Goal: Information Seeking & Learning: Compare options

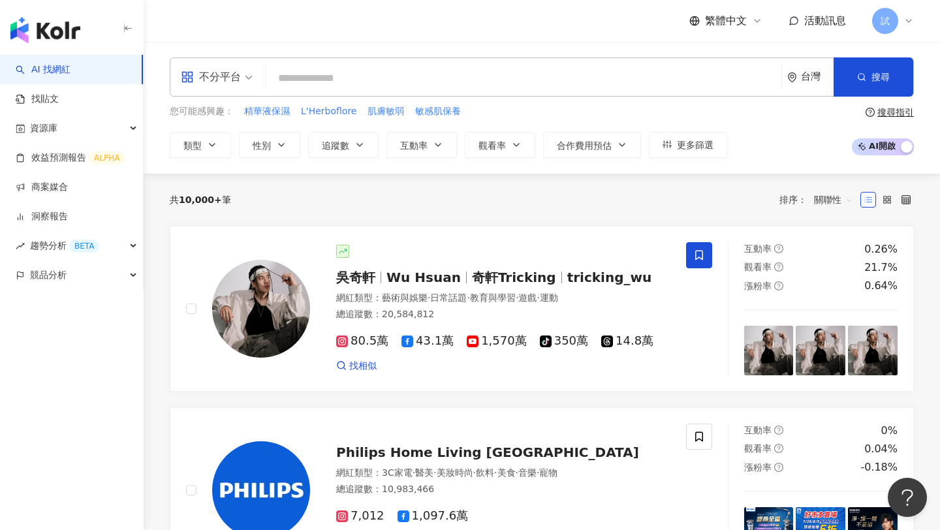
click at [242, 76] on span "不分平台" at bounding box center [217, 77] width 72 height 21
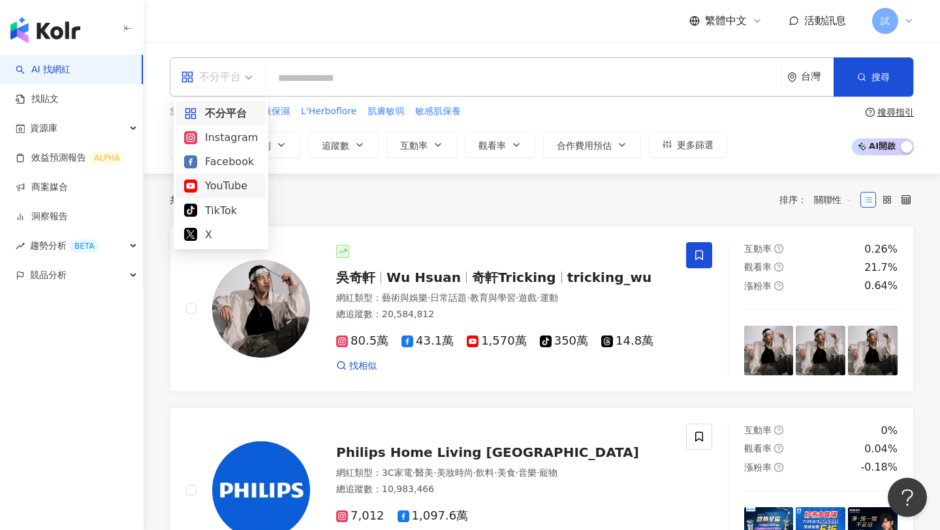
click at [232, 191] on div "YouTube" at bounding box center [221, 186] width 74 height 16
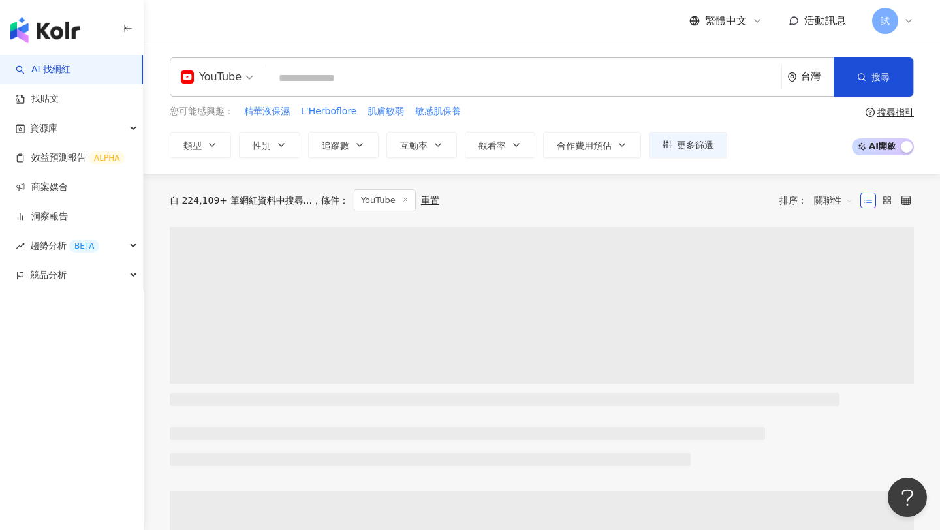
click at [336, 88] on input "search" at bounding box center [524, 78] width 505 height 25
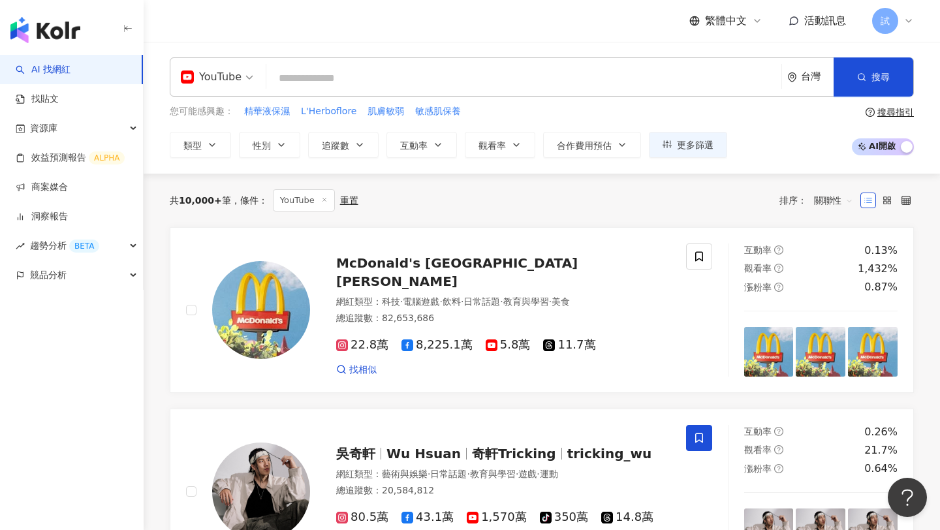
click at [356, 79] on input "search" at bounding box center [524, 78] width 505 height 25
type input "*"
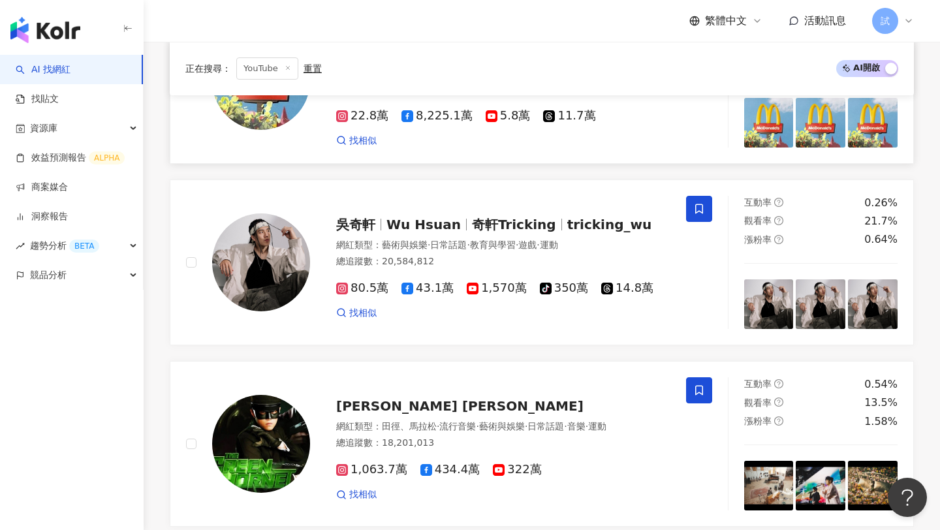
scroll to position [254, 0]
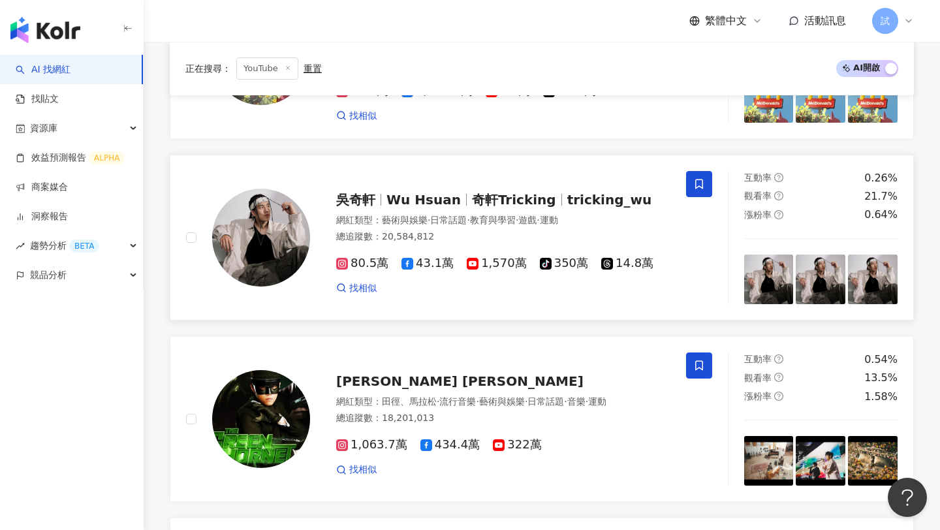
click at [534, 232] on div "總追蹤數 ： 20,584,812" at bounding box center [503, 236] width 334 height 13
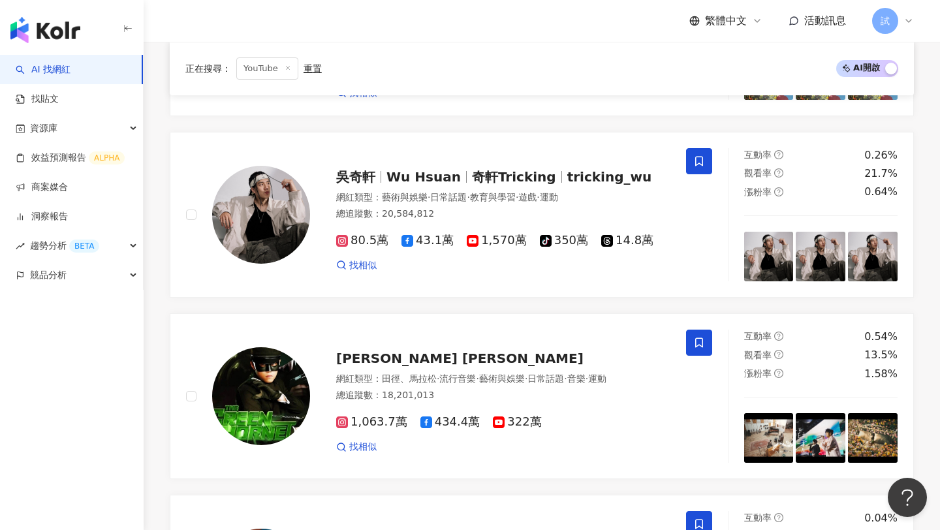
scroll to position [0, 0]
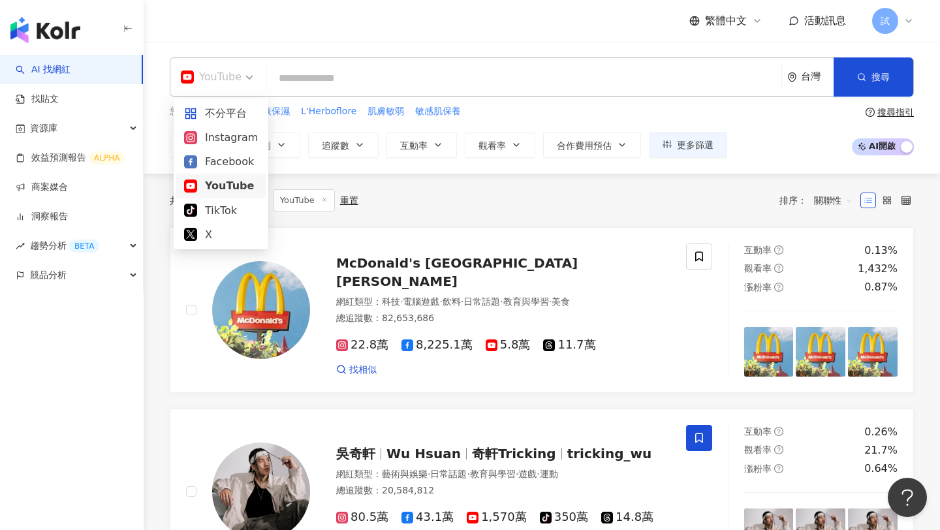
click at [242, 81] on span "YouTube" at bounding box center [217, 77] width 72 height 21
click at [219, 141] on div "Instagram" at bounding box center [221, 137] width 74 height 16
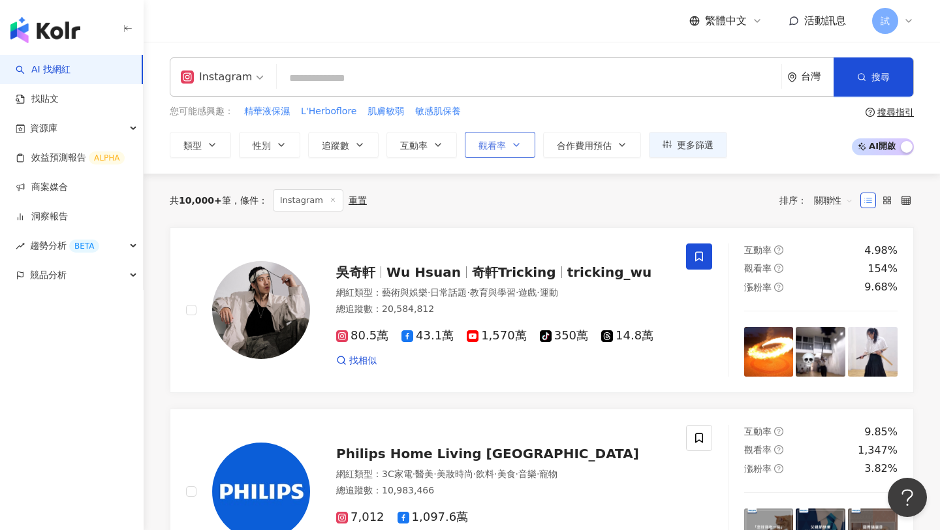
click at [512, 149] on icon "button" at bounding box center [516, 145] width 10 height 10
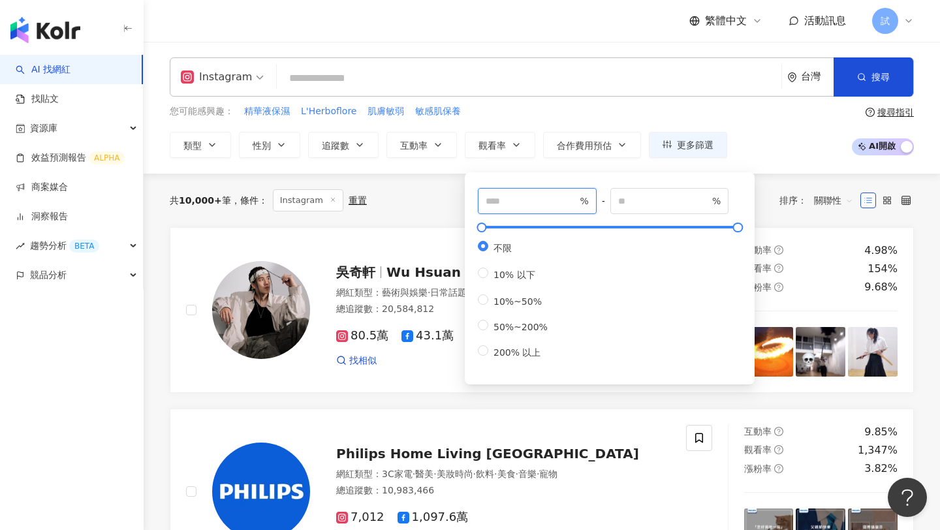
click at [508, 195] on input "number" at bounding box center [531, 201] width 91 height 14
type input "***"
click at [449, 204] on div "共 10,000+ 筆 條件 ： Instagram 重置 排序： 關聯性" at bounding box center [542, 200] width 744 height 22
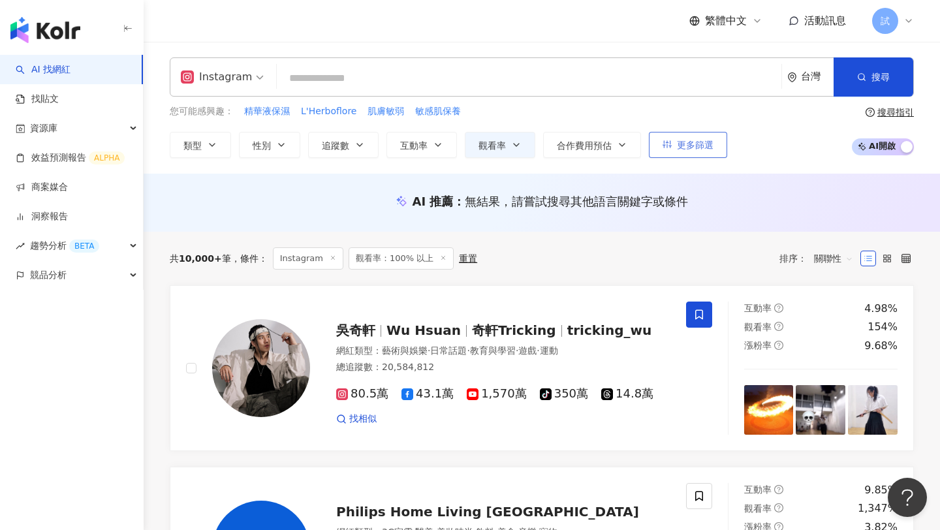
click at [692, 146] on span "更多篩選" at bounding box center [695, 145] width 37 height 10
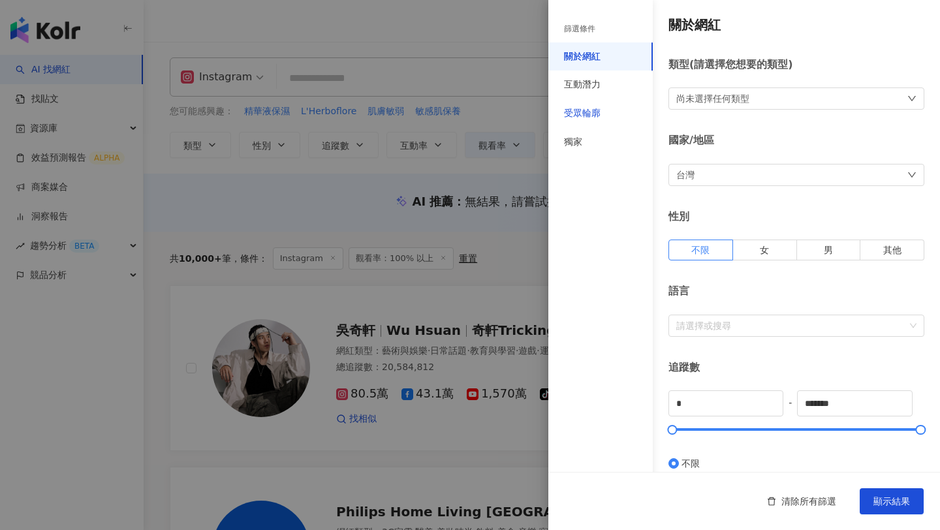
click at [592, 116] on div "受眾輪廓" at bounding box center [582, 113] width 37 height 13
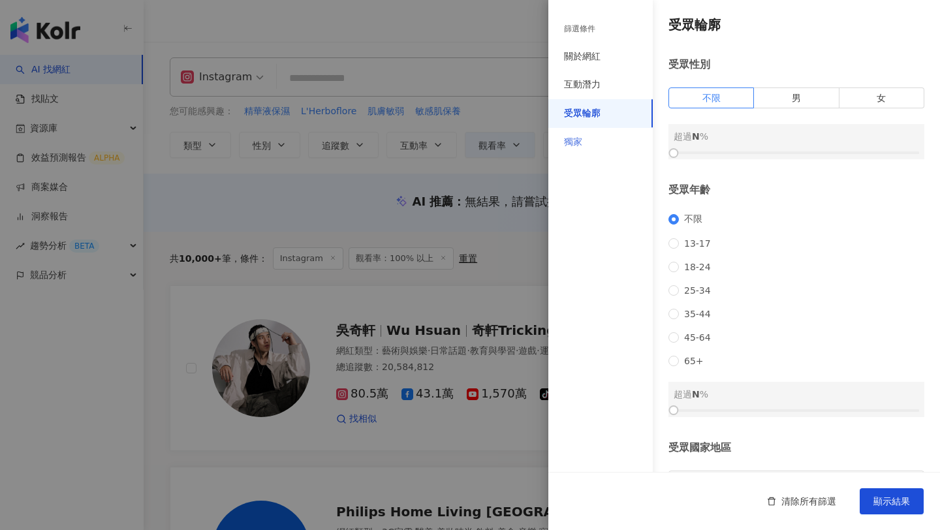
click at [587, 143] on div "獨家" at bounding box center [600, 142] width 104 height 29
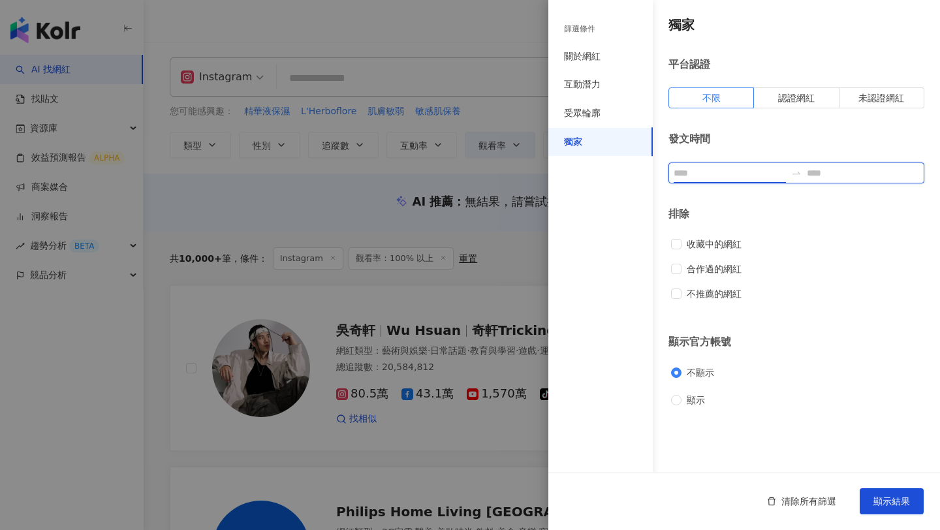
click at [707, 174] on input at bounding box center [730, 173] width 112 height 14
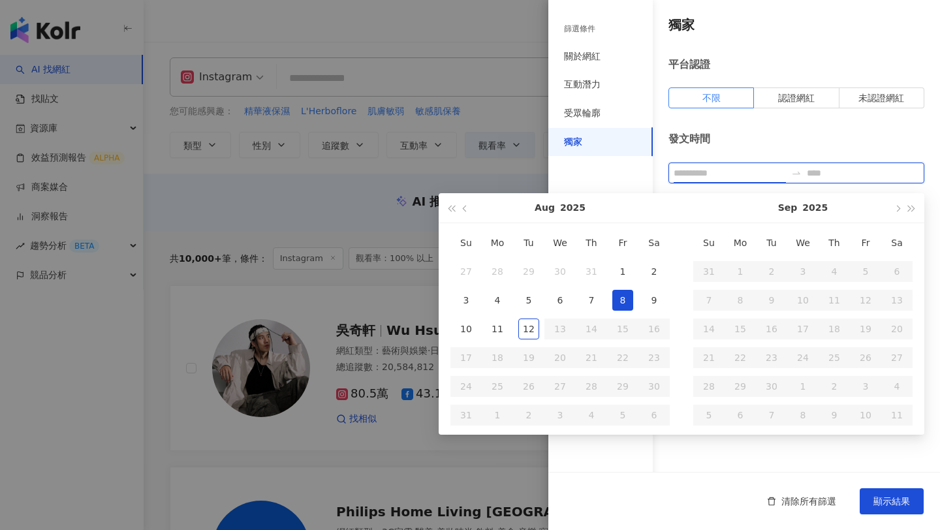
type input "**********"
click at [524, 106] on div at bounding box center [470, 265] width 940 height 530
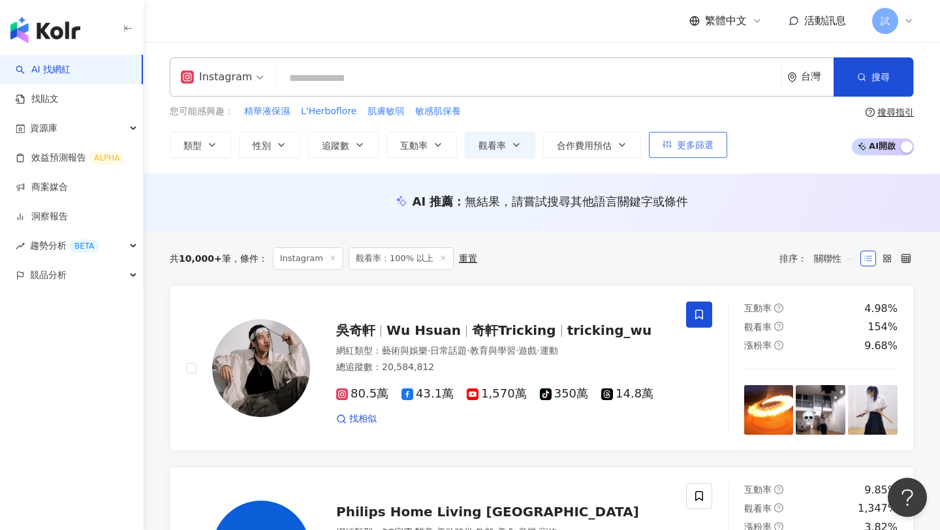
click at [687, 144] on span "更多篩選" at bounding box center [695, 145] width 37 height 10
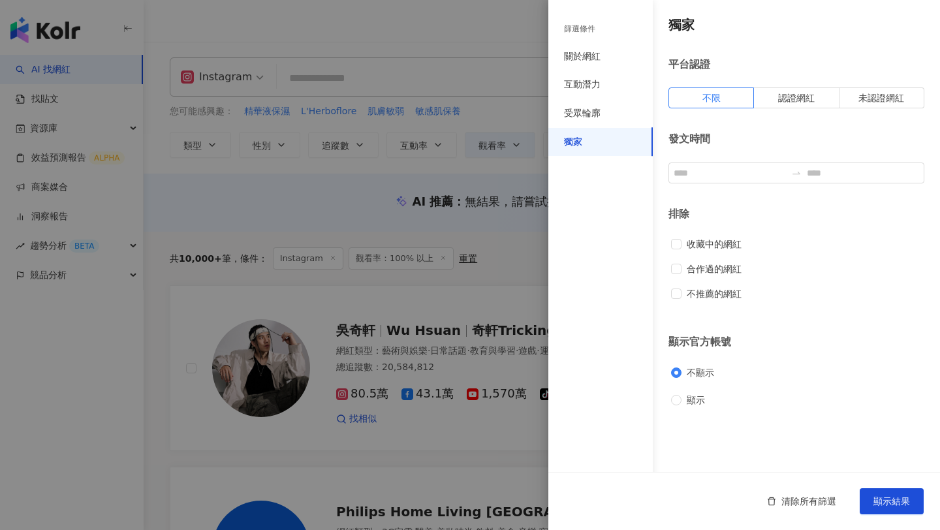
click at [491, 116] on div at bounding box center [470, 265] width 940 height 530
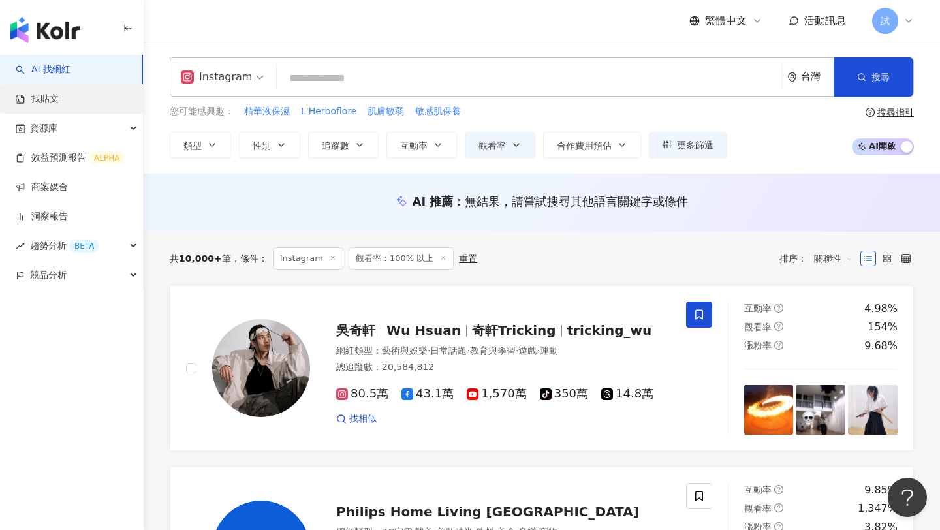
click at [59, 99] on link "找貼文" at bounding box center [37, 99] width 43 height 13
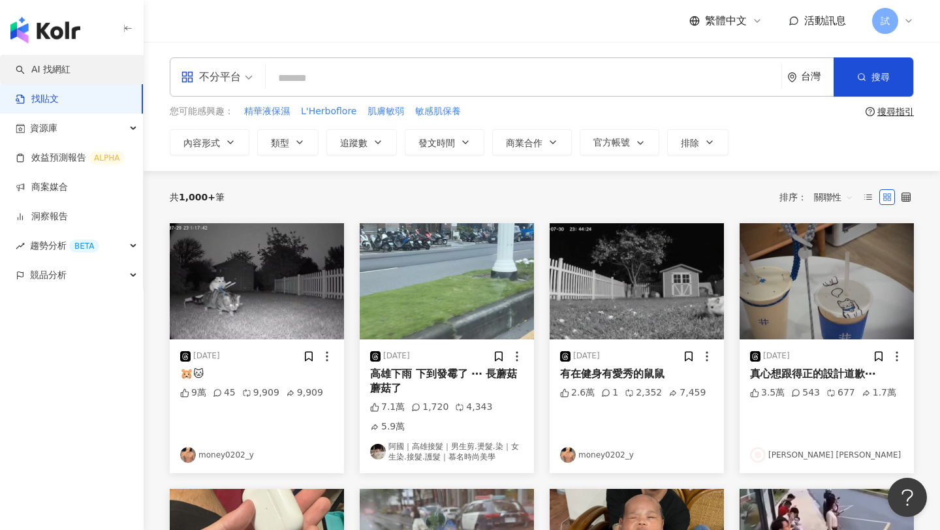
click at [70, 71] on link "AI 找網紅" at bounding box center [43, 69] width 55 height 13
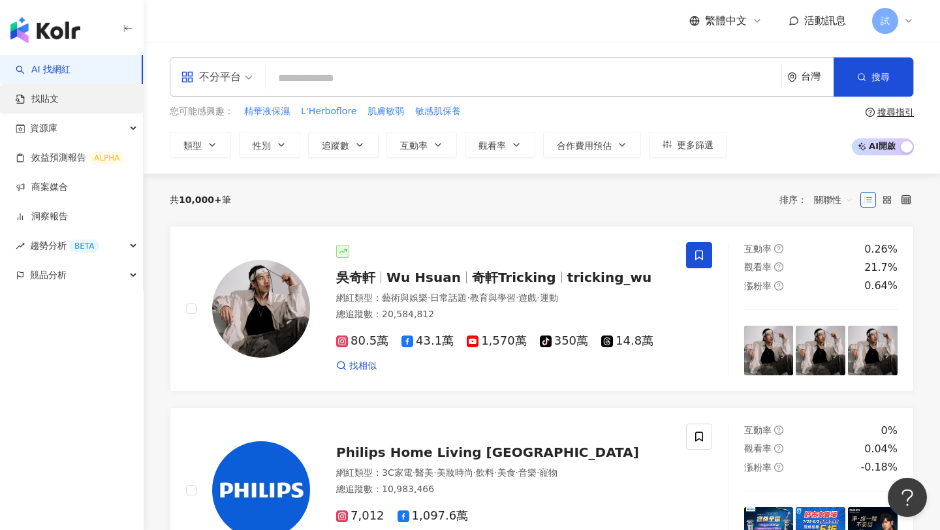
click at [59, 106] on link "找貼文" at bounding box center [37, 99] width 43 height 13
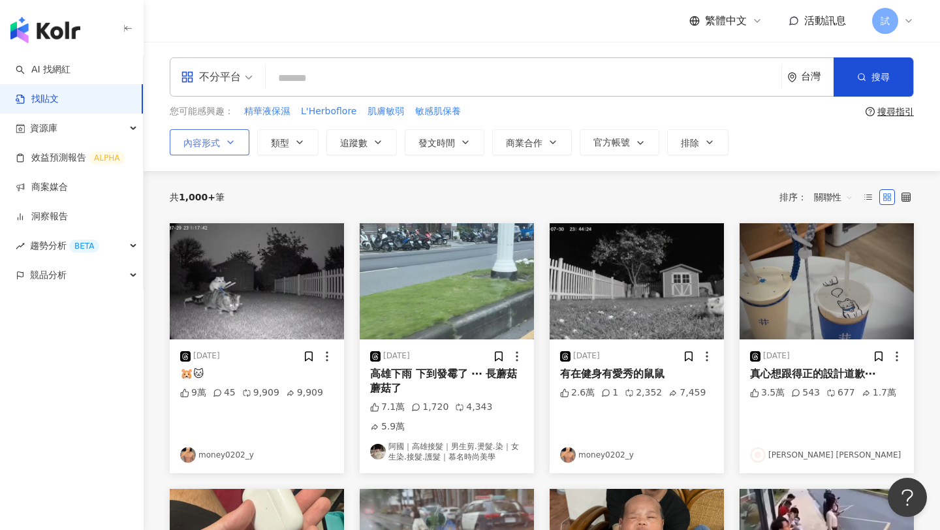
click at [231, 141] on icon "button" at bounding box center [230, 142] width 10 height 10
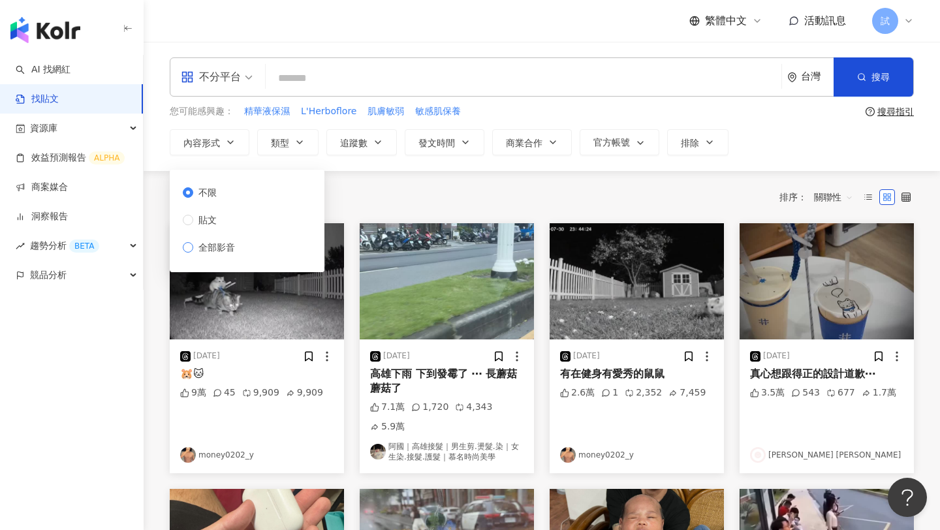
click at [217, 249] on span "全部影音" at bounding box center [216, 247] width 47 height 14
click at [373, 193] on div "共 1,000+ 筆 排序： 關聯性" at bounding box center [542, 197] width 744 height 21
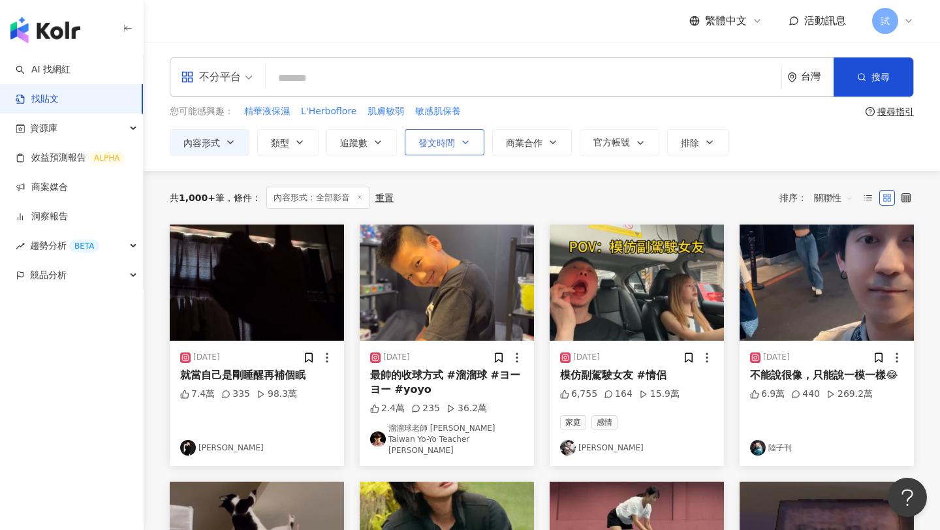
click at [457, 143] on button "發文時間" at bounding box center [445, 142] width 80 height 26
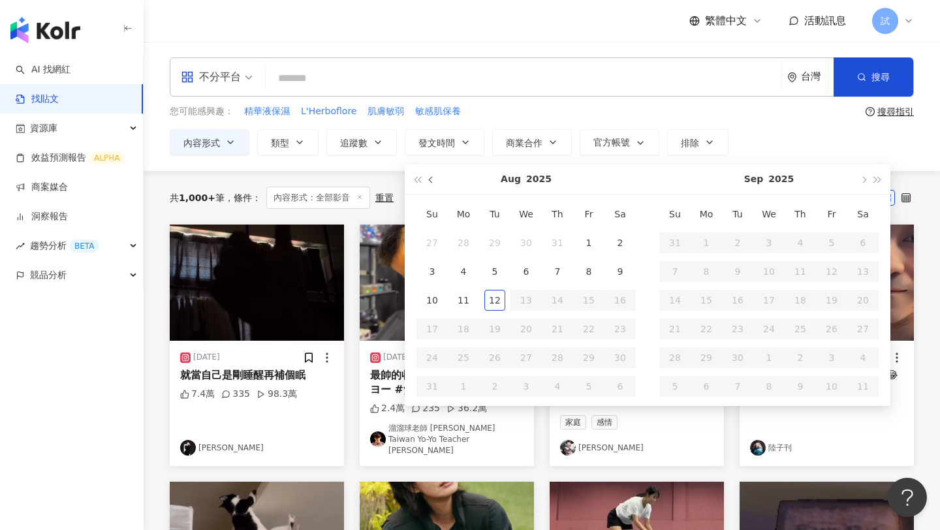
click at [426, 180] on button "button" at bounding box center [431, 178] width 14 height 29
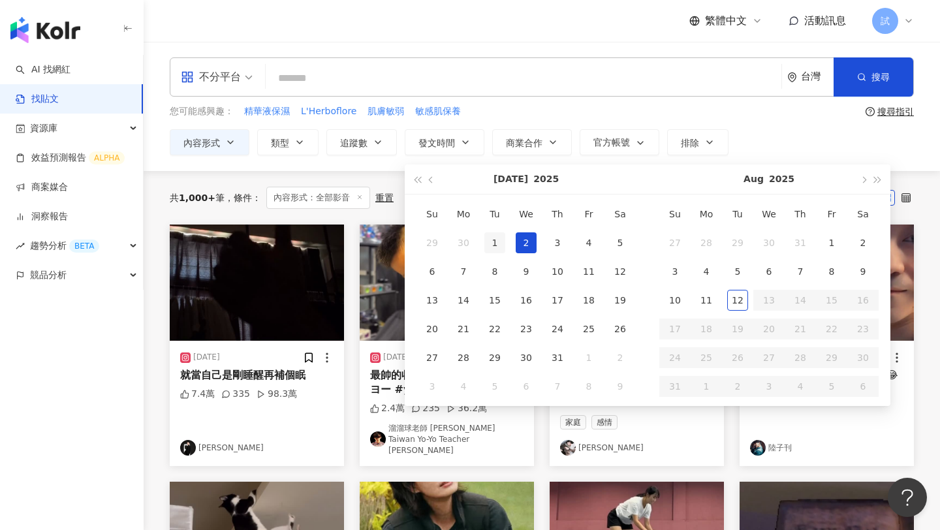
type input "**********"
click at [498, 242] on div "1" at bounding box center [494, 242] width 21 height 21
type input "**********"
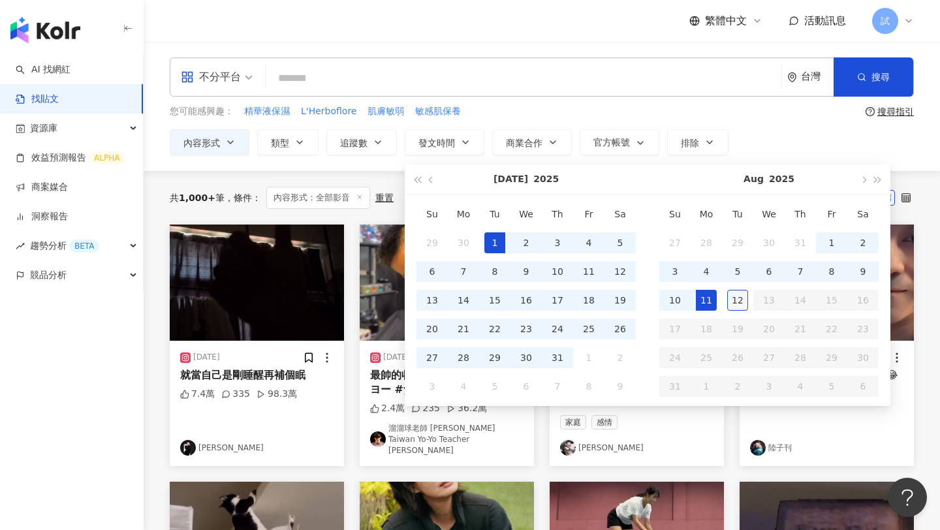
type input "**********"
click at [740, 309] on div "12" at bounding box center [737, 300] width 21 height 21
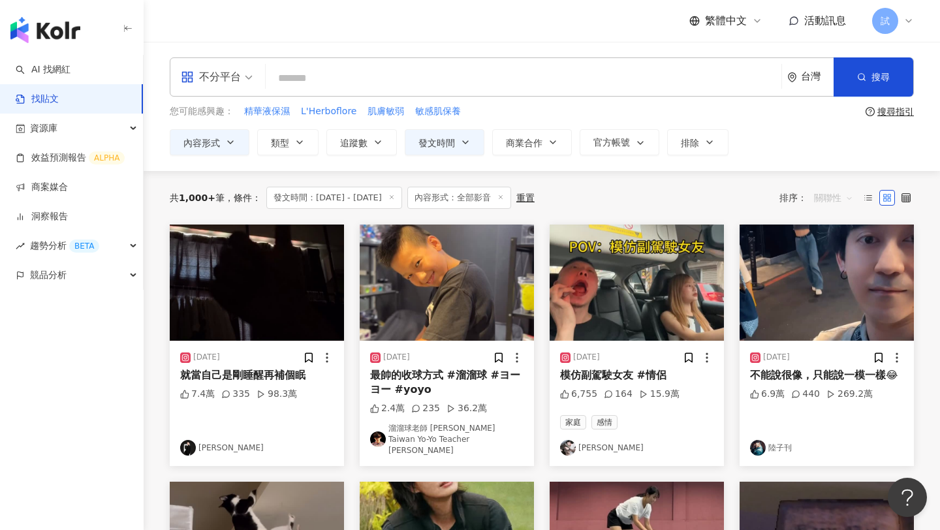
click at [835, 202] on span "關聯性" at bounding box center [833, 197] width 39 height 21
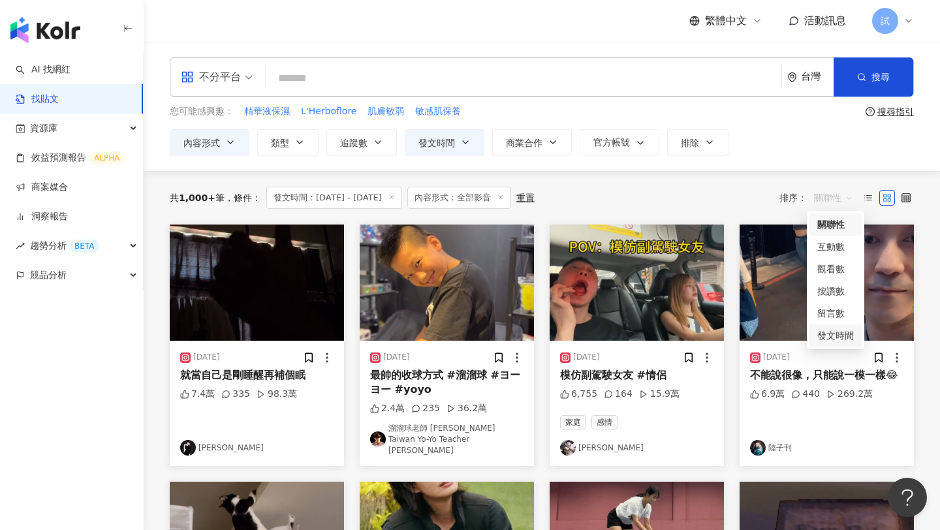
click at [833, 337] on div "發文時間" at bounding box center [835, 335] width 37 height 14
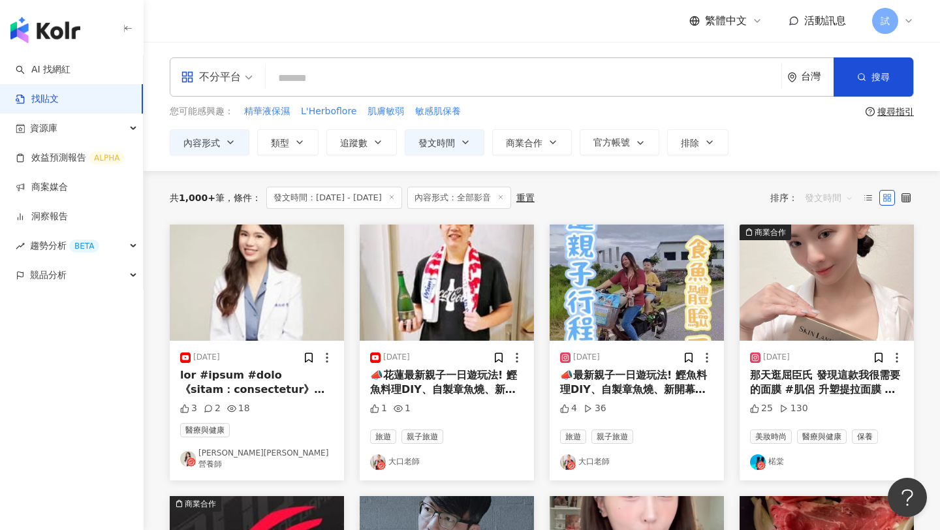
click at [818, 198] on span "發文時間" at bounding box center [829, 197] width 48 height 21
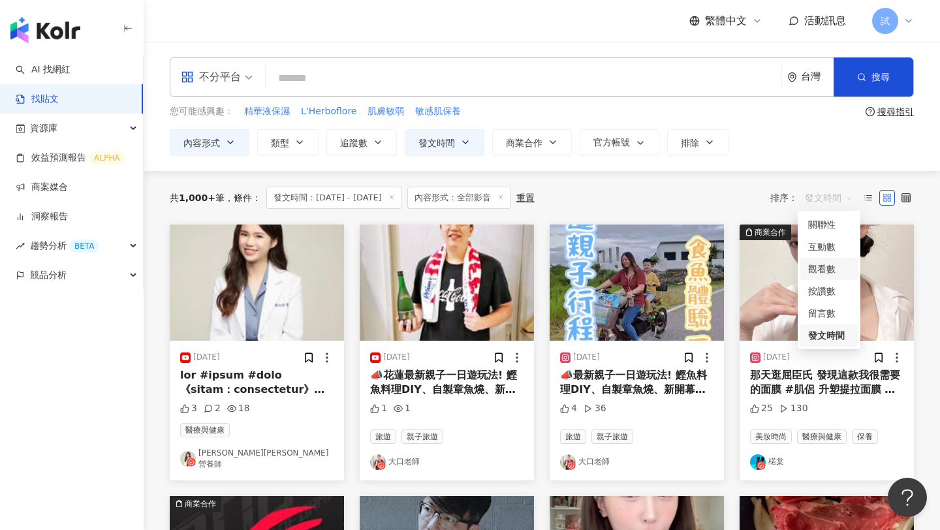
click at [830, 273] on div "觀看數" at bounding box center [829, 269] width 42 height 14
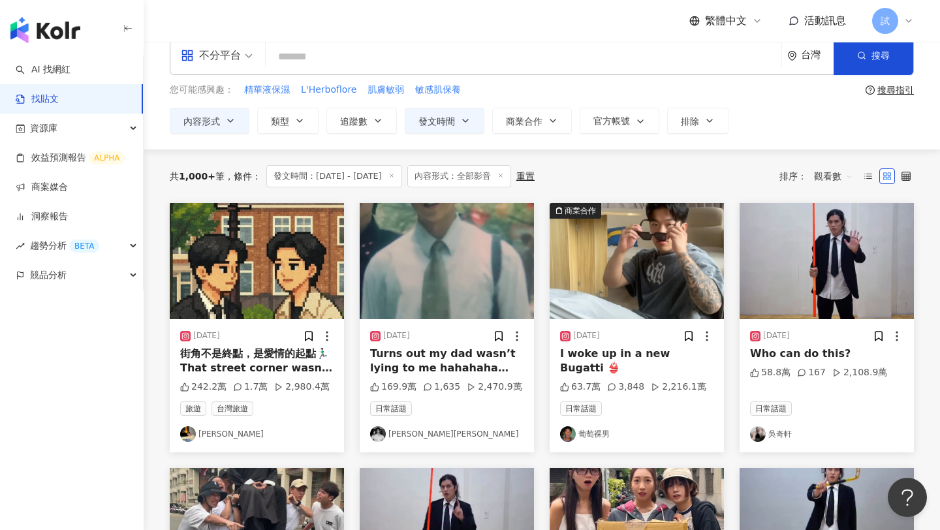
scroll to position [8, 0]
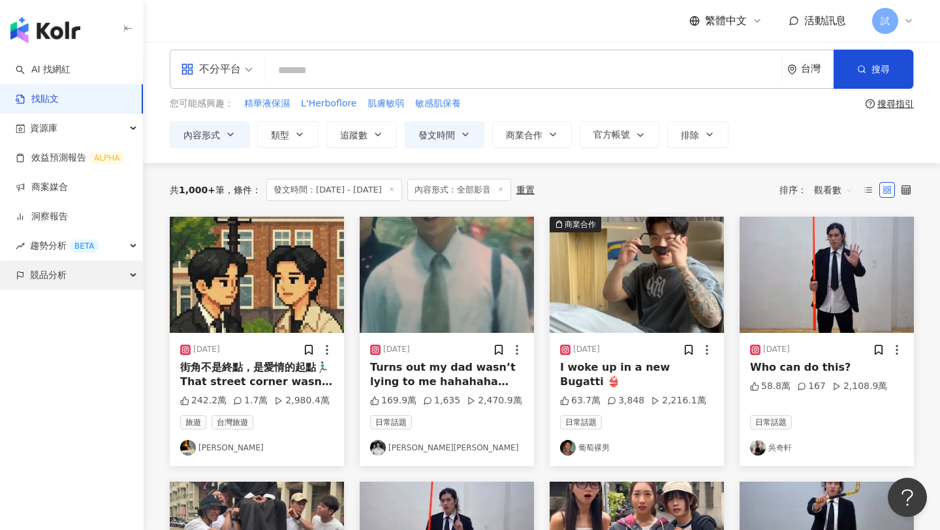
click at [71, 272] on div "競品分析" at bounding box center [71, 274] width 143 height 29
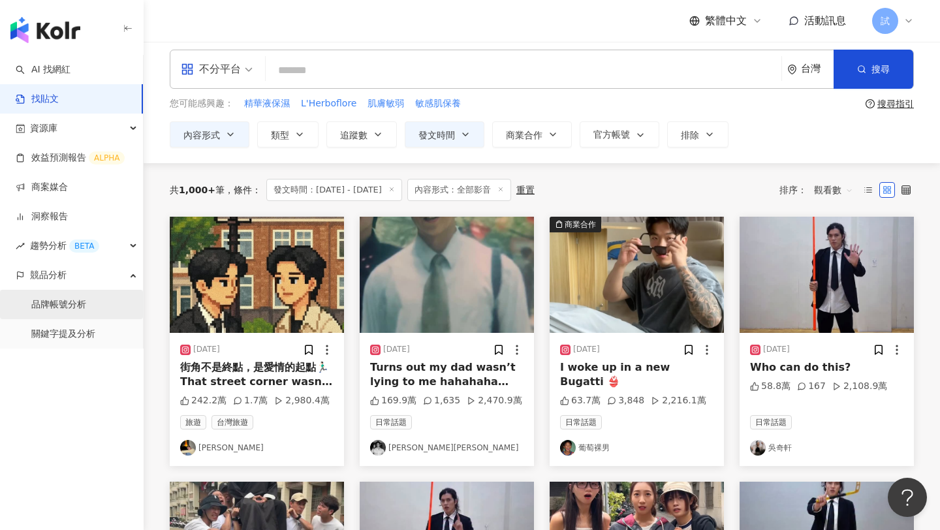
click at [68, 307] on link "品牌帳號分析" at bounding box center [58, 304] width 55 height 13
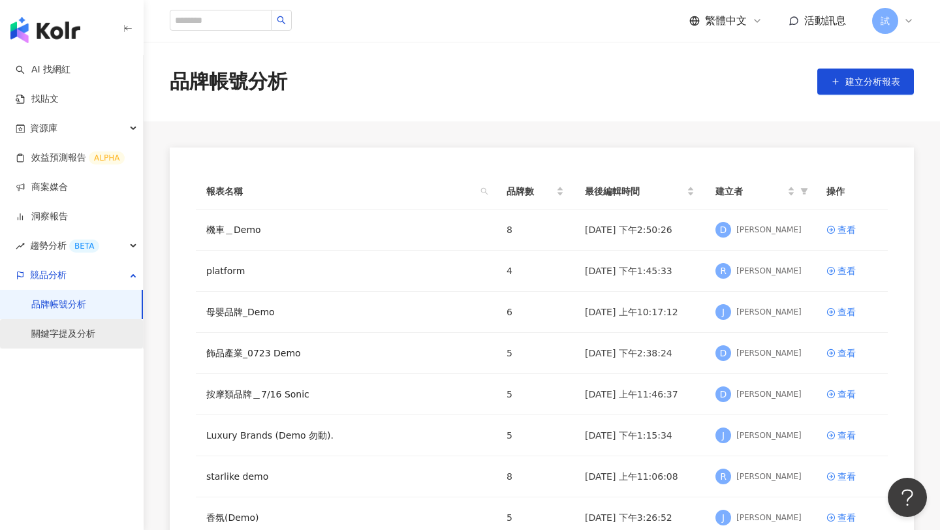
click at [70, 335] on link "關鍵字提及分析" at bounding box center [63, 334] width 64 height 13
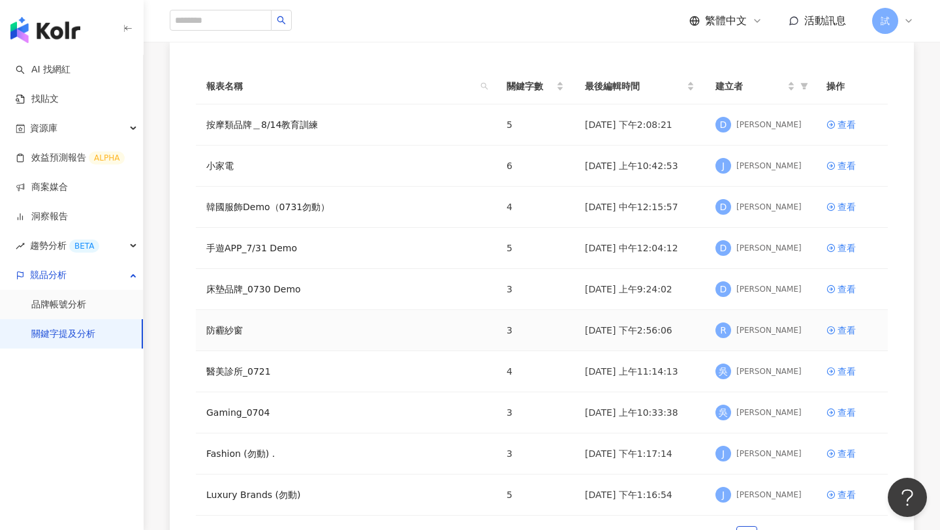
scroll to position [147, 0]
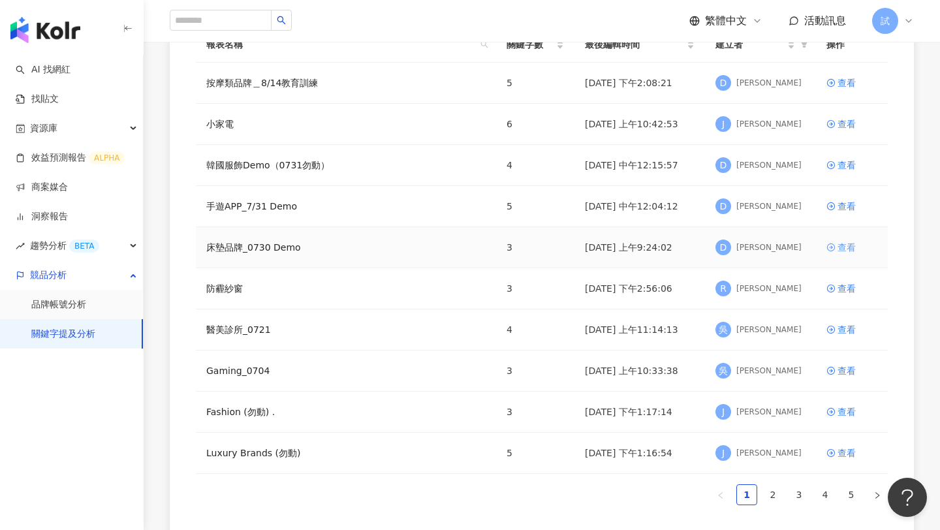
click at [837, 247] on div "查看" at bounding box center [846, 247] width 18 height 14
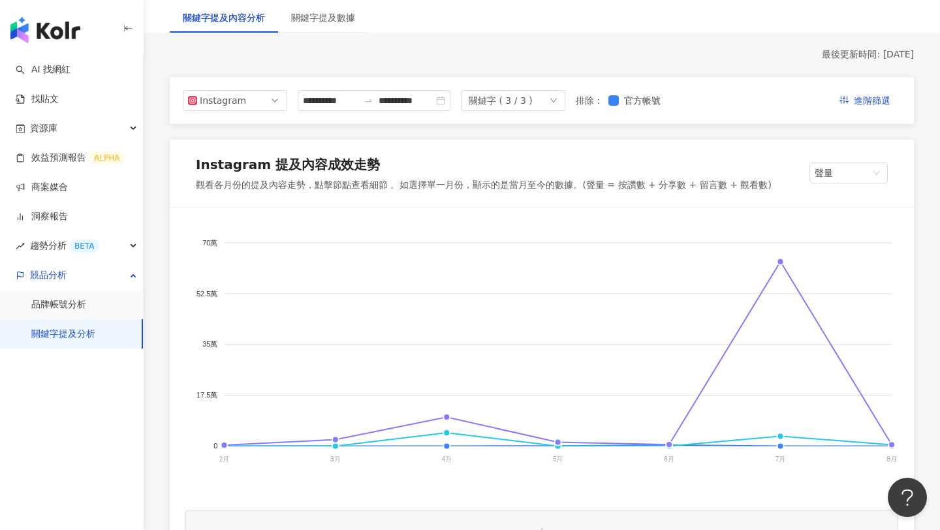
scroll to position [100, 0]
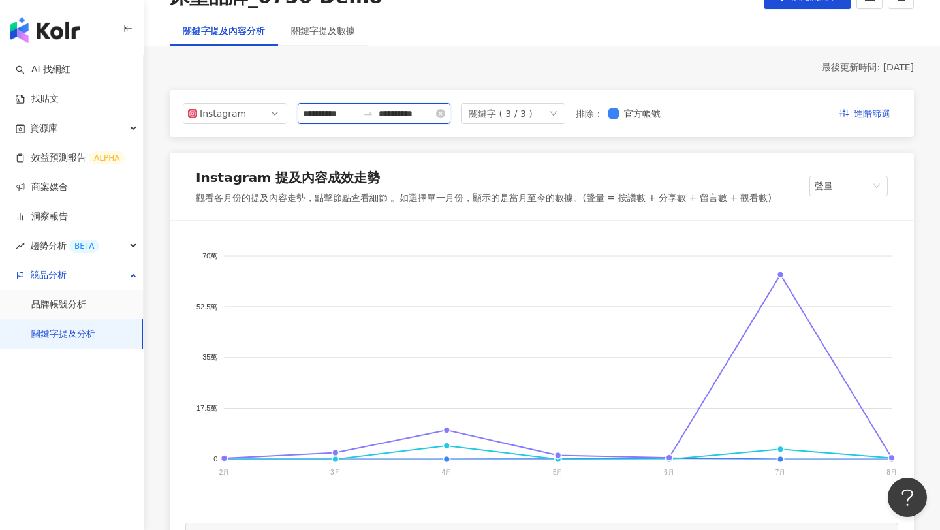
drag, startPoint x: 302, startPoint y: 114, endPoint x: 426, endPoint y: 112, distance: 124.0
click at [426, 112] on div "**********" at bounding box center [374, 113] width 153 height 21
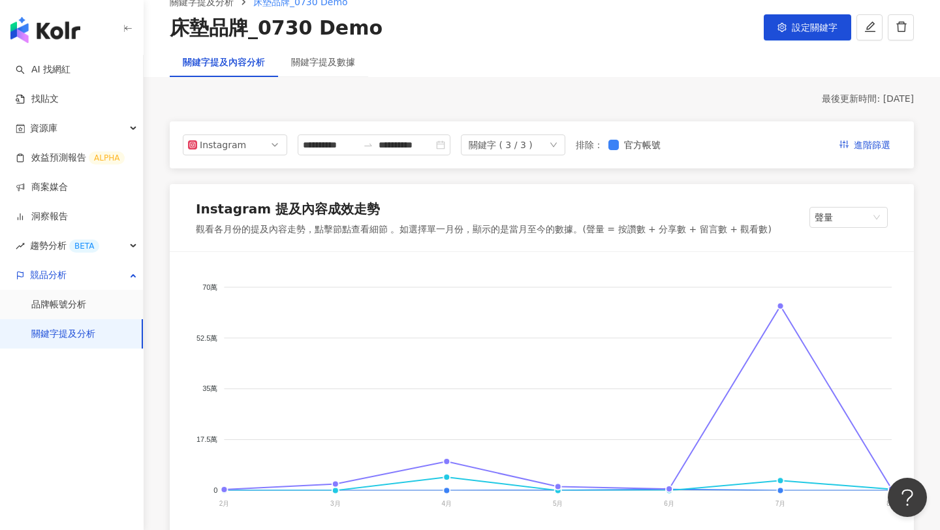
scroll to position [67, 0]
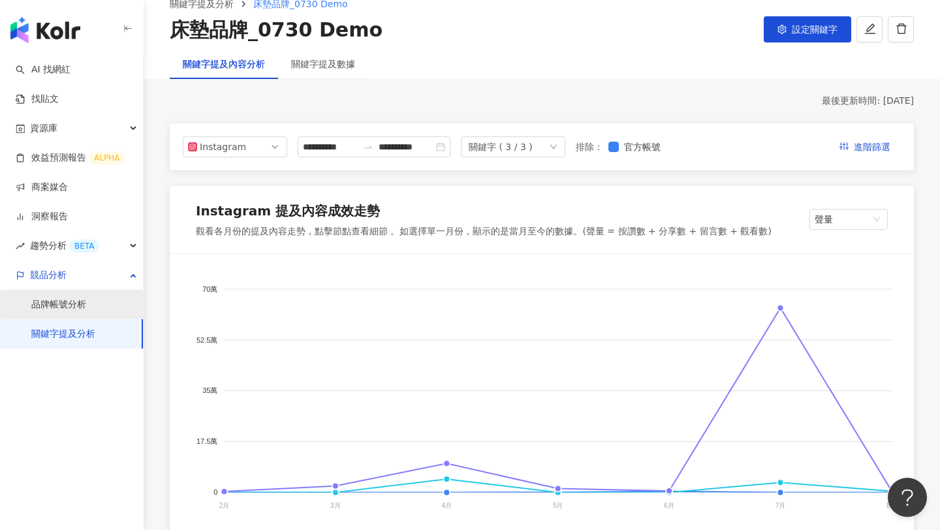
click at [86, 311] on link "品牌帳號分析" at bounding box center [58, 304] width 55 height 13
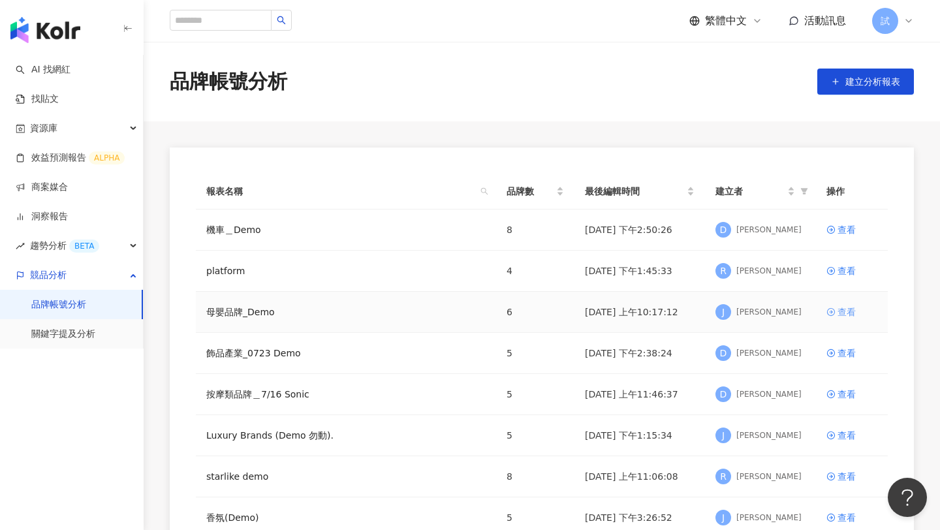
click at [842, 312] on div "查看" at bounding box center [846, 312] width 18 height 14
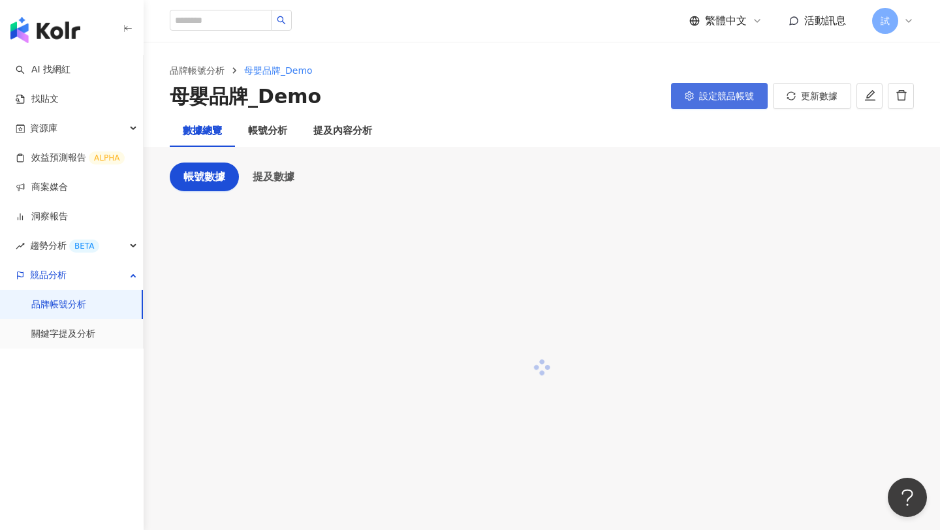
click at [715, 100] on span "設定競品帳號" at bounding box center [726, 96] width 55 height 10
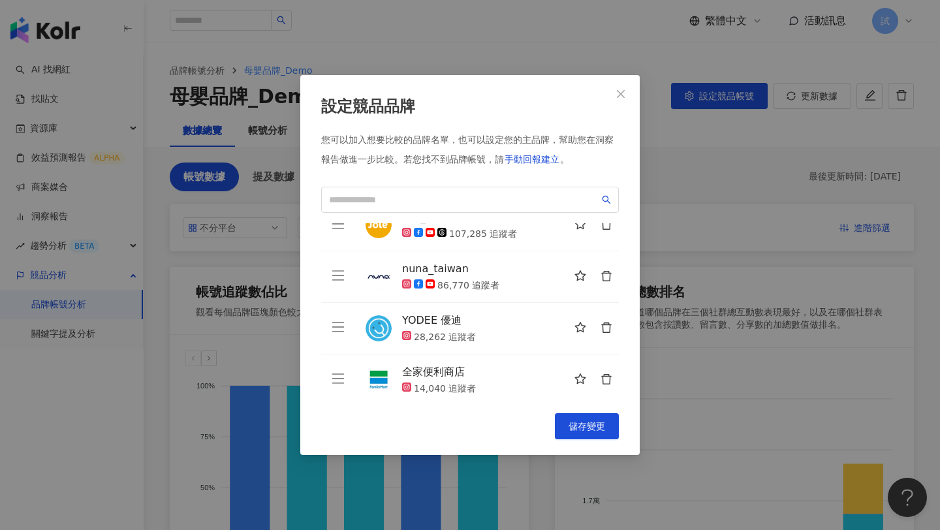
scroll to position [135, 0]
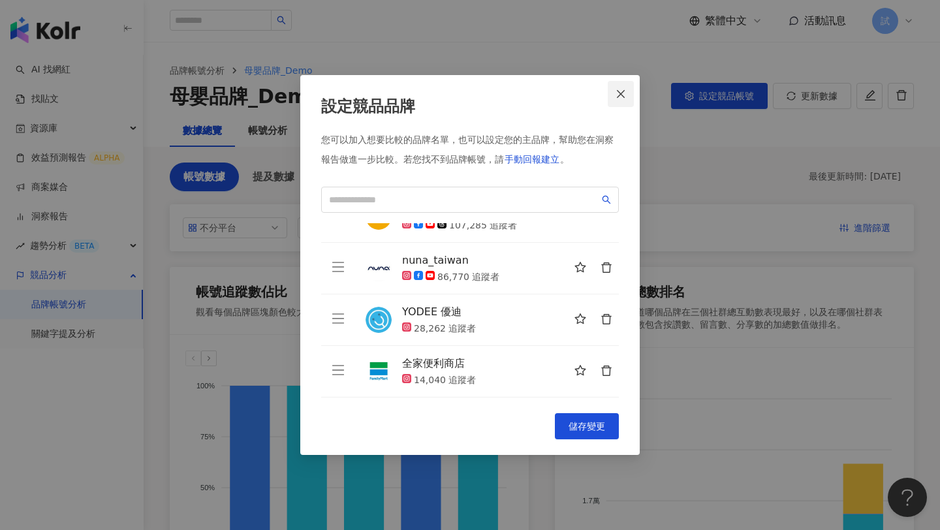
click at [624, 93] on icon "close" at bounding box center [620, 94] width 10 height 10
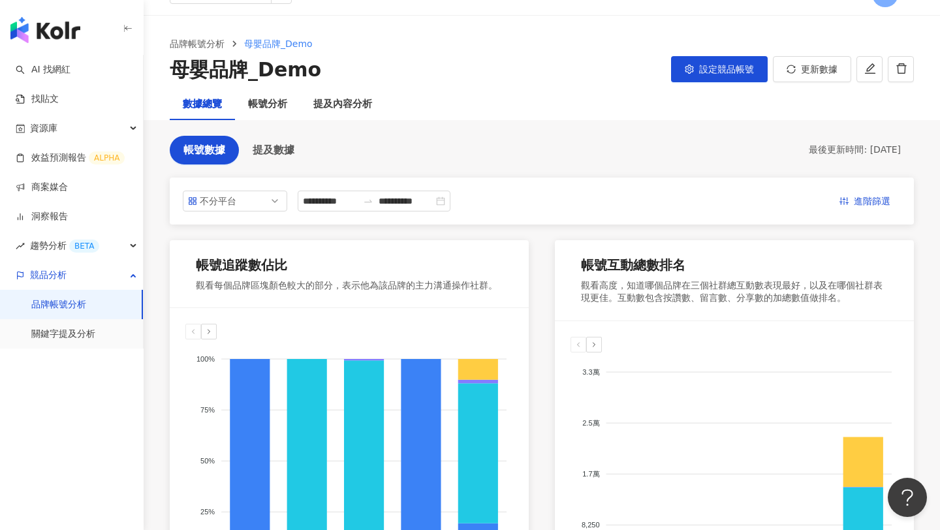
scroll to position [0, 0]
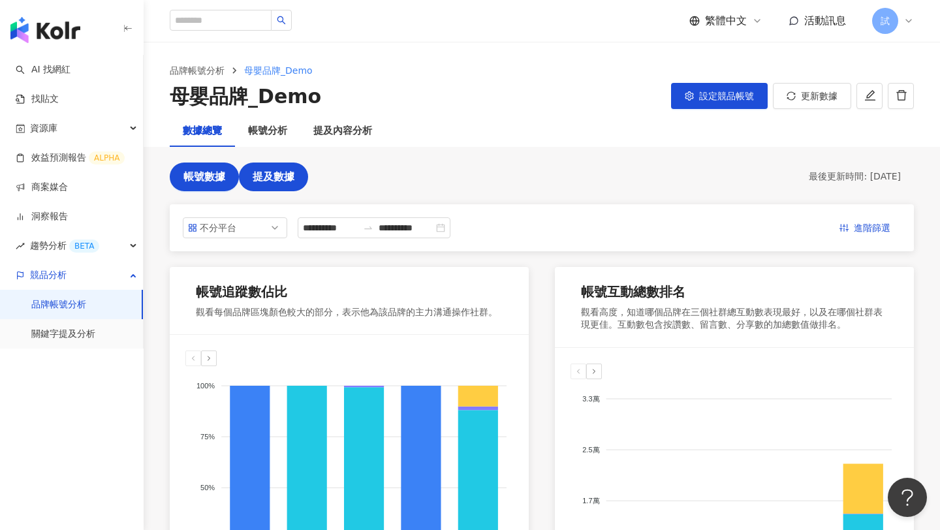
click at [270, 177] on span "提及數據" at bounding box center [274, 177] width 42 height 12
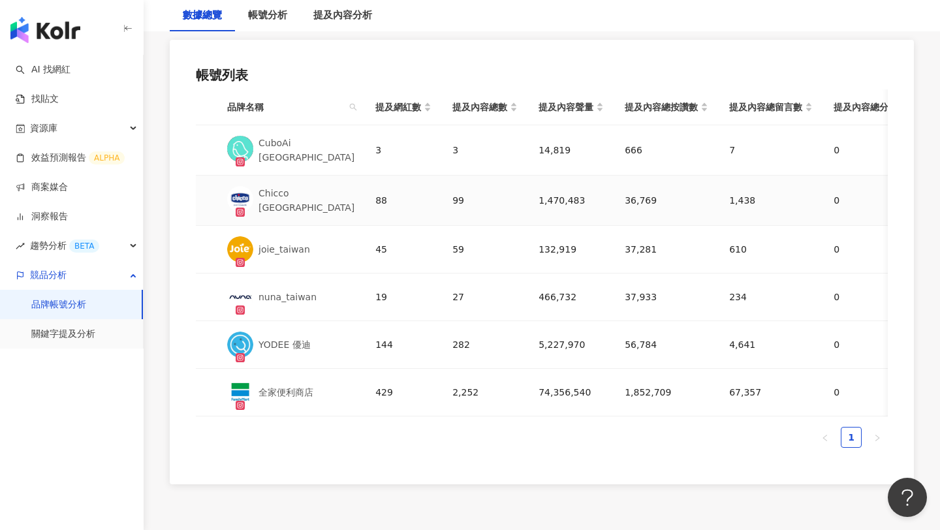
scroll to position [668, 0]
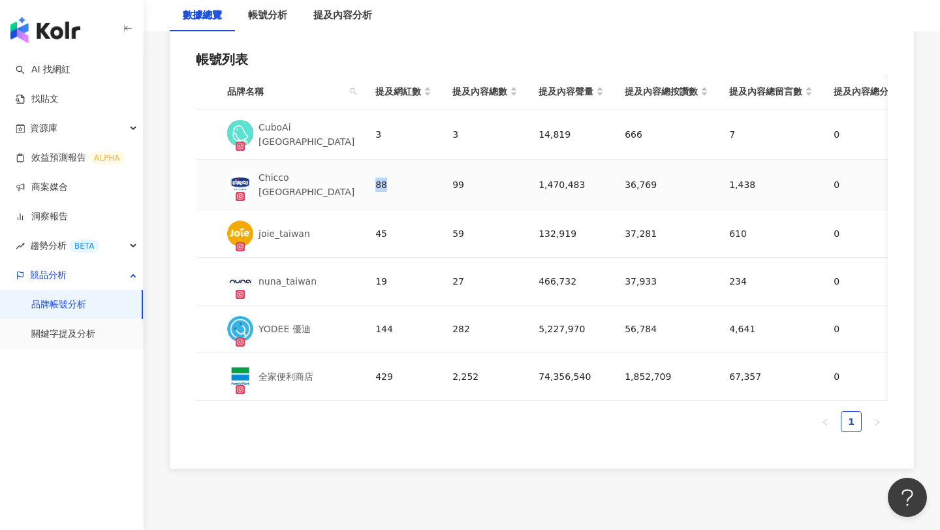
drag, startPoint x: 367, startPoint y: 182, endPoint x: 385, endPoint y: 182, distance: 17.6
click at [385, 182] on td "88" at bounding box center [403, 185] width 77 height 50
drag, startPoint x: 531, startPoint y: 181, endPoint x: 581, endPoint y: 181, distance: 49.6
click at [582, 181] on div "1,470,483" at bounding box center [570, 185] width 65 height 14
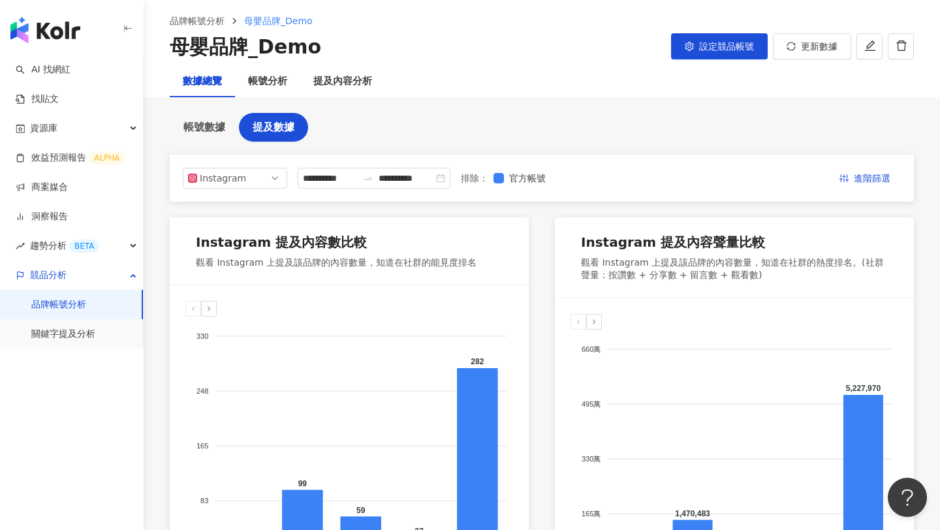
scroll to position [0, 0]
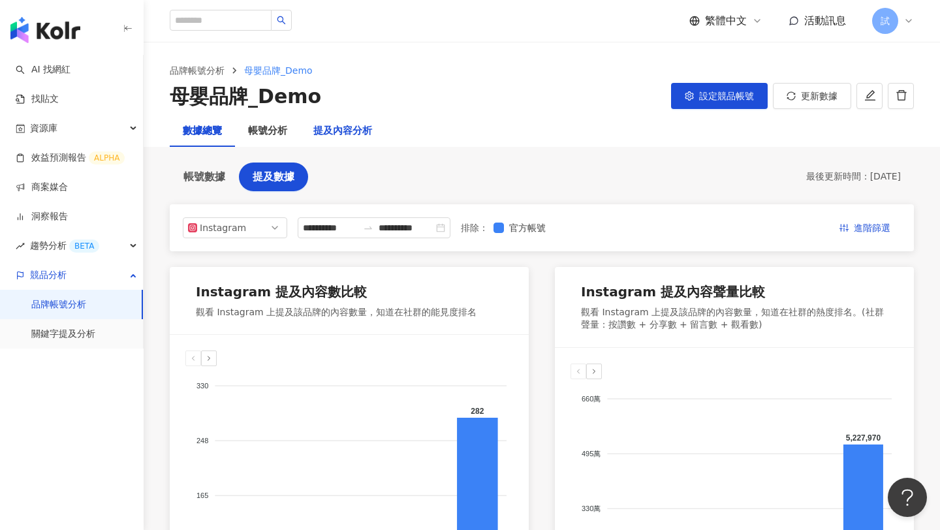
click at [364, 125] on div "提及內容分析" at bounding box center [342, 131] width 59 height 16
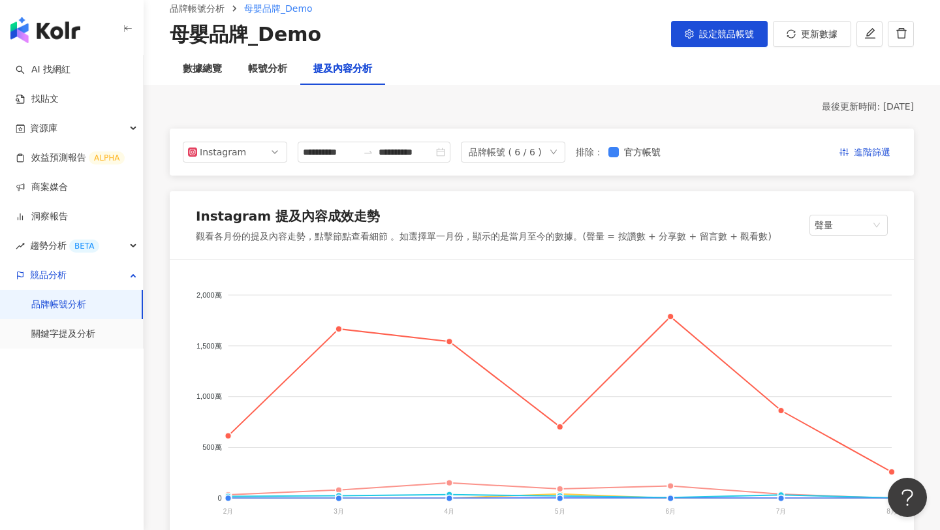
scroll to position [40, 0]
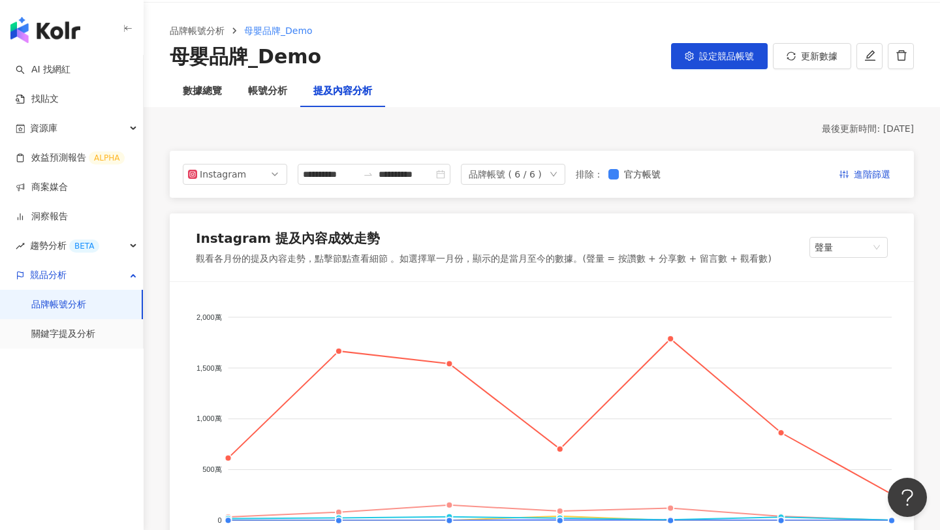
click at [557, 173] on icon "down" at bounding box center [554, 174] width 8 height 8
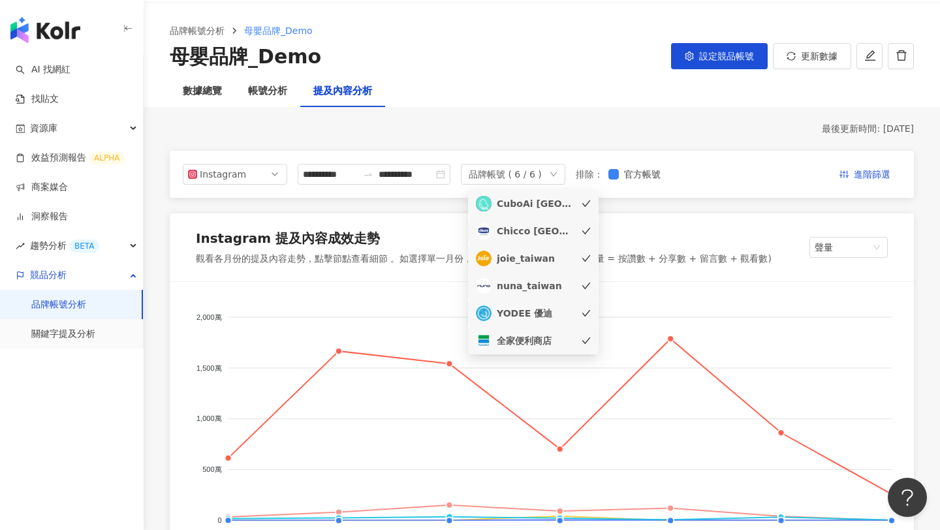
click at [583, 313] on icon "check" at bounding box center [586, 313] width 8 height 7
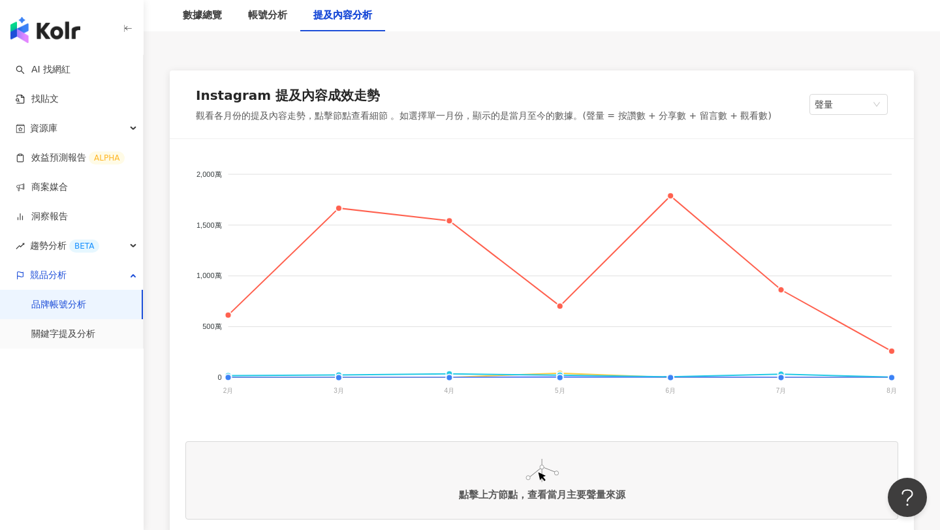
scroll to position [186, 0]
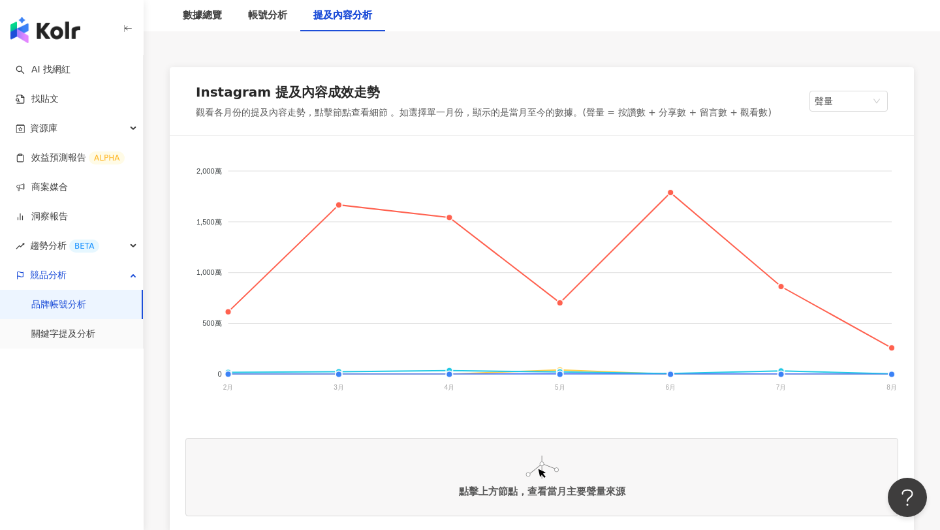
click at [68, 302] on link "品牌帳號分析" at bounding box center [58, 304] width 55 height 13
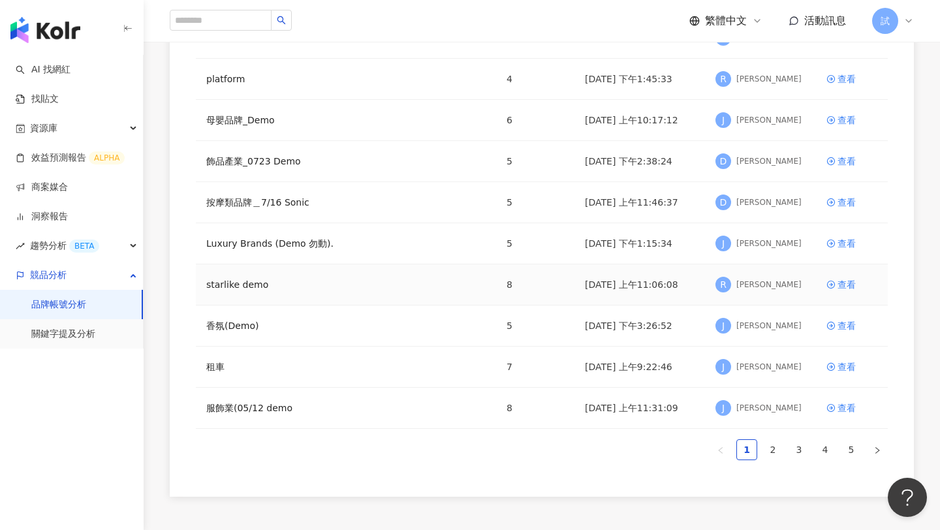
scroll to position [204, 0]
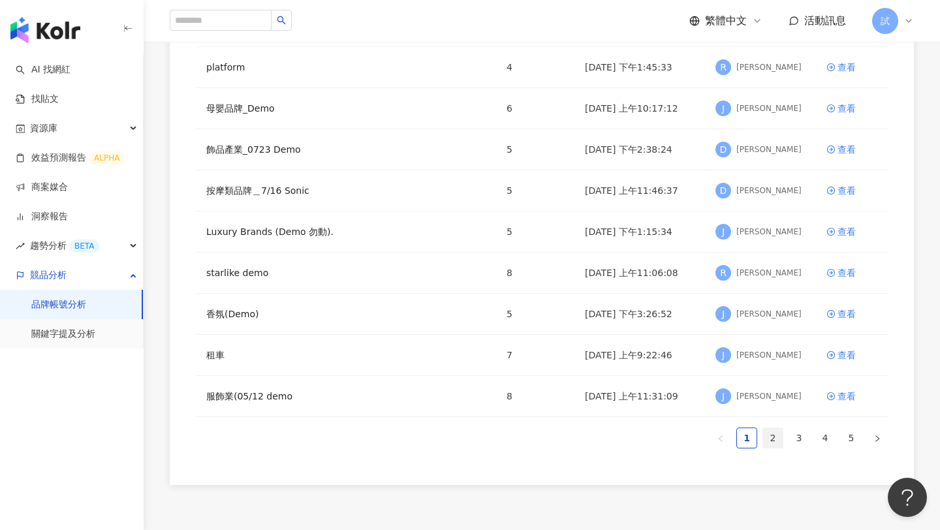
click at [771, 444] on link "2" at bounding box center [773, 438] width 20 height 20
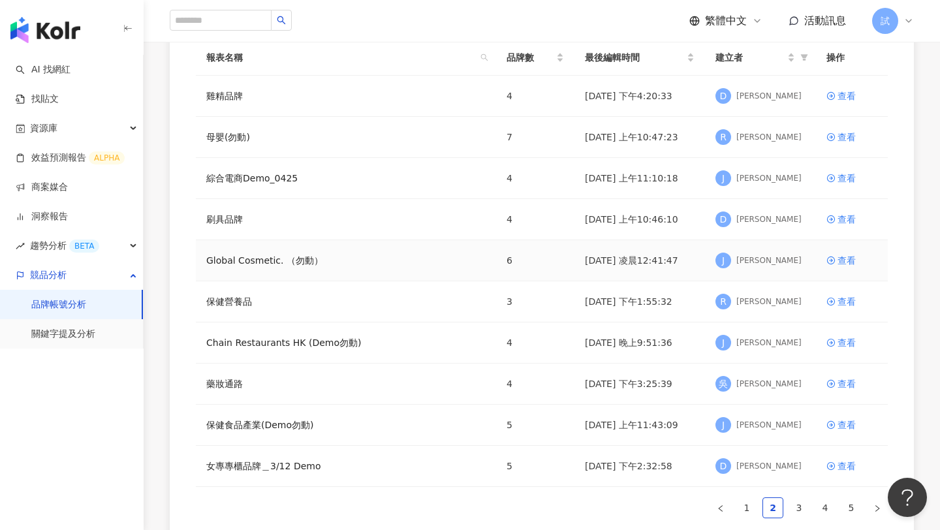
scroll to position [114, 0]
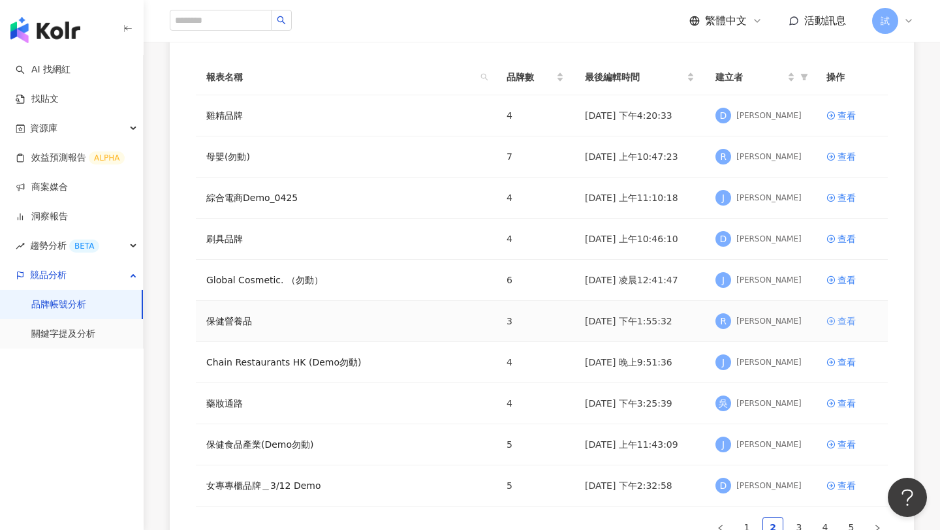
click at [846, 317] on div "查看" at bounding box center [846, 321] width 18 height 14
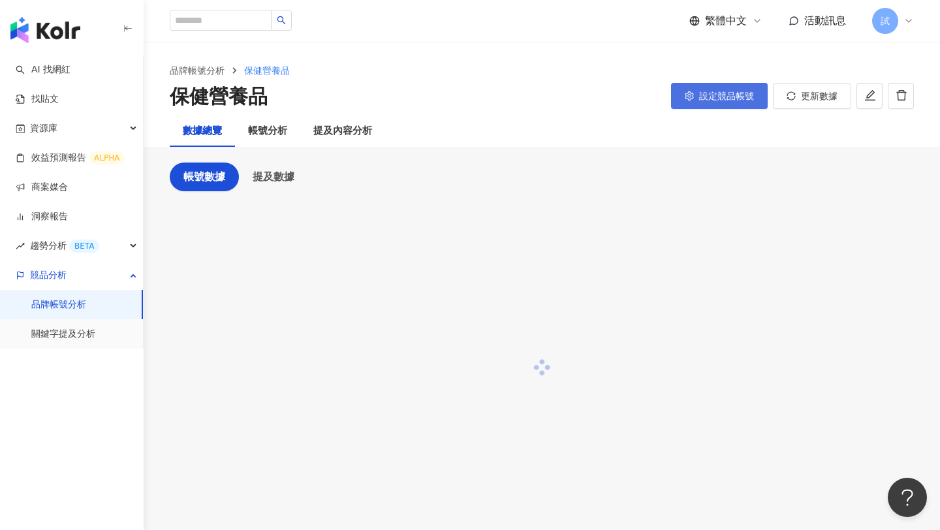
click at [716, 93] on span "設定競品帳號" at bounding box center [726, 96] width 55 height 10
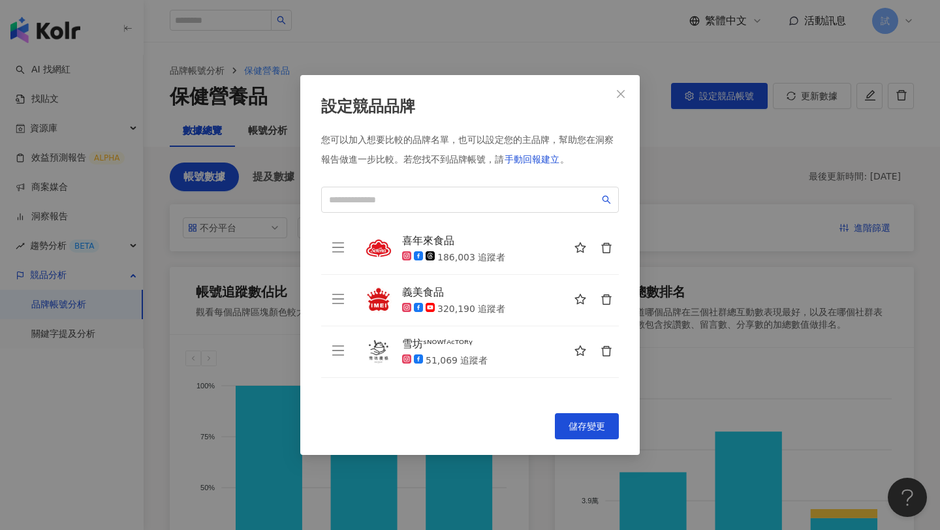
click at [608, 245] on icon "delete" at bounding box center [606, 248] width 12 height 12
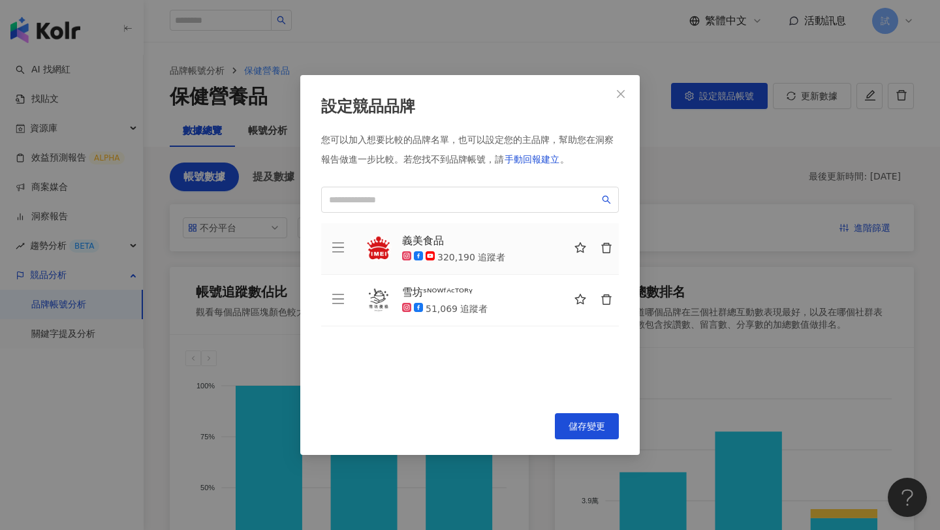
click at [608, 245] on icon "delete" at bounding box center [606, 248] width 12 height 12
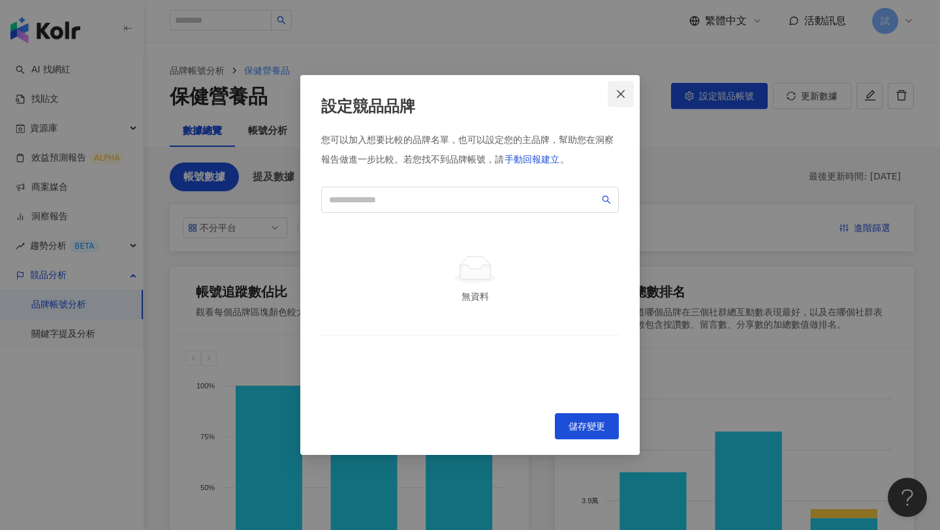
click at [620, 95] on icon "close" at bounding box center [621, 93] width 8 height 8
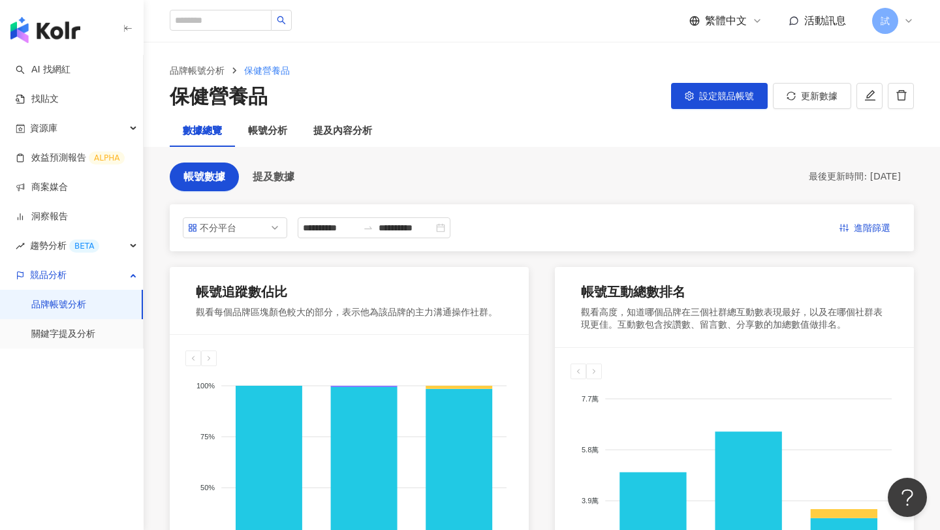
click at [79, 301] on link "品牌帳號分析" at bounding box center [58, 304] width 55 height 13
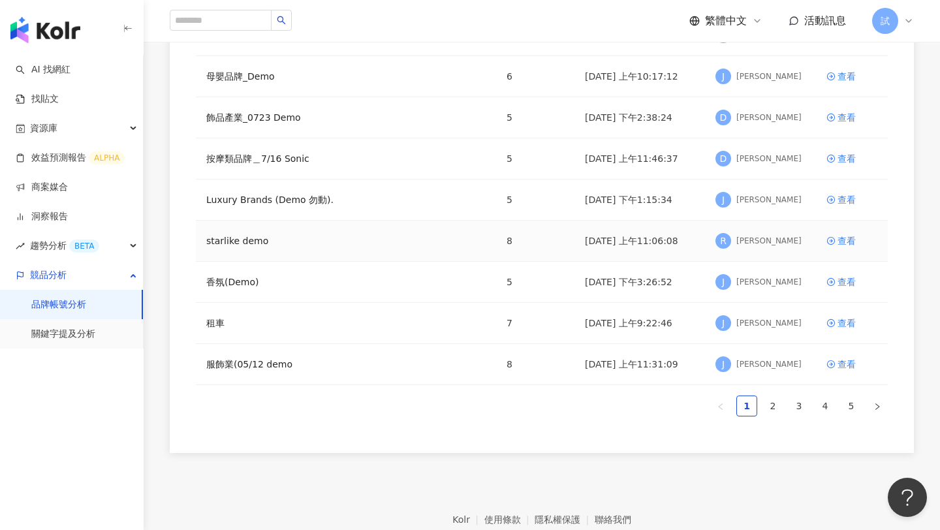
scroll to position [258, 0]
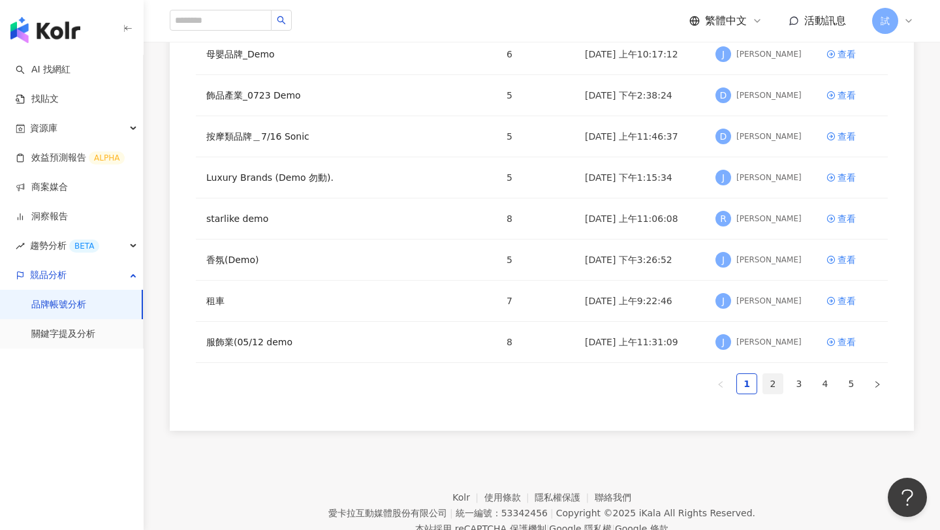
click at [780, 380] on link "2" at bounding box center [773, 384] width 20 height 20
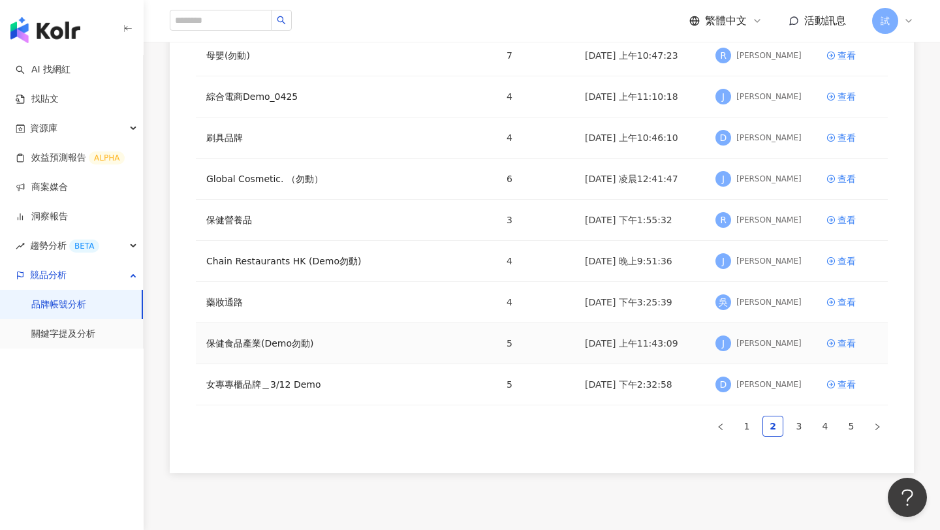
scroll to position [217, 0]
click at [796, 421] on link "3" at bounding box center [799, 424] width 20 height 20
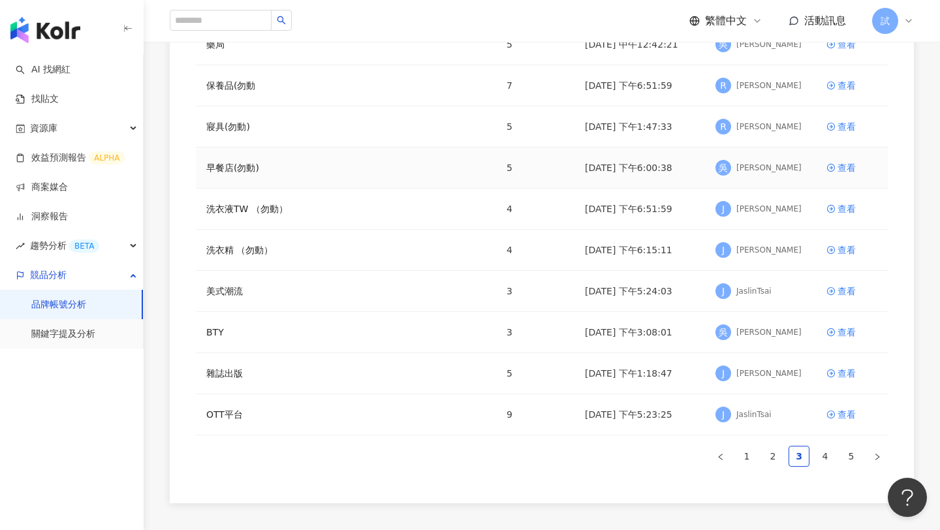
scroll to position [251, 0]
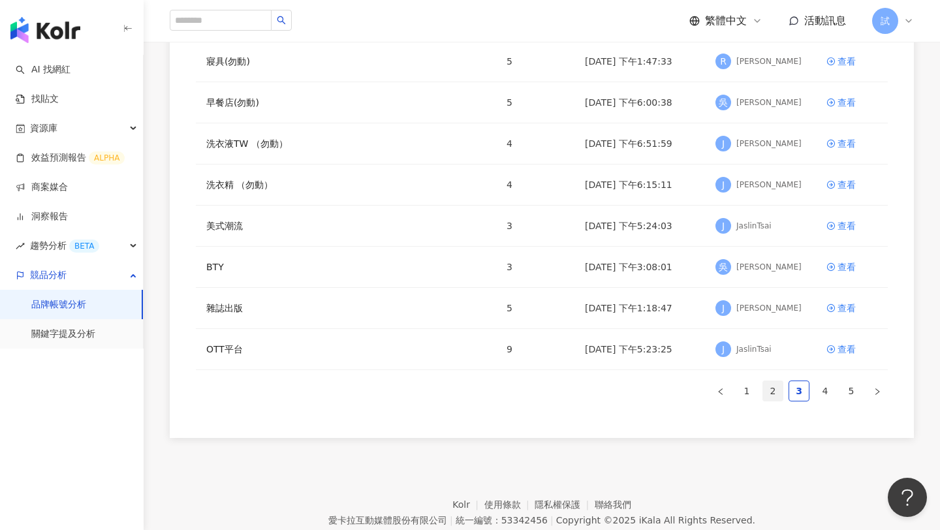
click at [775, 397] on link "2" at bounding box center [773, 391] width 20 height 20
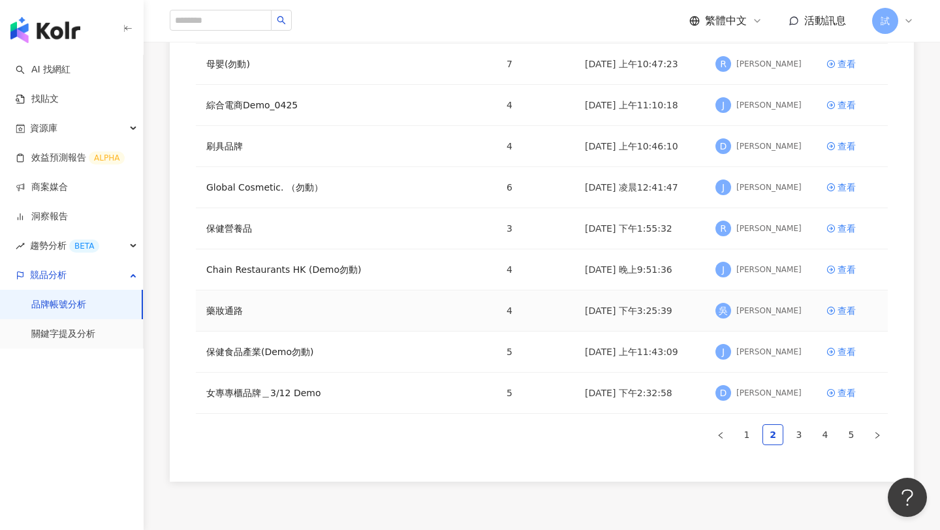
scroll to position [185, 0]
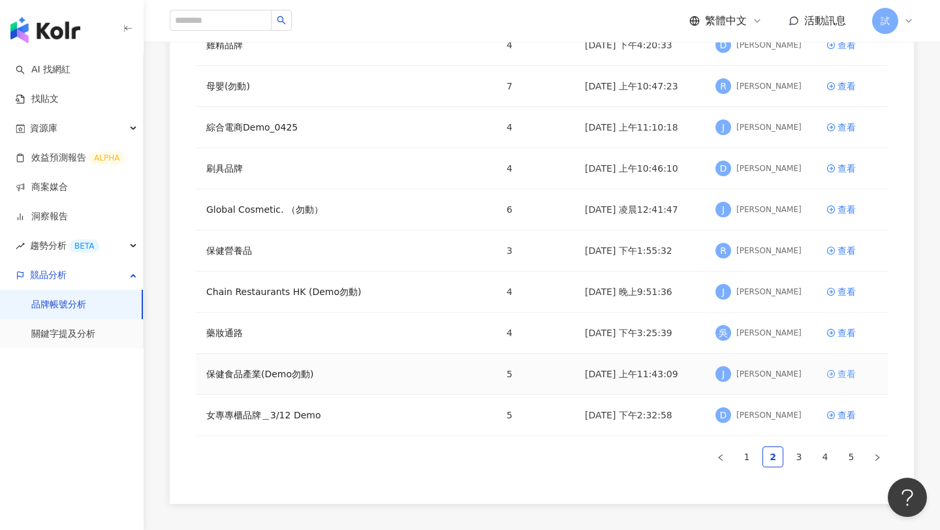
click at [847, 373] on div "查看" at bounding box center [846, 374] width 18 height 14
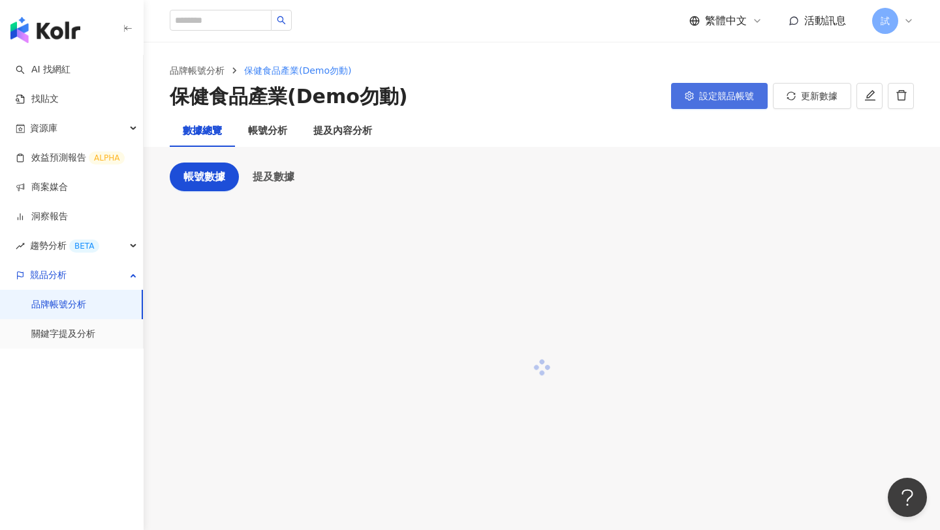
click at [713, 93] on span "設定競品帳號" at bounding box center [726, 96] width 55 height 10
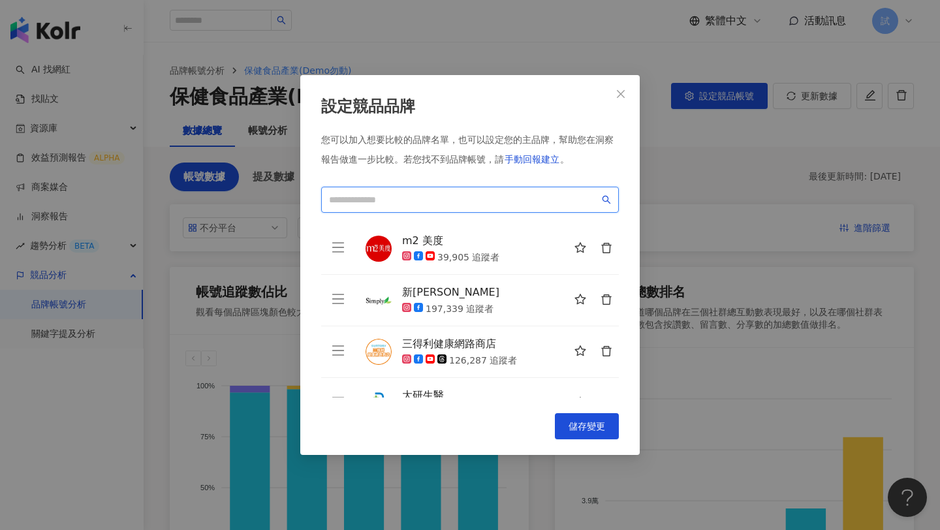
click at [431, 198] on input "search" at bounding box center [464, 200] width 270 height 14
type input "*"
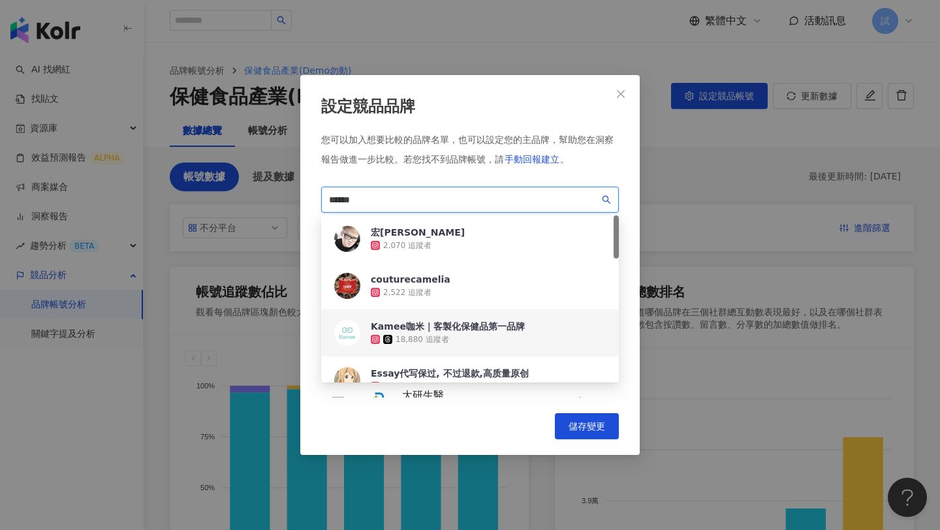
click at [413, 329] on div "Kamee咖米｜客製化保健品第一品牌" at bounding box center [448, 326] width 154 height 13
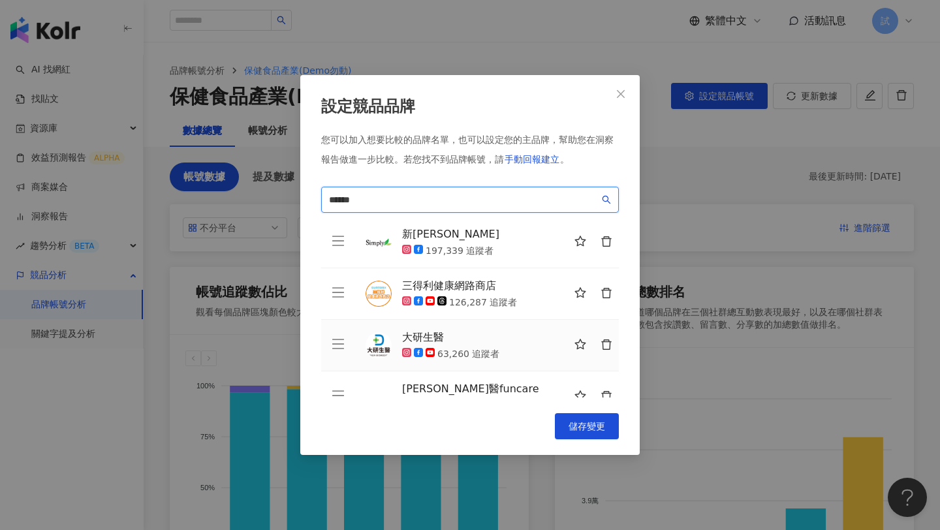
scroll to position [149, 0]
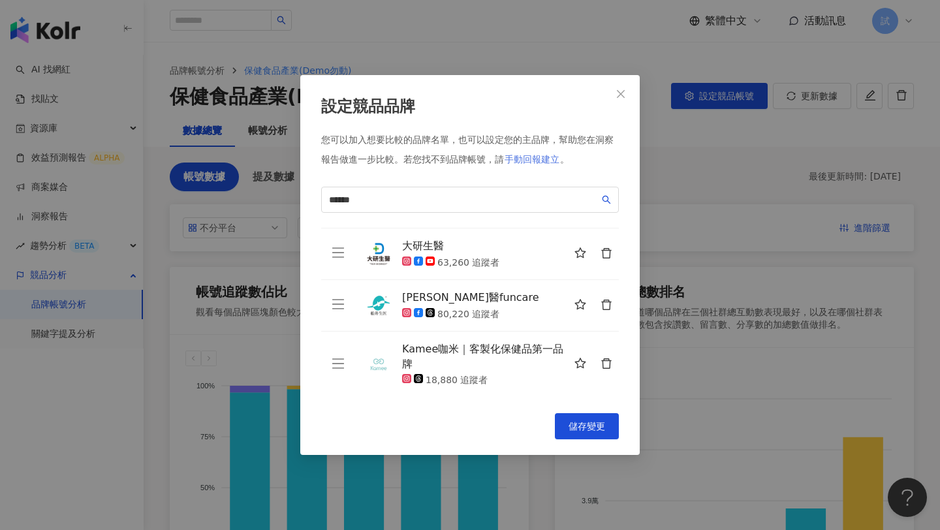
click at [547, 159] on span "手動回報建立" at bounding box center [532, 159] width 55 height 10
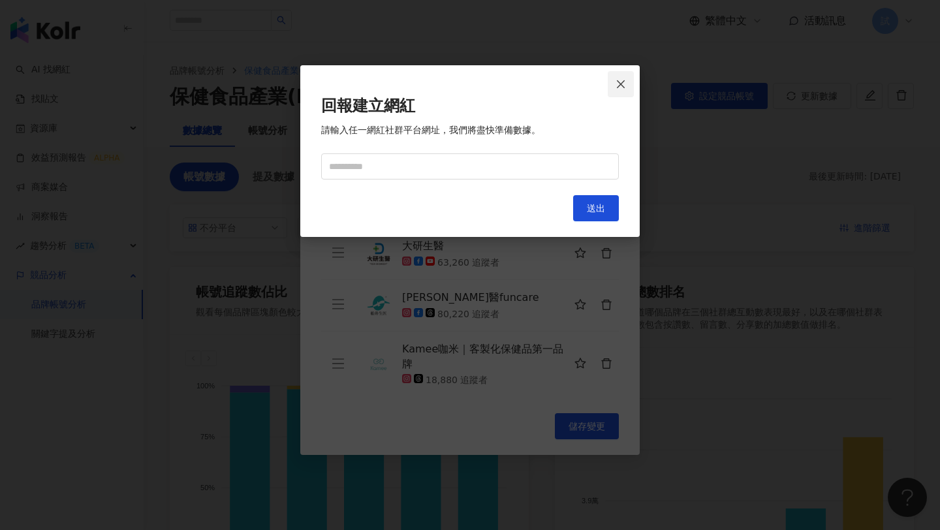
click at [618, 82] on icon "close" at bounding box center [621, 84] width 8 height 8
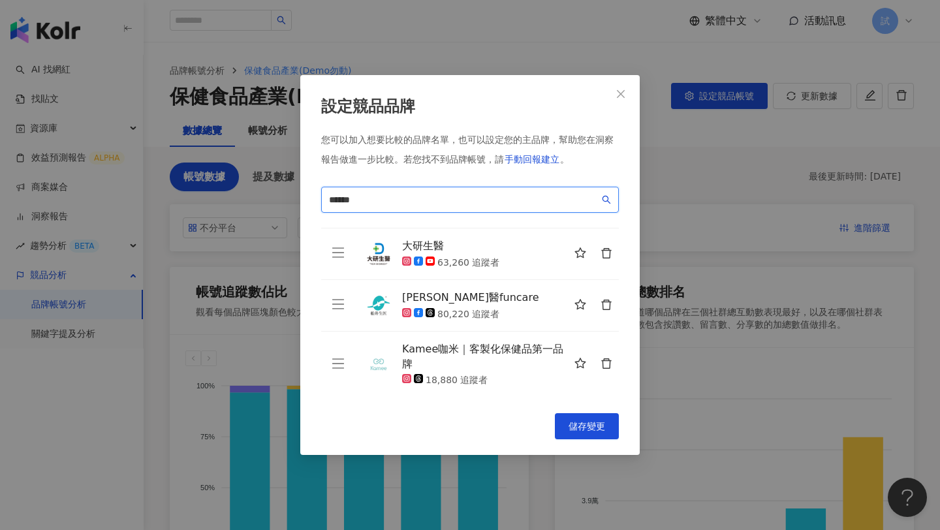
click at [409, 199] on input "******" at bounding box center [464, 200] width 270 height 14
click at [593, 155] on div "您可以加入想要比較的品牌名單，也可以設定您的主品牌，幫助您在洞察報告做進一步比較。 若您找不到品牌帳號，請 手動回報建立 。" at bounding box center [470, 153] width 298 height 39
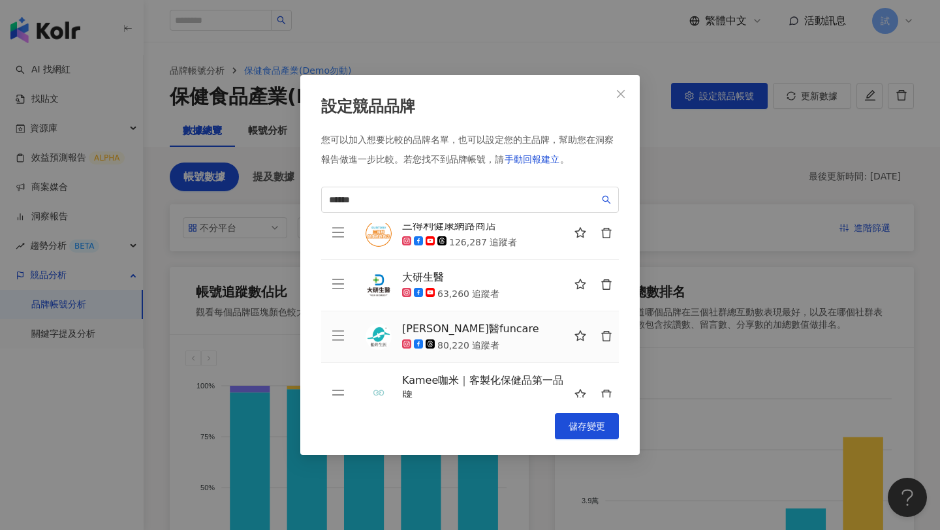
scroll to position [121, 0]
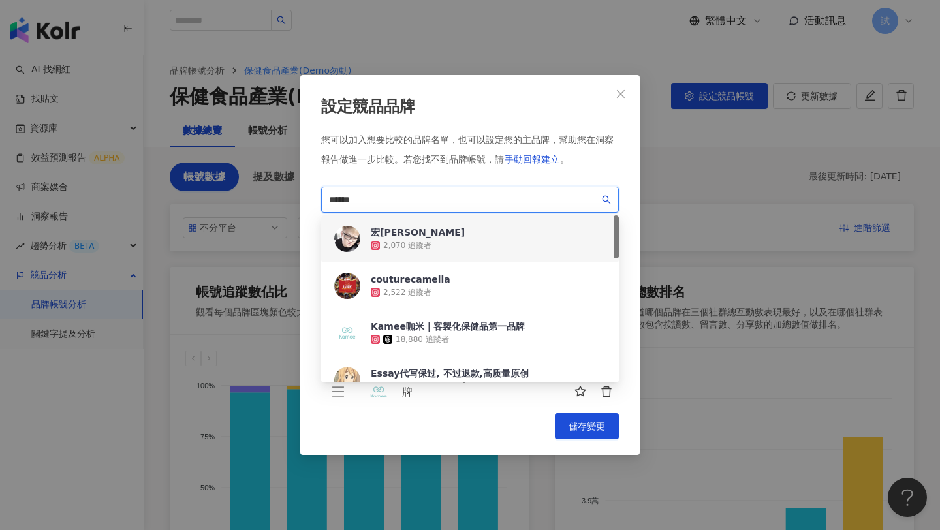
drag, startPoint x: 423, startPoint y: 200, endPoint x: 240, endPoint y: 196, distance: 182.8
click at [245, 196] on div "設定競品品牌 您可以加入想要比較的品牌名單，也可以設定您的主品牌，幫助您在洞察報告做進一步比較。 若您找不到品牌帳號，請 手動回報建立 。 ****** ea…" at bounding box center [470, 265] width 940 height 530
type input "*"
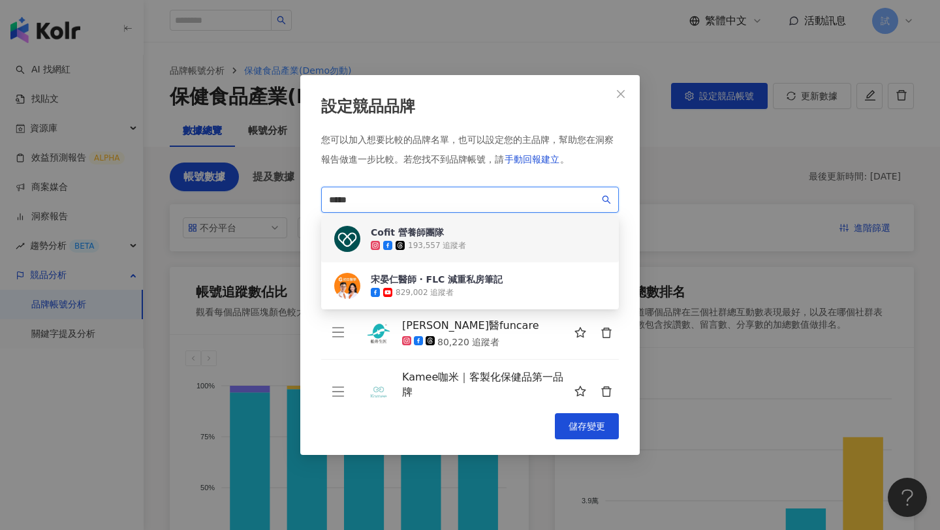
click at [382, 232] on div "Cofit 營養師團隊" at bounding box center [418, 232] width 95 height 13
drag, startPoint x: 390, startPoint y: 196, endPoint x: 238, endPoint y: 188, distance: 152.3
click at [243, 190] on div "設定競品品牌 您可以加入想要比較的品牌名單，也可以設定您的主品牌，幫助您在洞察報告做進一步比較。 若您找不到品牌帳號，請 手動回報建立 。 ***** 747…" at bounding box center [470, 265] width 940 height 530
type input "*"
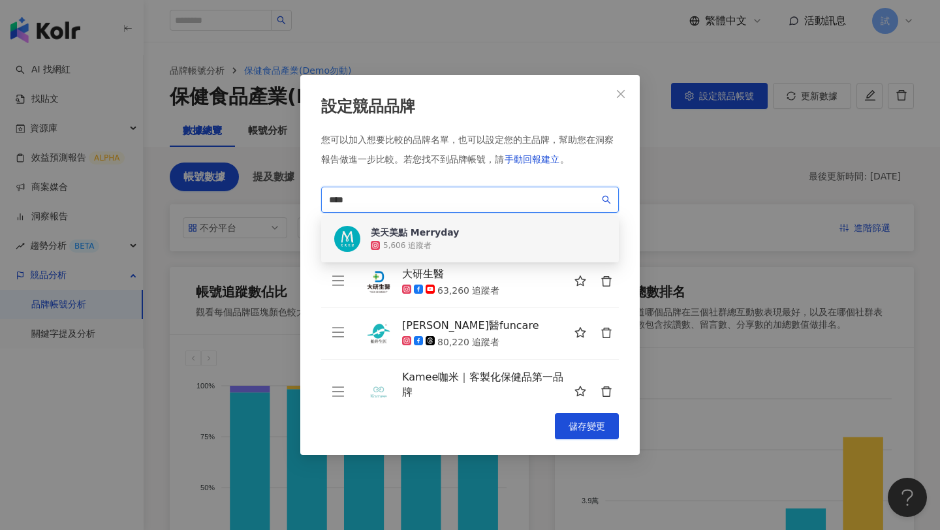
click at [462, 232] on div "美天美點 Merryday 5,606 追蹤者" at bounding box center [470, 238] width 298 height 47
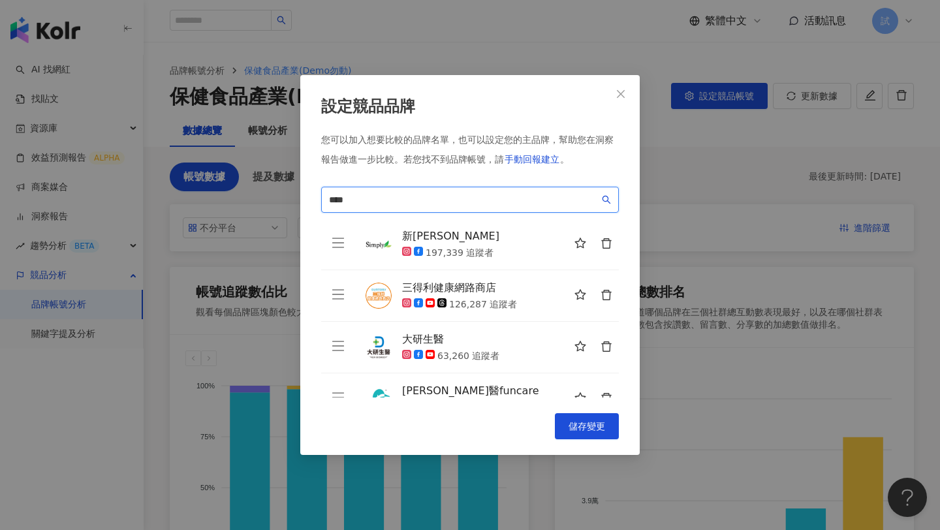
scroll to position [29, 0]
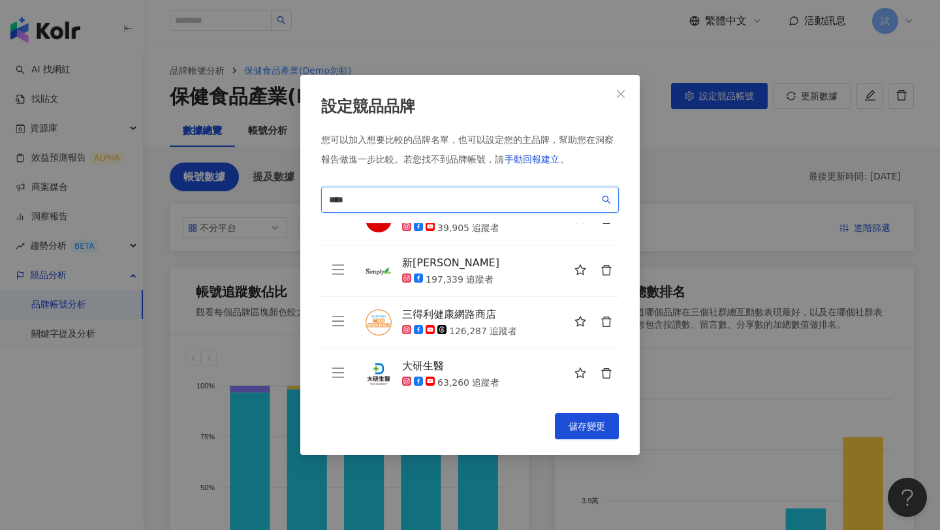
type input "****"
click at [606, 324] on icon "delete" at bounding box center [606, 322] width 12 height 12
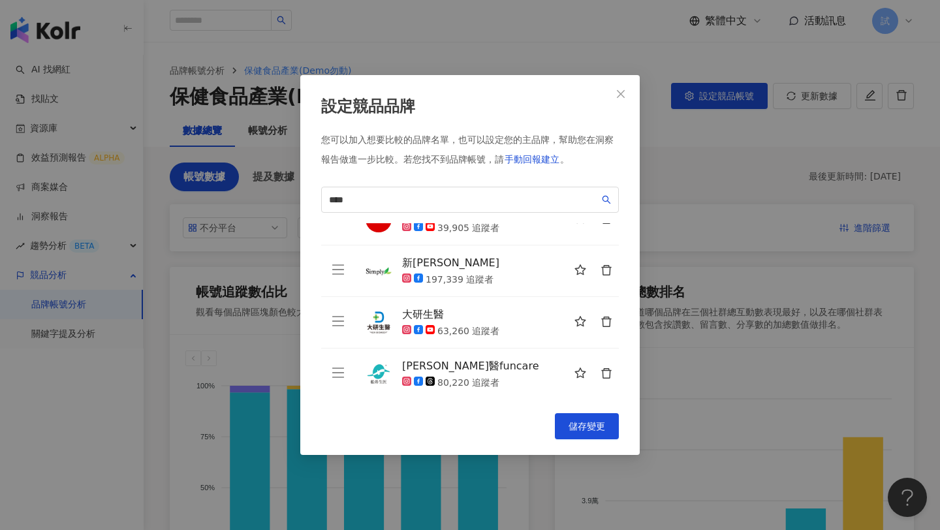
click at [608, 272] on icon "delete" at bounding box center [606, 270] width 12 height 12
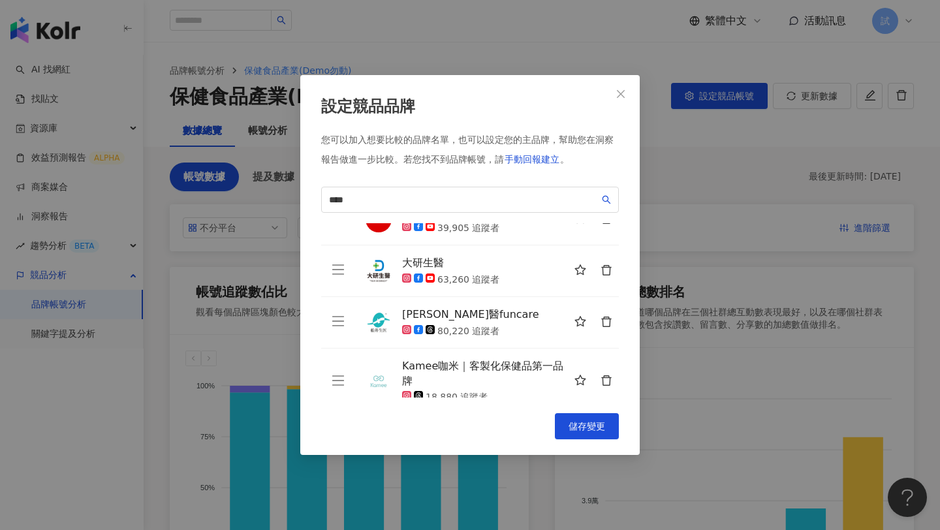
scroll to position [0, 0]
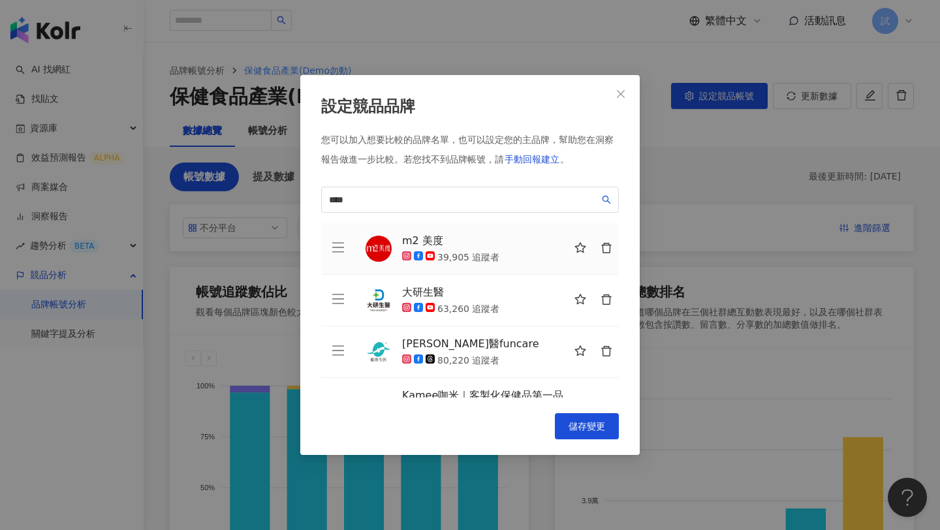
click at [608, 243] on icon "delete" at bounding box center [606, 248] width 12 height 12
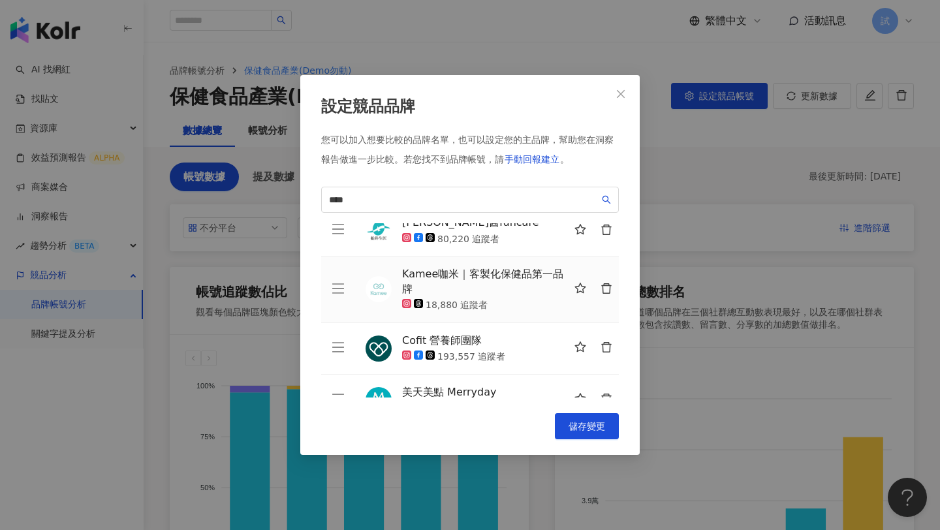
scroll to position [98, 0]
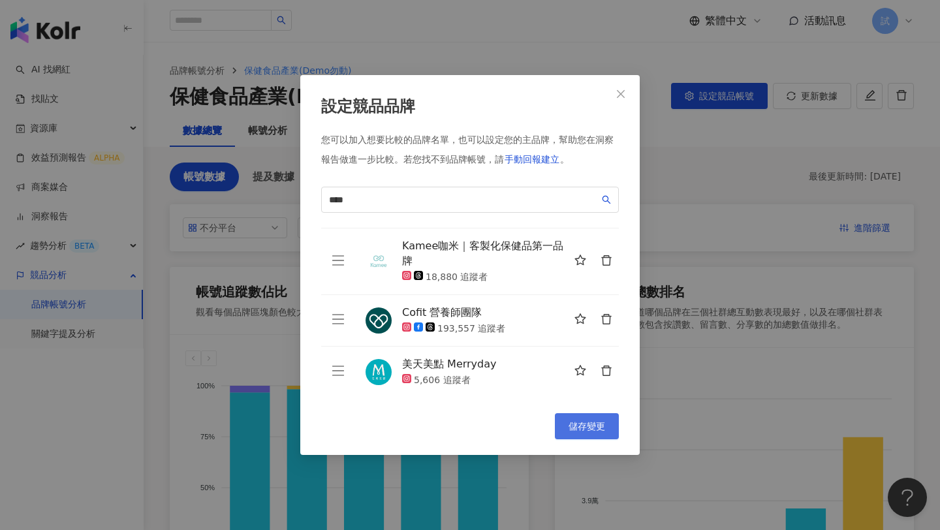
click at [591, 426] on span "儲存變更" at bounding box center [586, 426] width 37 height 10
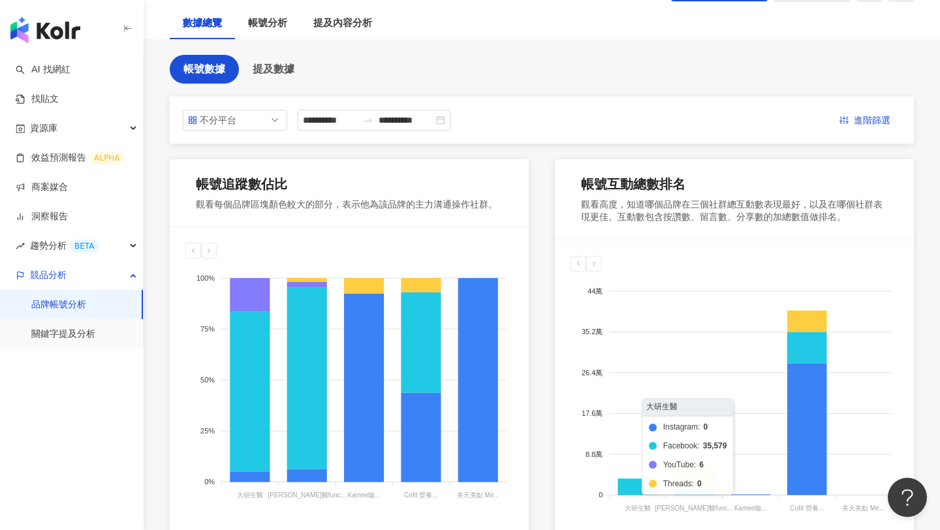
scroll to position [22, 0]
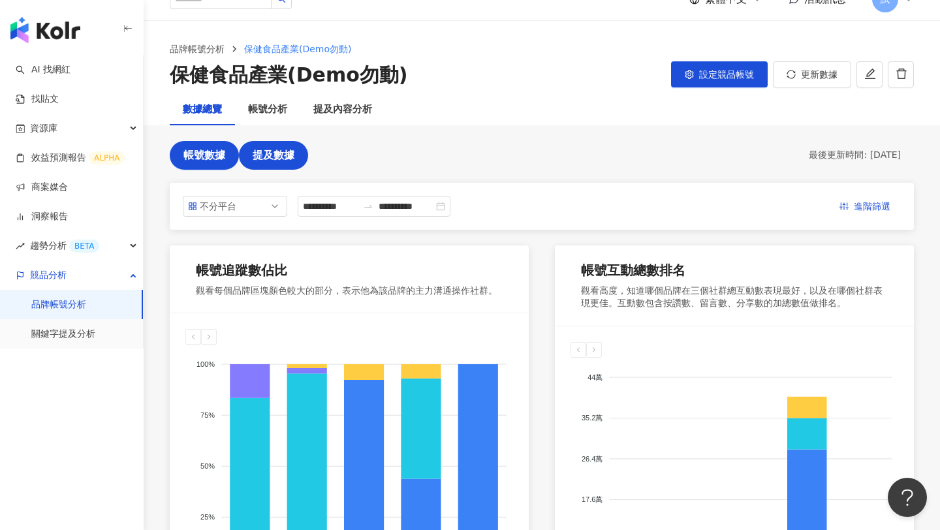
click at [283, 155] on span "提及數據" at bounding box center [274, 155] width 42 height 12
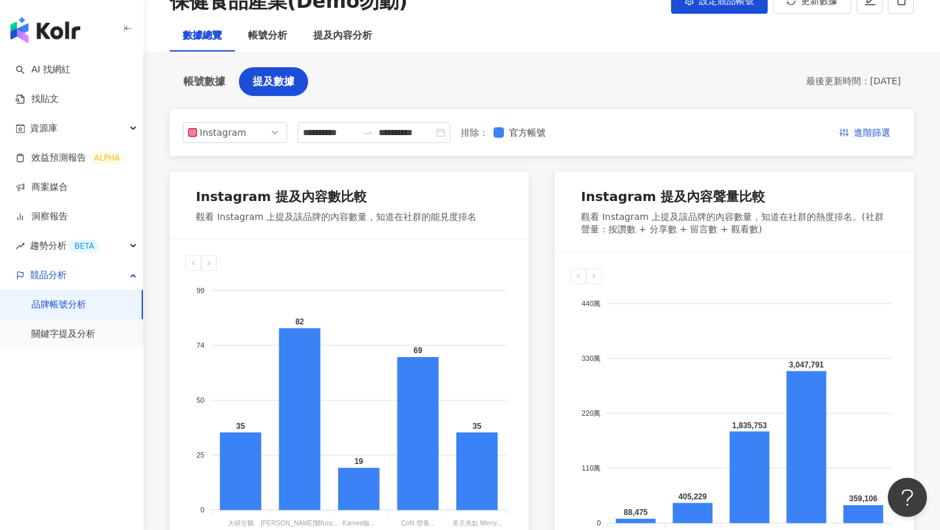
scroll to position [53, 0]
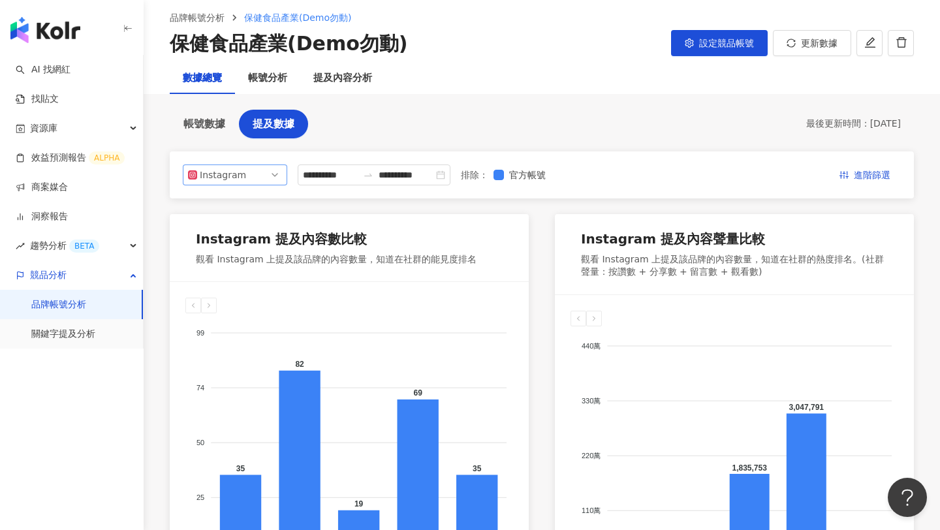
click at [269, 177] on span "Instagram" at bounding box center [235, 175] width 94 height 20
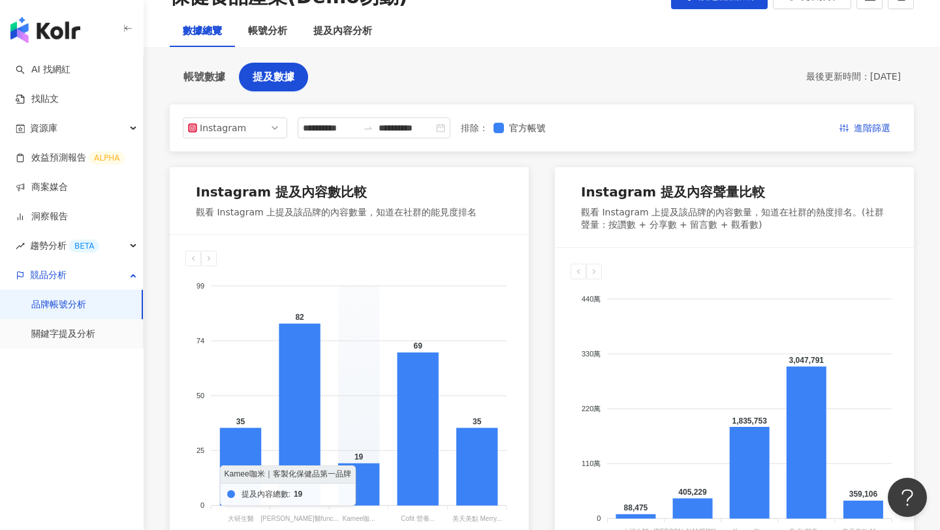
scroll to position [97, 0]
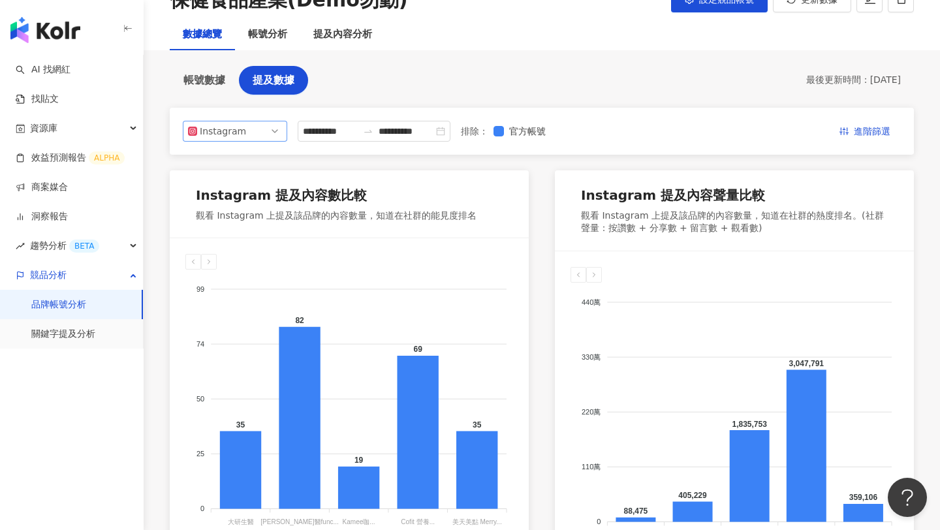
click at [279, 134] on span "Instagram" at bounding box center [235, 131] width 94 height 20
click at [368, 170] on div "Instagram 提及內容數比較 觀看 Instagram 上提及該品牌的內容數量，知道在社群的能見度排名" at bounding box center [349, 204] width 359 height 68
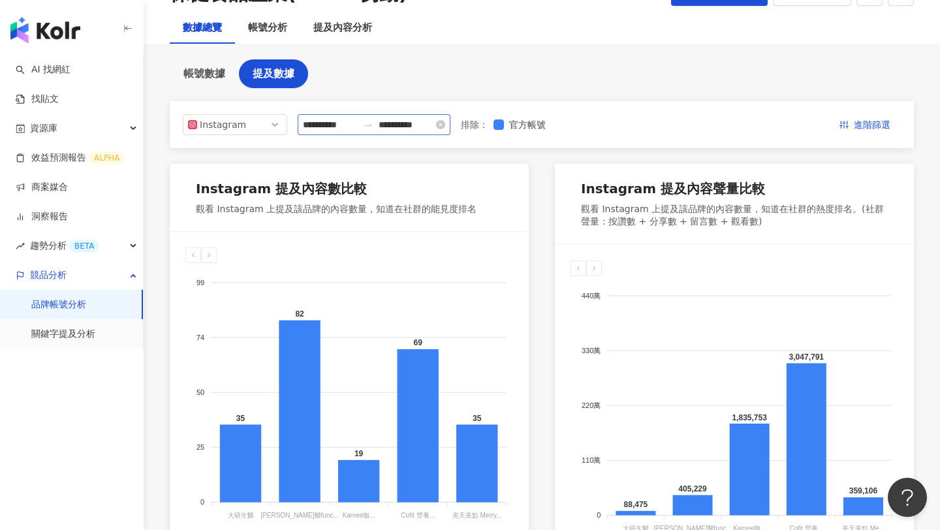
scroll to position [66, 0]
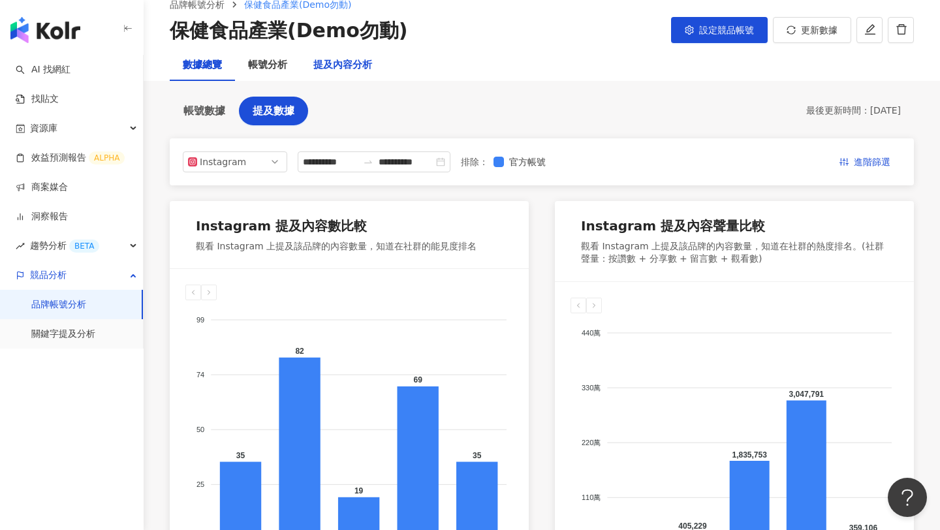
click at [341, 66] on div "提及內容分析" at bounding box center [342, 65] width 59 height 16
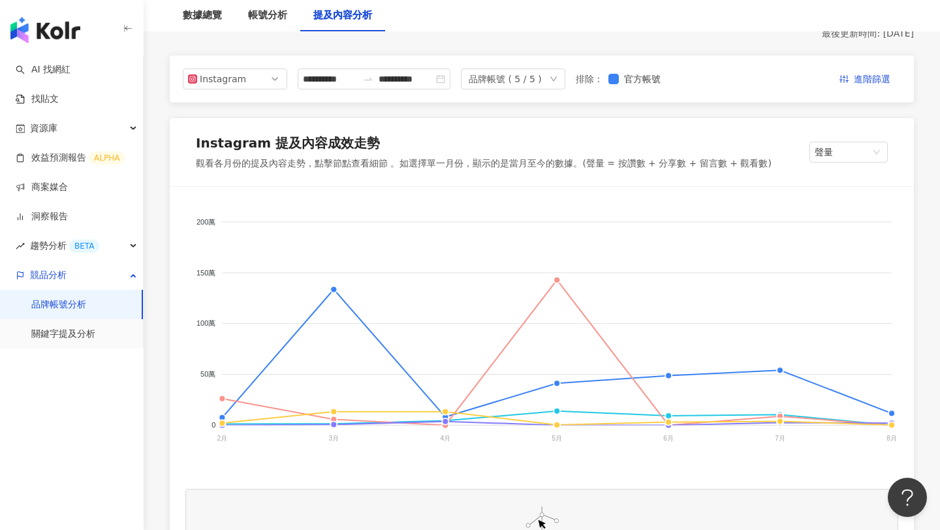
scroll to position [136, 0]
click at [858, 158] on span "聲量" at bounding box center [849, 151] width 68 height 20
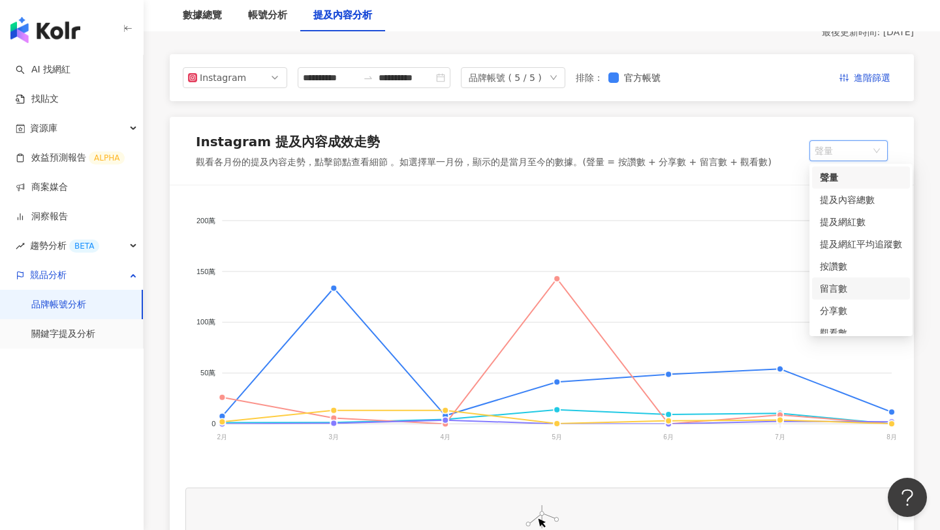
scroll to position [33, 0]
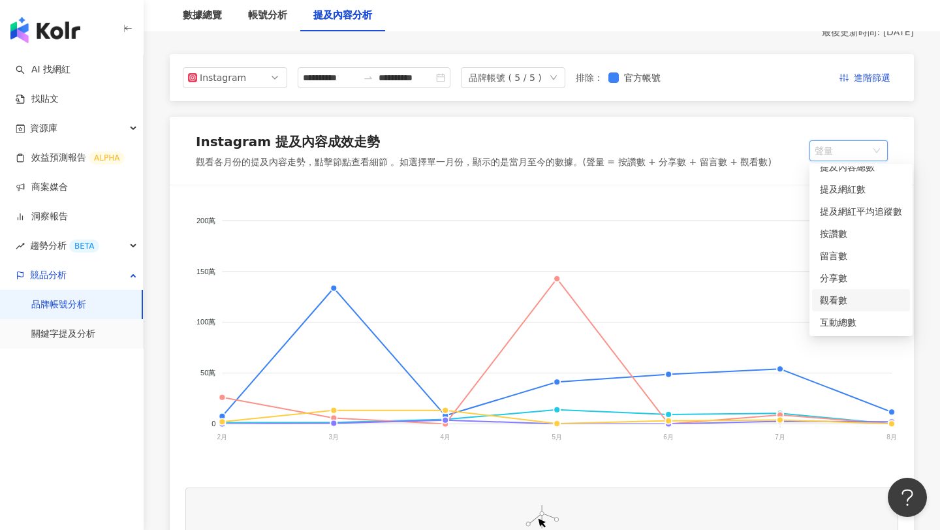
click at [842, 303] on div "觀看數" at bounding box center [861, 300] width 82 height 14
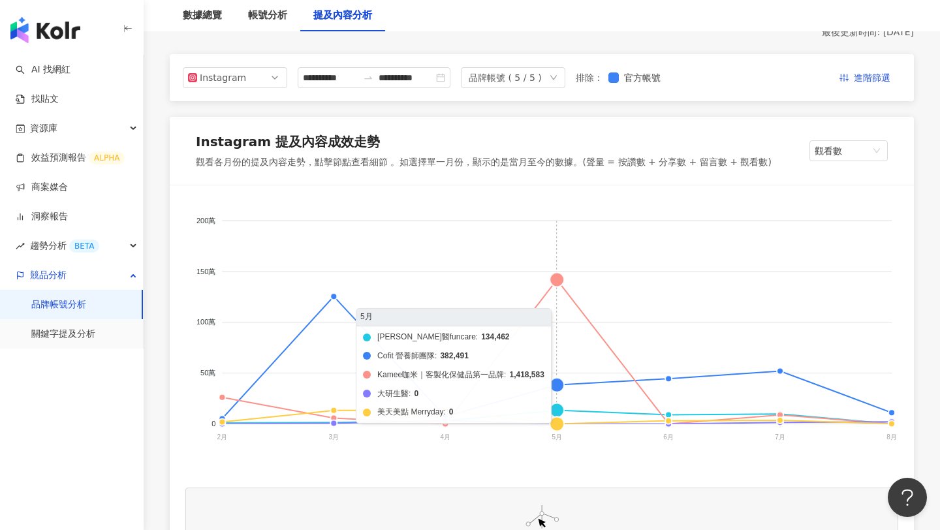
click at [558, 282] on foreignobject "船井生醫funcare Cofit 營養師團隊 Kamee咖米｜客製化保健品第一品牌 大研生醫 美天美點 Merryday" at bounding box center [541, 331] width 713 height 261
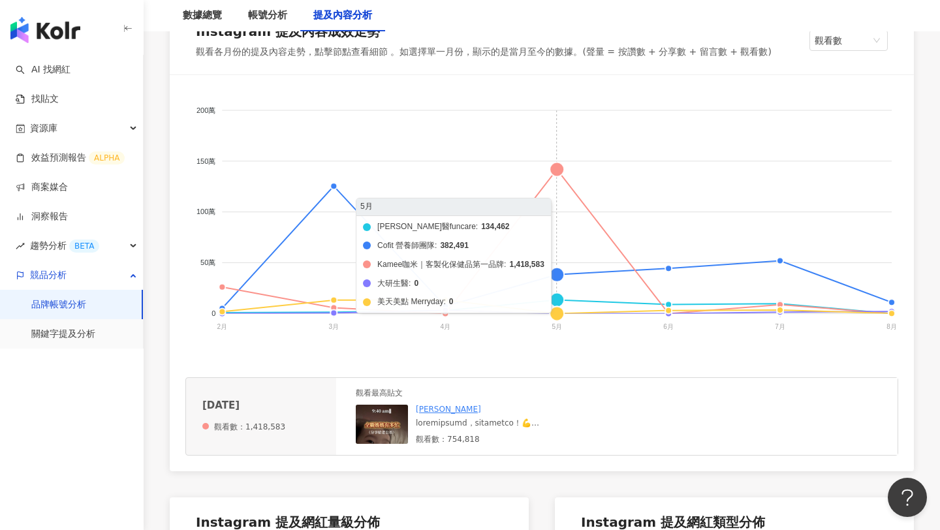
scroll to position [251, 0]
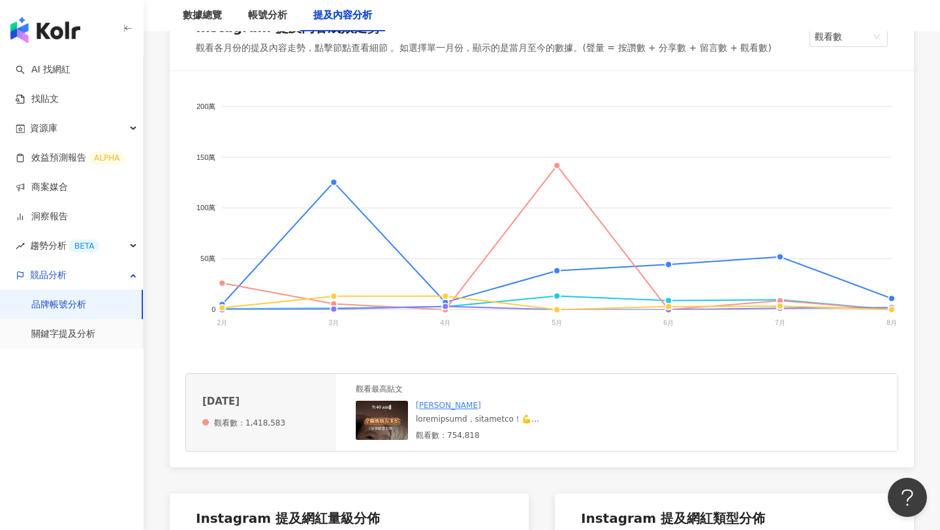
click at [392, 420] on img at bounding box center [382, 420] width 52 height 39
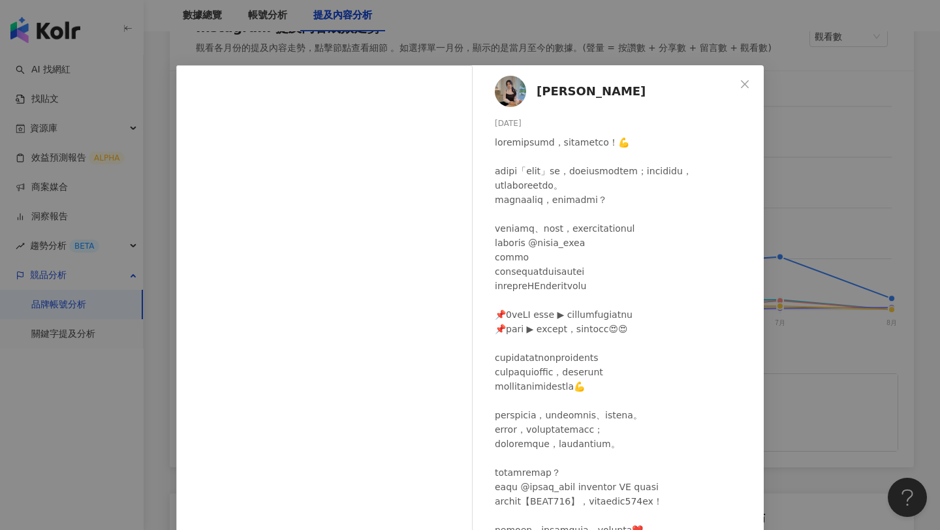
click at [812, 360] on div "柯柯 2025/5/18 3,781 44 75.5萬 查看原始貼文" at bounding box center [470, 265] width 940 height 530
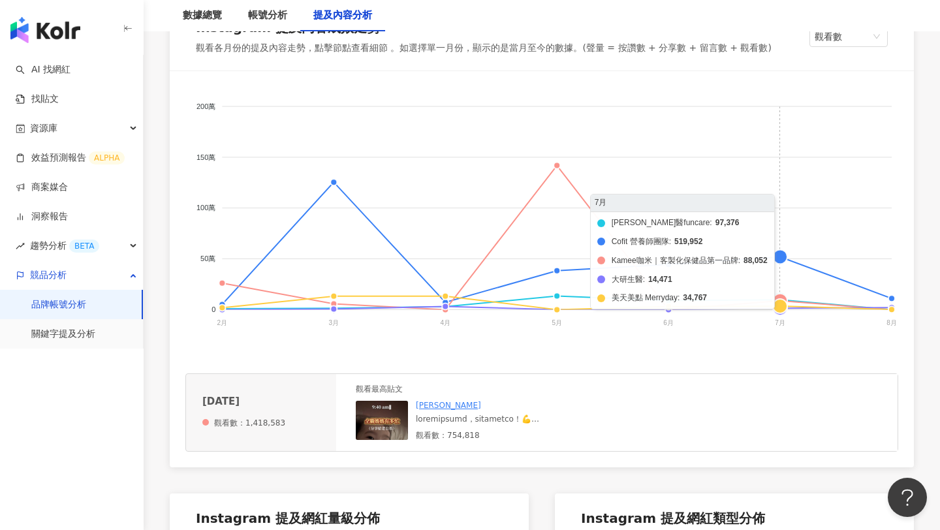
click at [780, 257] on foreignobject "船井生醫funcare Cofit 營養師團隊 Kamee咖米｜客製化保健品第一品牌 大研生醫 美天美點 Merryday" at bounding box center [541, 217] width 713 height 261
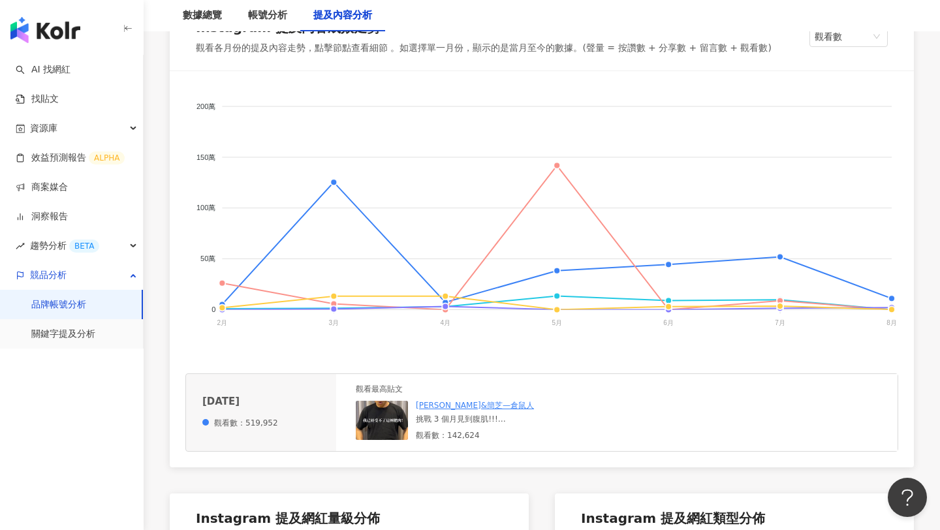
click at [376, 429] on img at bounding box center [382, 420] width 52 height 39
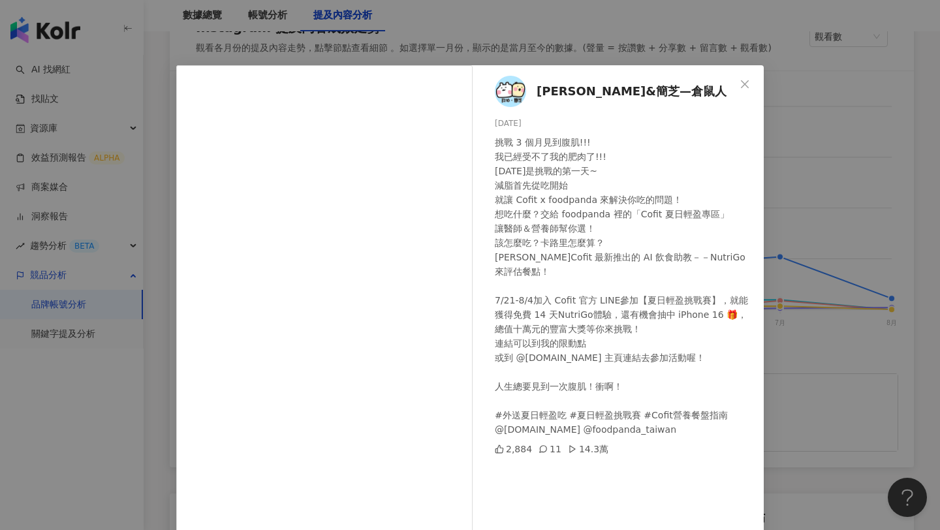
scroll to position [55, 0]
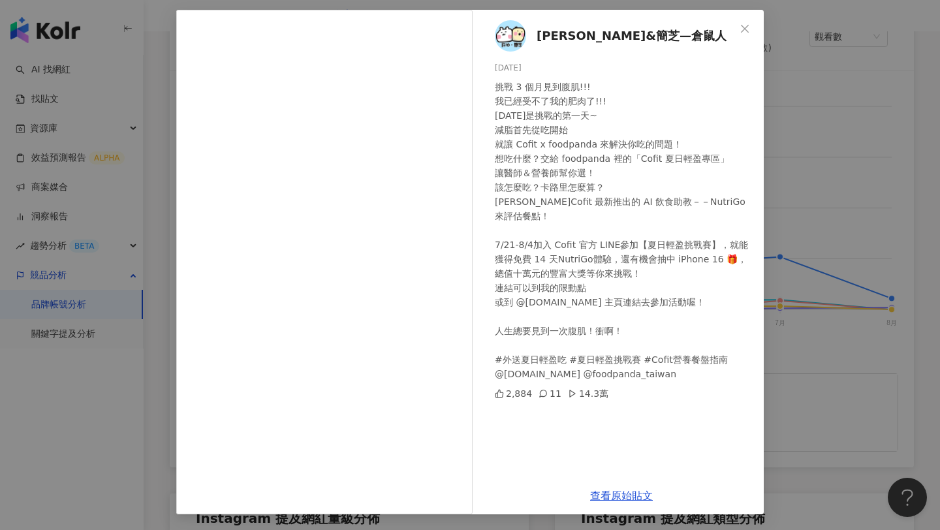
click at [833, 240] on div "許伯&簡芝—倉鼠人 2025/7/21 挑戰 3 個月見到腹肌!!! 我已經受不了我的肥肉了!!! 今天是挑戰的第一天~ 減脂首先從吃開始 就讓 Cofit …" at bounding box center [470, 265] width 940 height 530
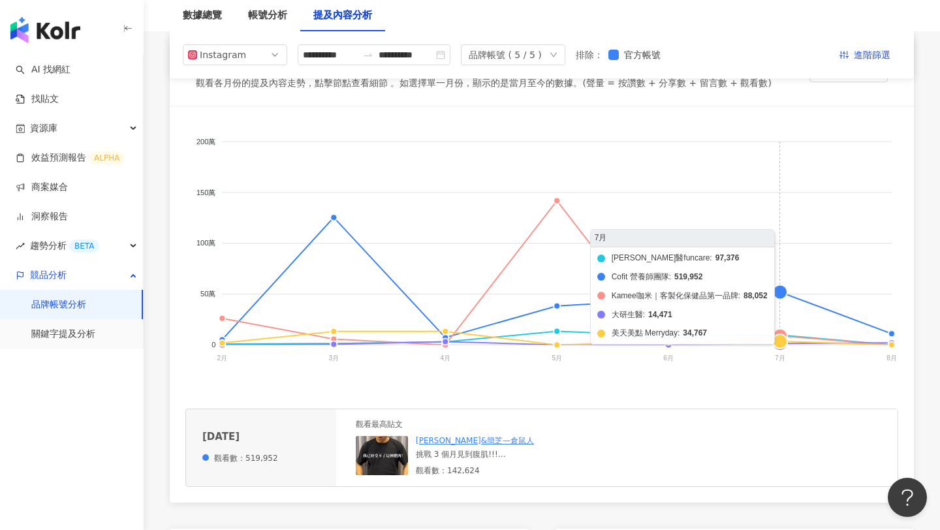
scroll to position [215, 0]
click at [783, 296] on foreignobject "船井生醫funcare Cofit 營養師團隊 Kamee咖米｜客製化保健品第一品牌 大研生醫 美天美點 Merryday" at bounding box center [541, 253] width 713 height 261
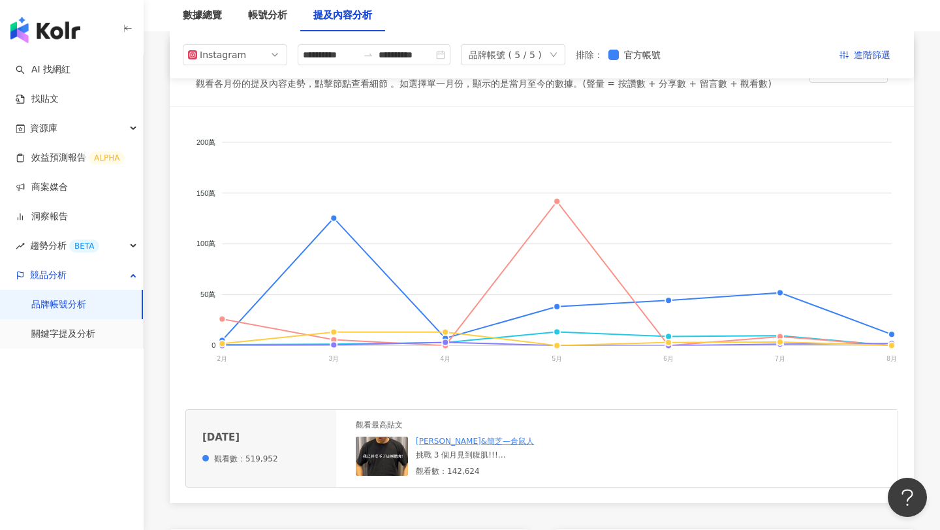
click at [383, 456] on img at bounding box center [382, 456] width 52 height 39
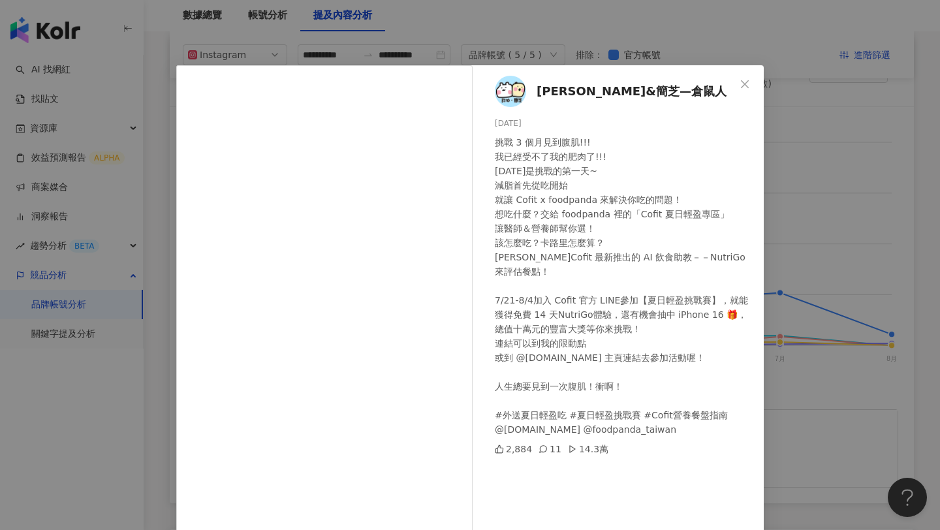
click at [834, 244] on div "許伯&簡芝—倉鼠人 2025/7/21 挑戰 3 個月見到腹肌!!! 我已經受不了我的肥肉了!!! 今天是挑戰的第一天~ 減脂首先從吃開始 就讓 Cofit …" at bounding box center [470, 265] width 940 height 530
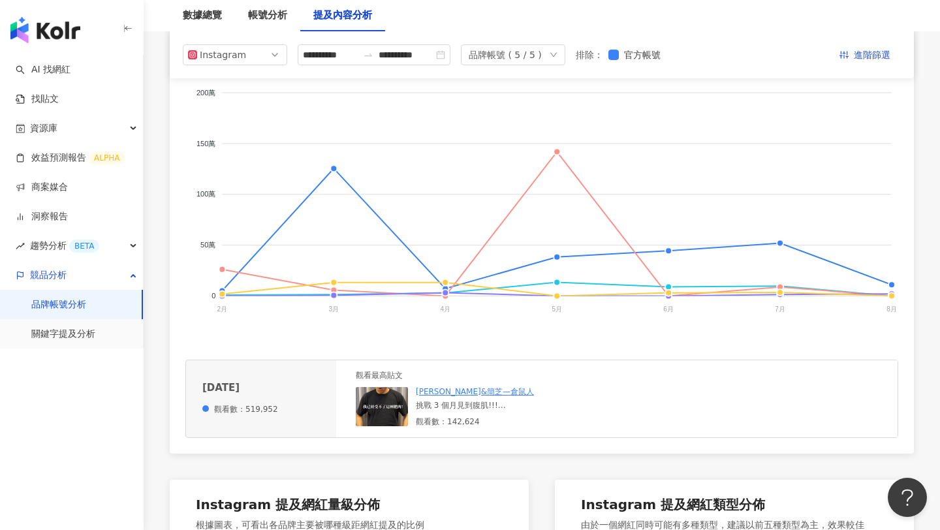
scroll to position [141, 0]
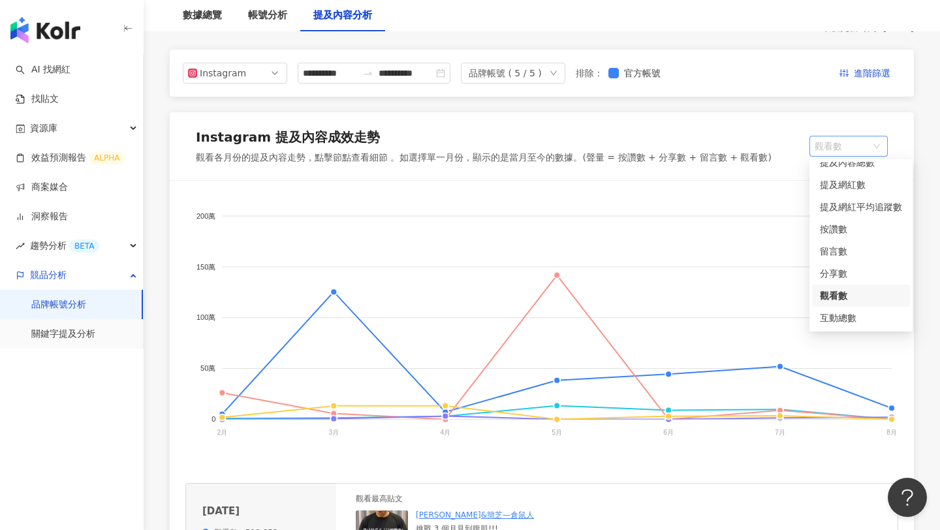
click at [833, 143] on span "觀看數" at bounding box center [849, 146] width 68 height 20
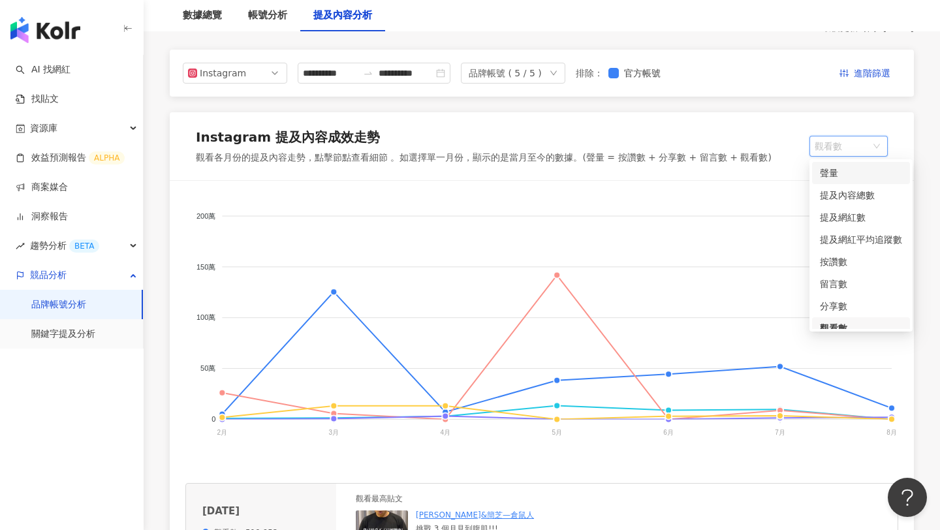
click at [833, 174] on div "聲量" at bounding box center [861, 173] width 82 height 14
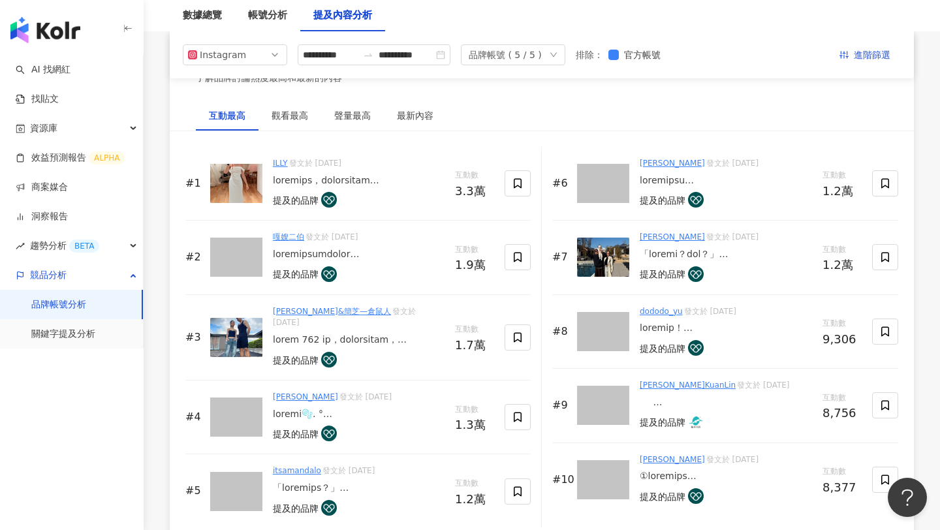
scroll to position [1970, 0]
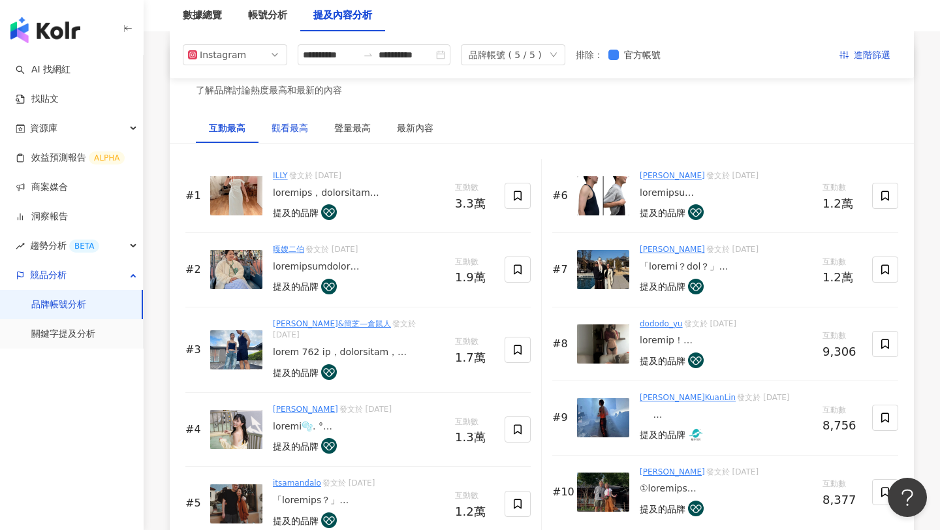
click at [300, 131] on div "觀看最高" at bounding box center [290, 128] width 37 height 14
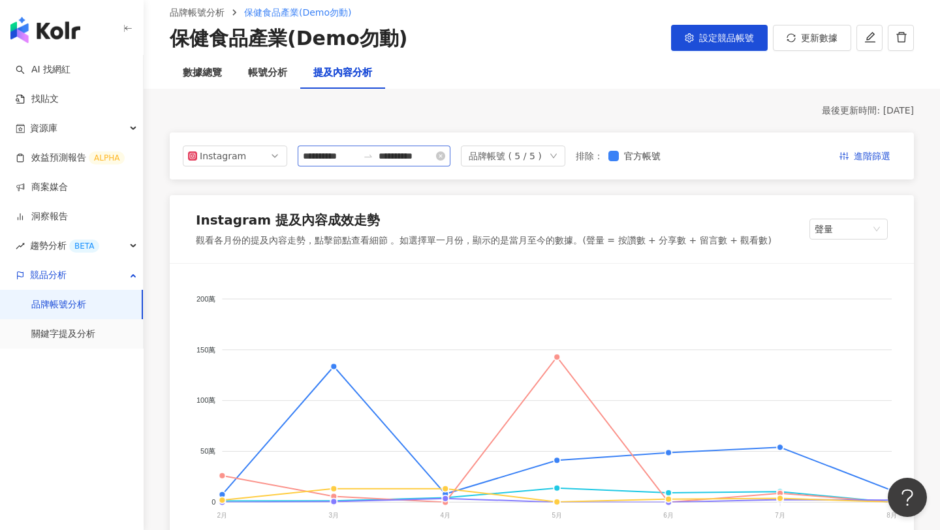
scroll to position [56, 0]
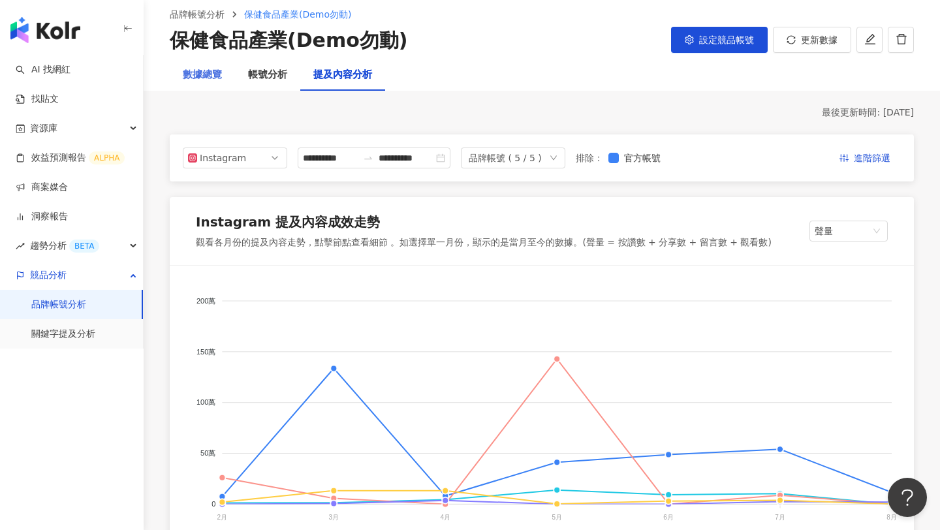
click at [202, 82] on div "數據總覽" at bounding box center [202, 74] width 65 height 31
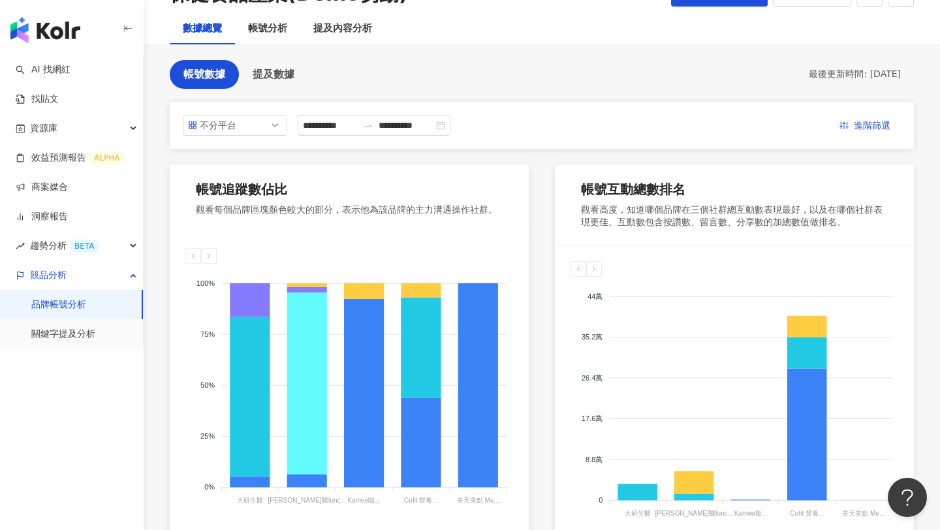
scroll to position [22, 0]
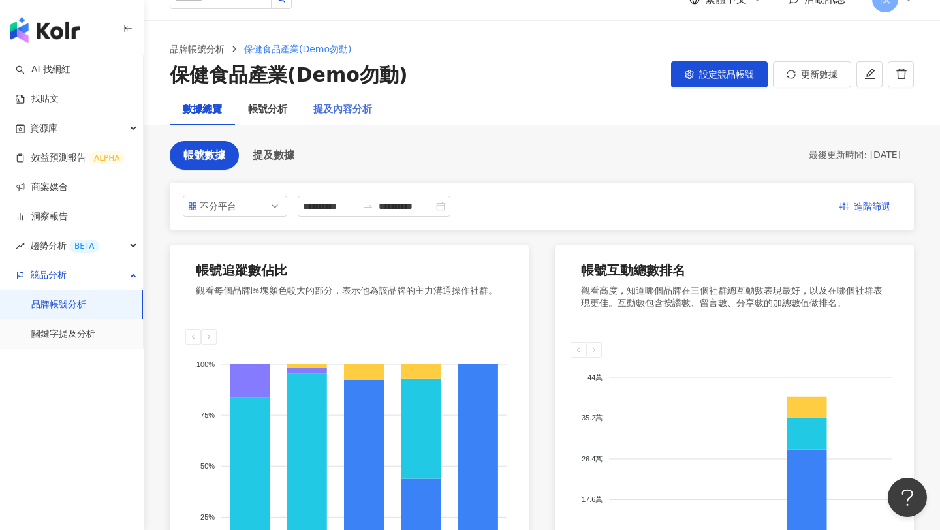
click at [337, 119] on div "提及內容分析" at bounding box center [342, 109] width 85 height 31
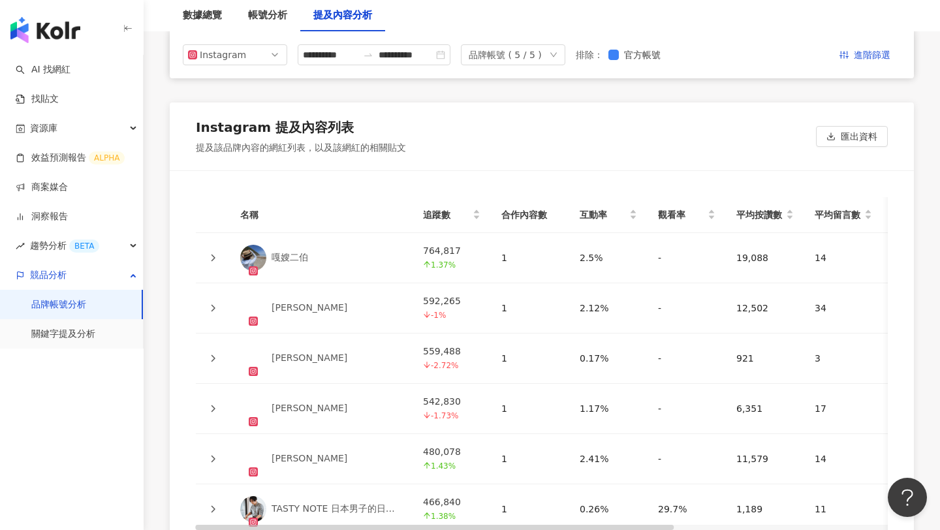
scroll to position [2863, 0]
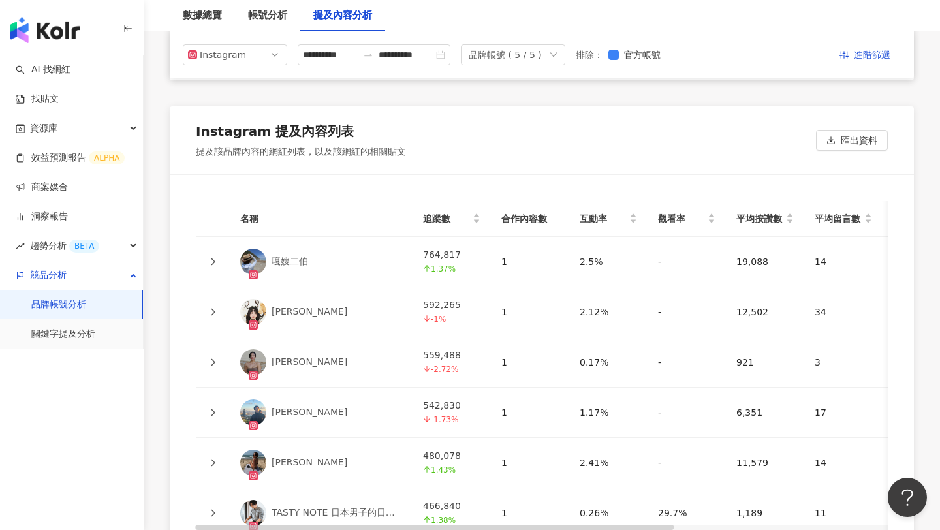
click at [556, 54] on div "品牌帳號 ( 5 / 5 )" at bounding box center [513, 54] width 104 height 21
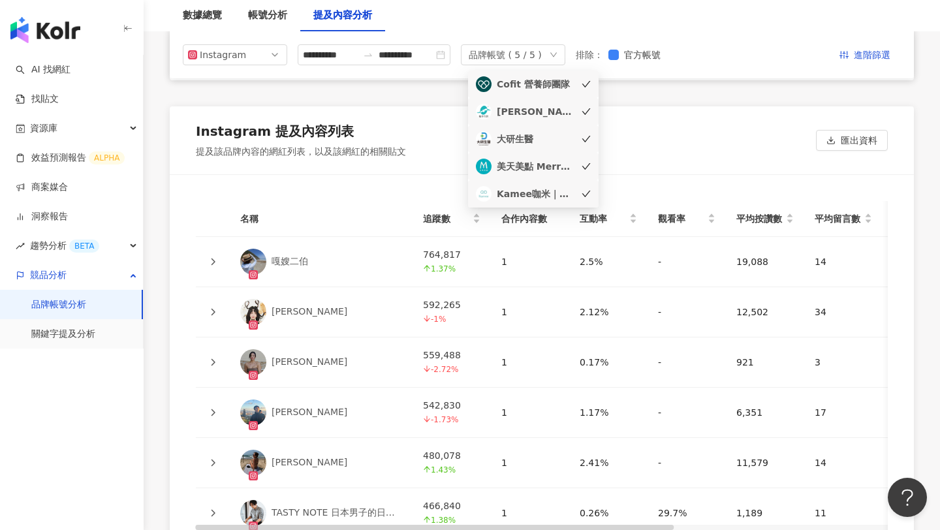
click at [580, 112] on div "船井生醫funcare" at bounding box center [533, 112] width 115 height 16
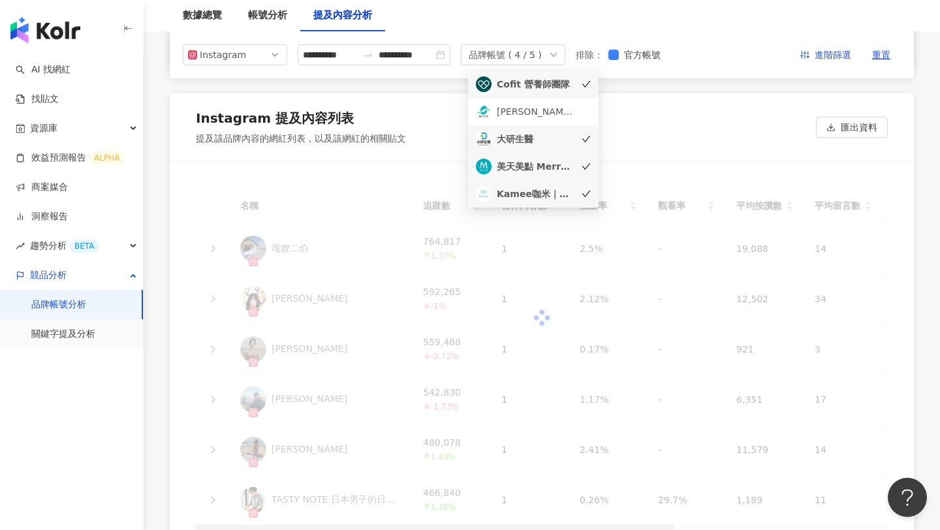
click at [587, 139] on icon "check" at bounding box center [586, 139] width 8 height 7
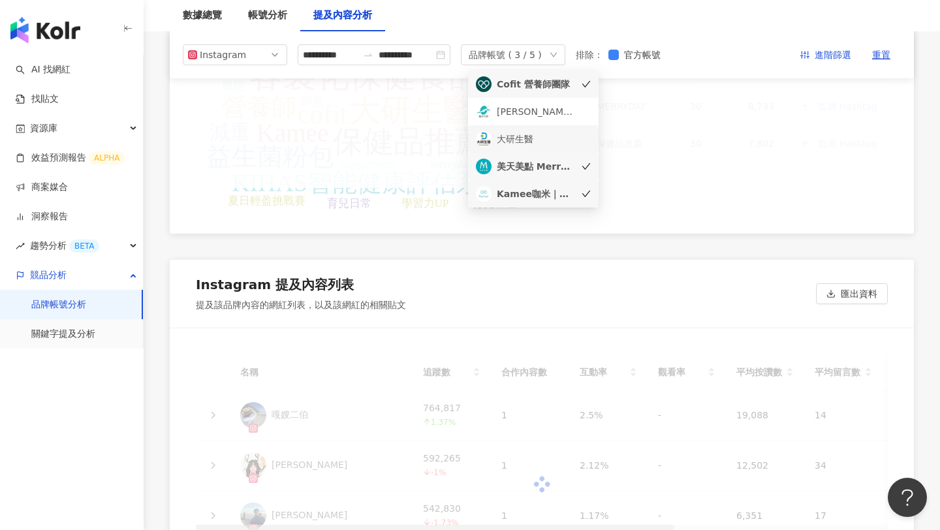
click at [588, 134] on ul "Cofit 營養師團隊 船井生醫funcare 大研生醫 美天美點 Merryday Kamee咖米｜客製化保健品第一品牌" at bounding box center [533, 138] width 131 height 137
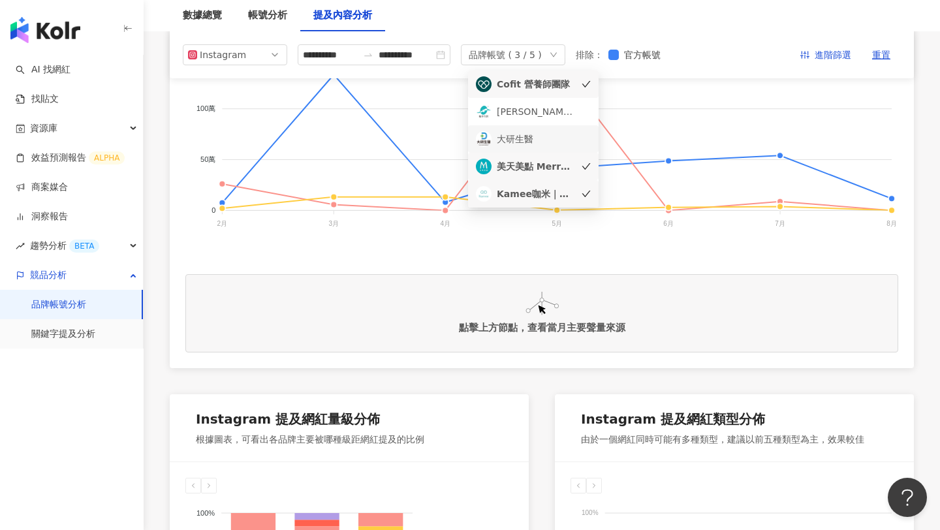
scroll to position [158, 0]
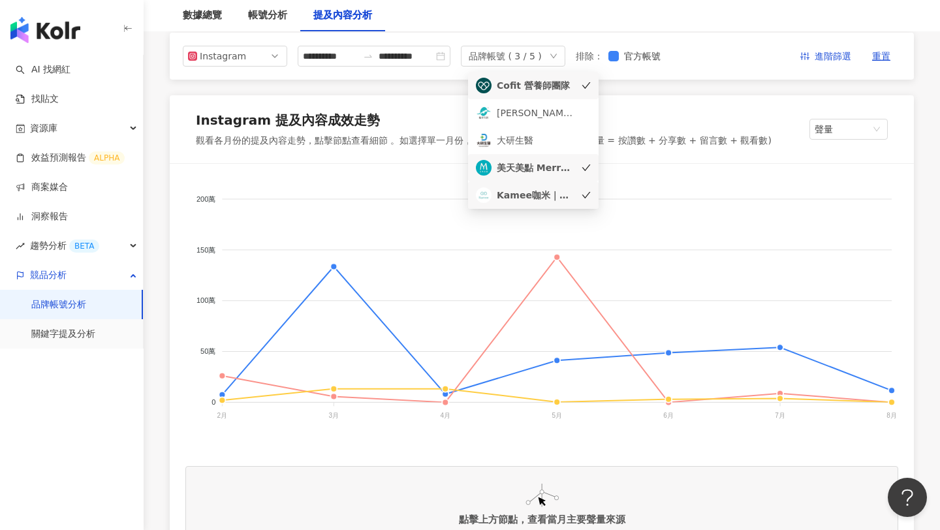
click at [587, 164] on icon "check" at bounding box center [586, 167] width 9 height 9
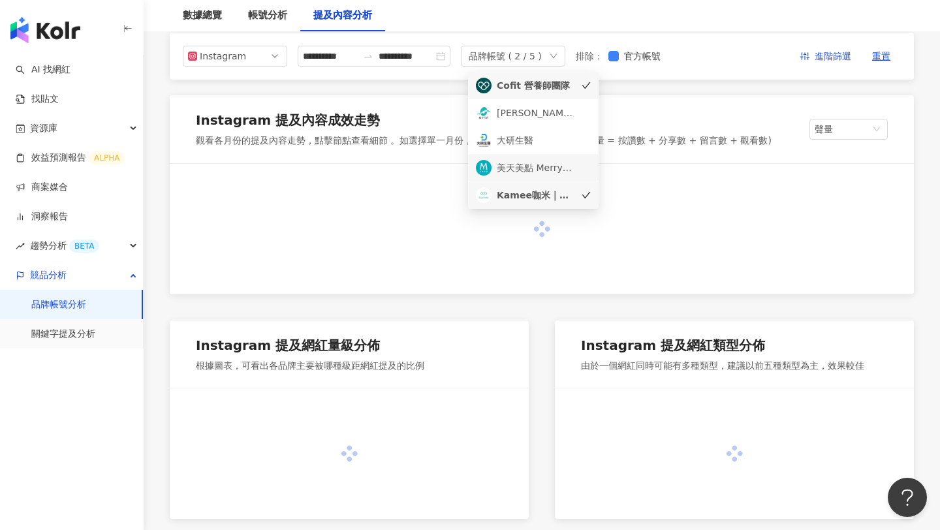
click at [584, 192] on icon "check" at bounding box center [586, 195] width 9 height 9
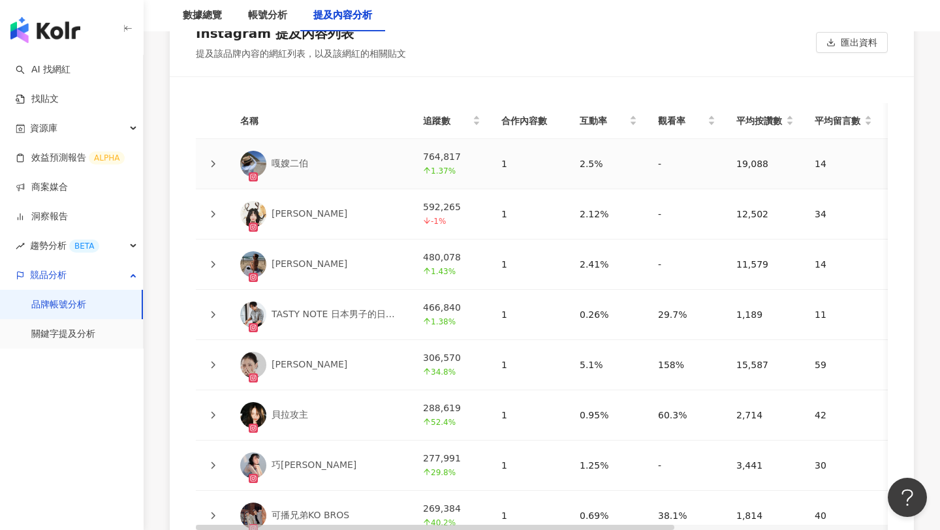
scroll to position [2974, 0]
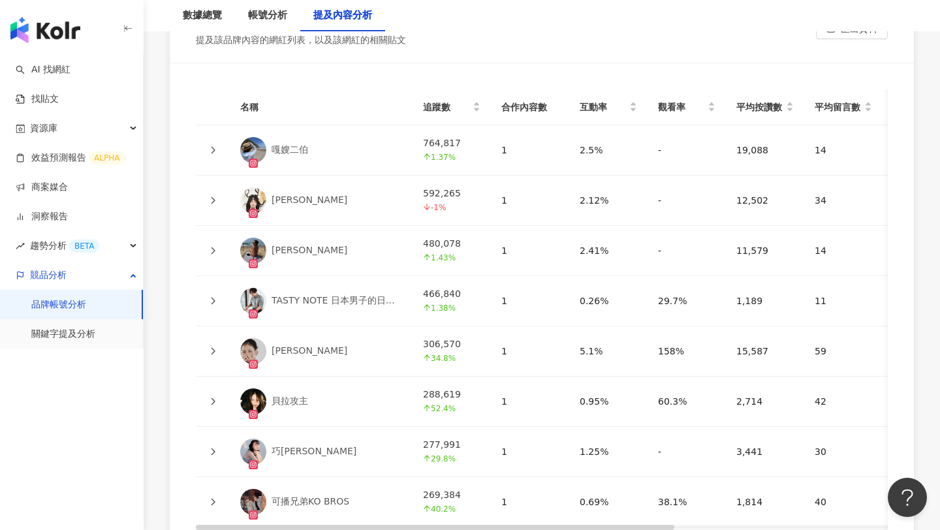
click at [215, 247] on icon at bounding box center [213, 251] width 8 height 8
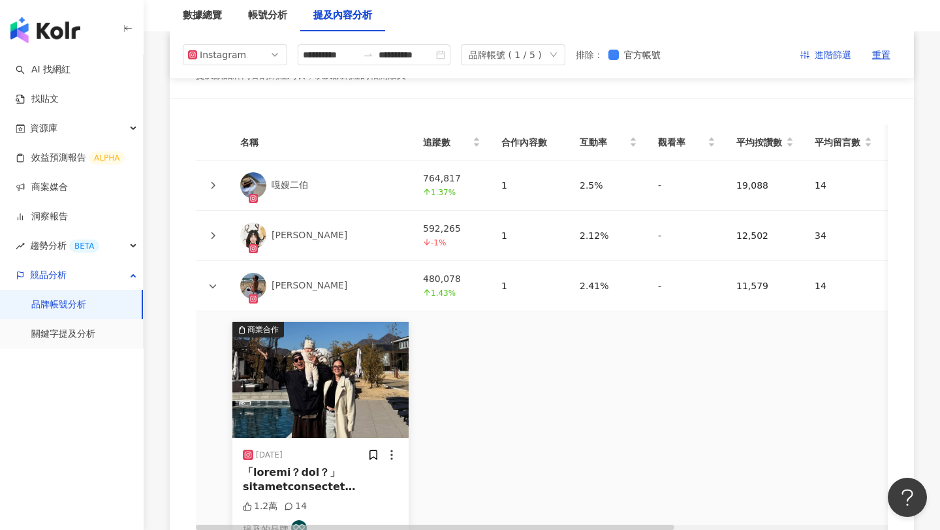
scroll to position [2917, 0]
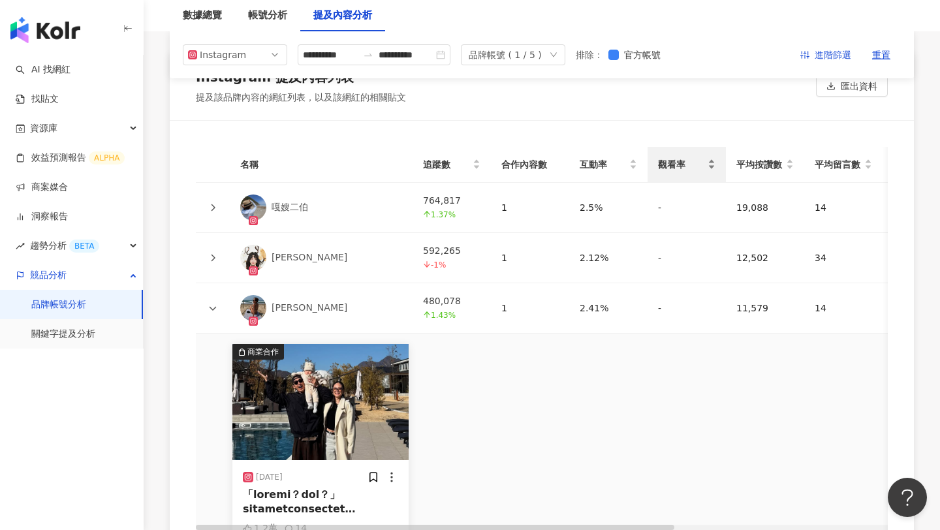
click at [663, 157] on span "觀看率" at bounding box center [681, 164] width 47 height 14
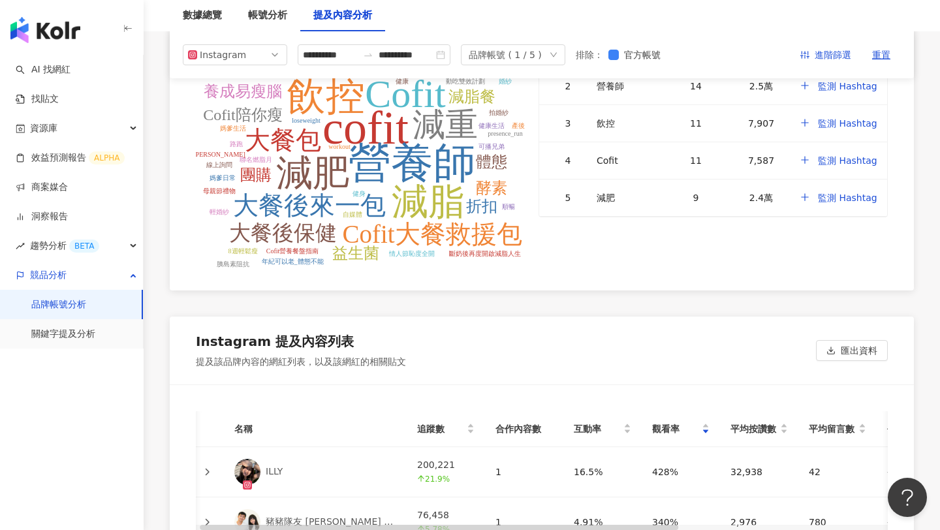
scroll to position [2649, 0]
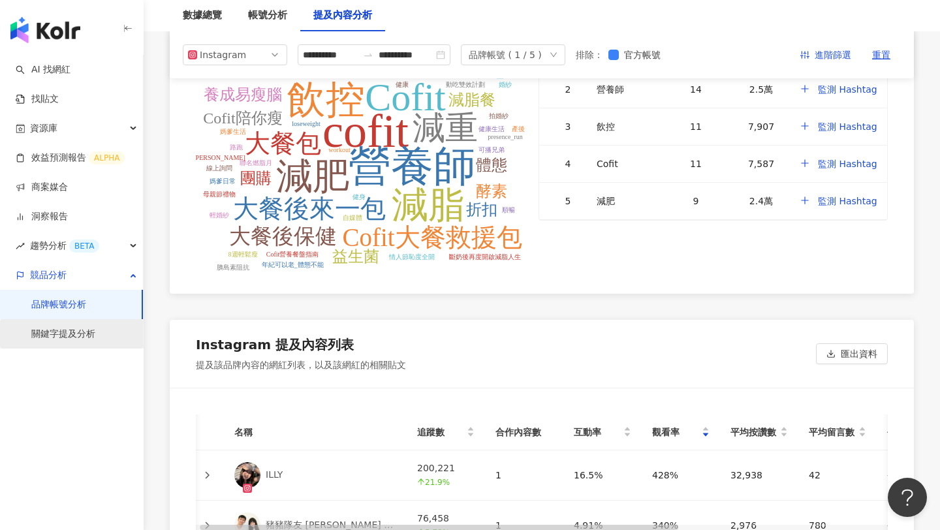
click at [87, 333] on link "關鍵字提及分析" at bounding box center [63, 334] width 64 height 13
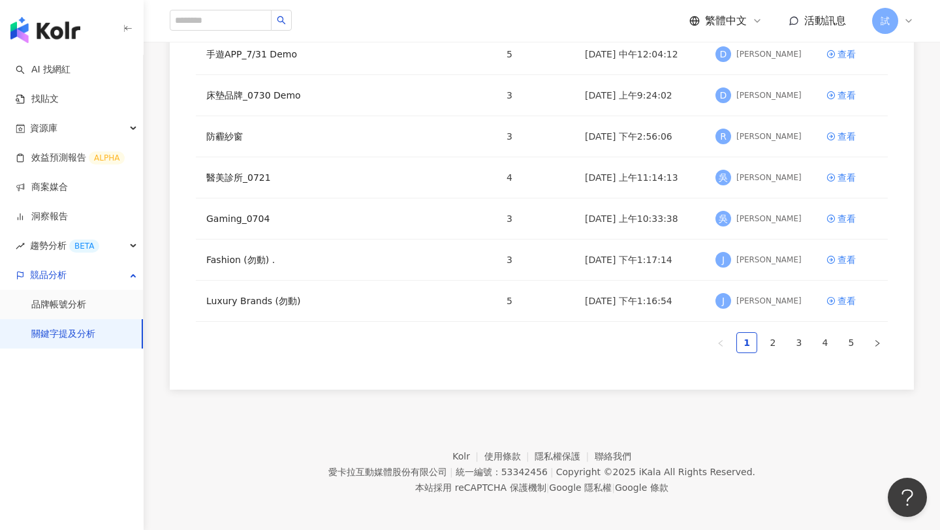
scroll to position [304, 0]
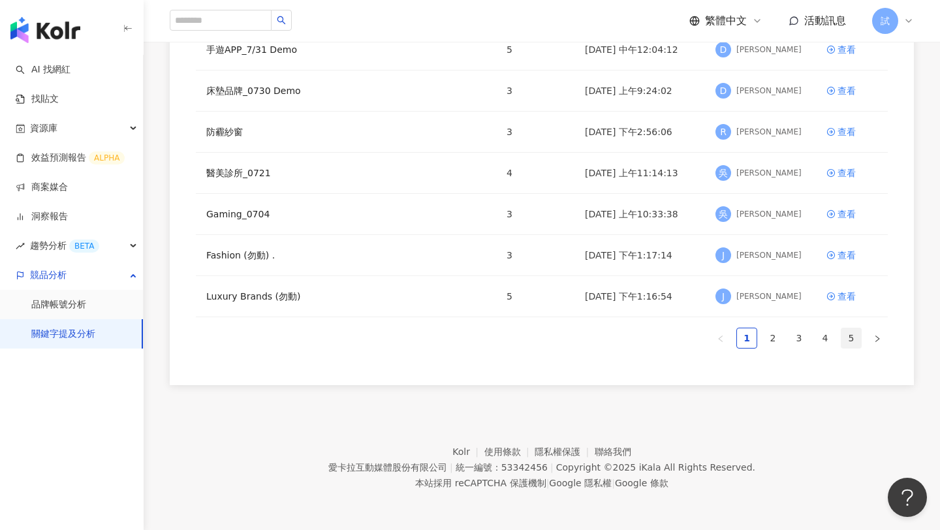
click at [848, 341] on link "5" at bounding box center [851, 338] width 20 height 20
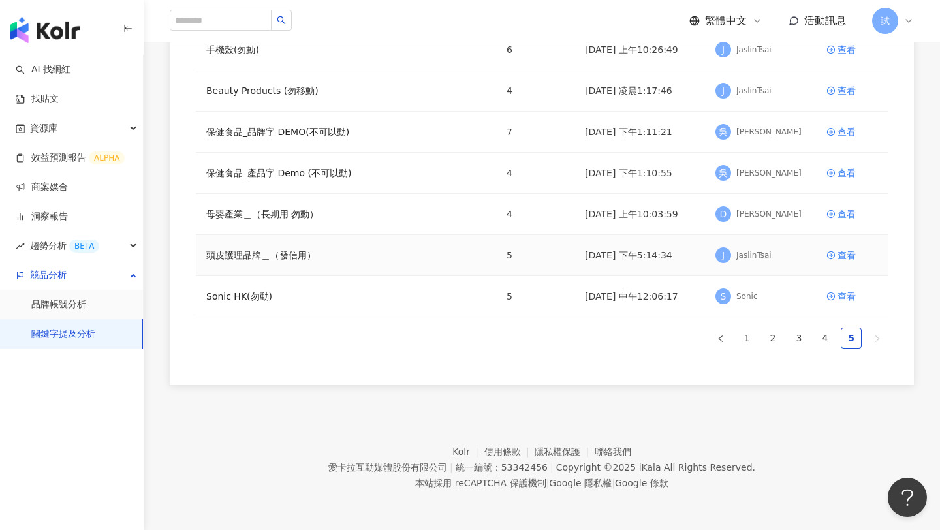
scroll to position [268, 0]
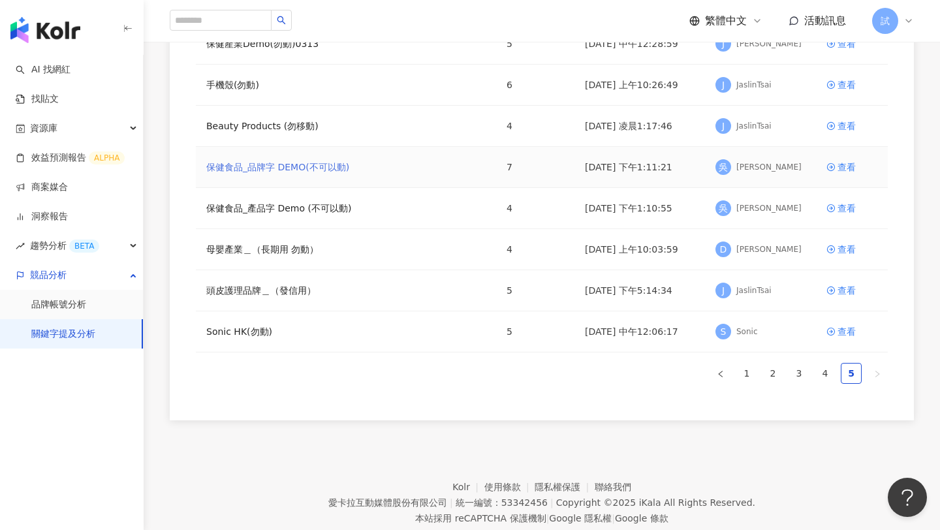
click at [339, 168] on link "保健食品_品牌字 DEMO(不可以動)" at bounding box center [277, 167] width 143 height 14
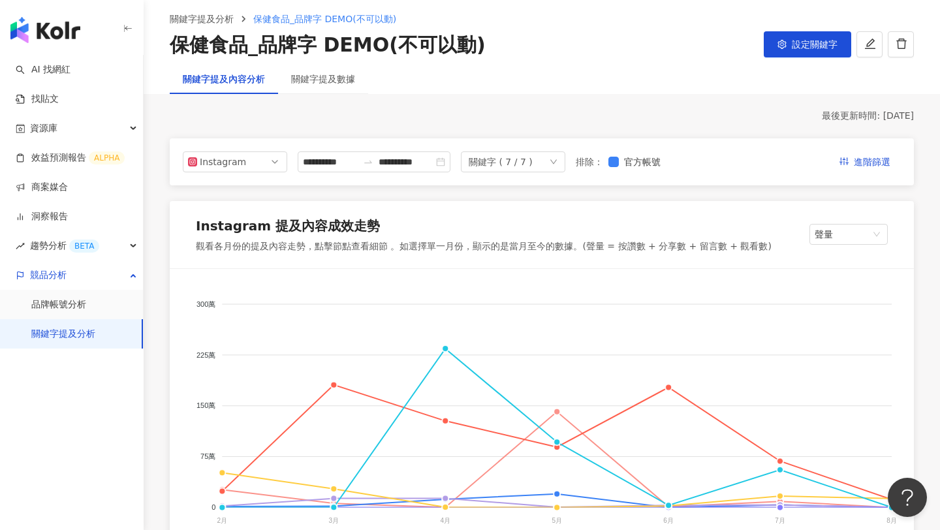
scroll to position [50, 0]
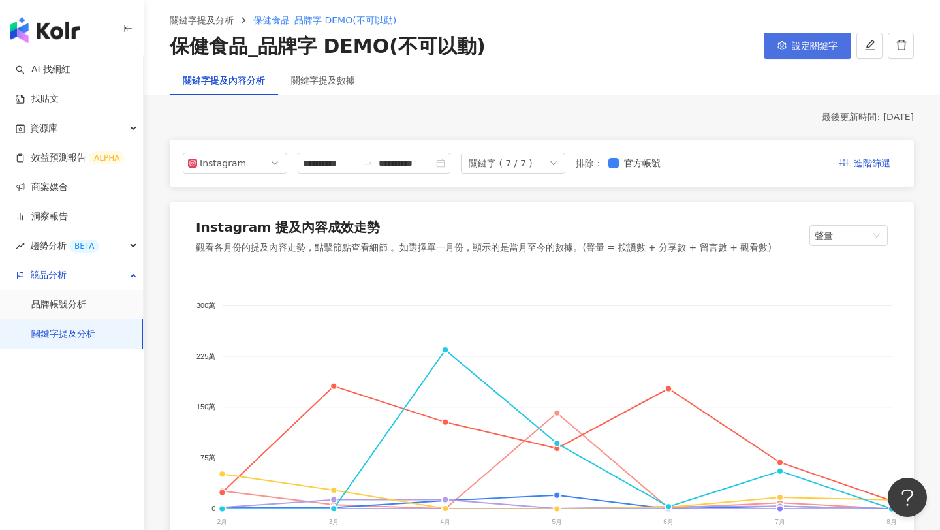
click at [807, 52] on button "設定關鍵字" at bounding box center [807, 46] width 87 height 26
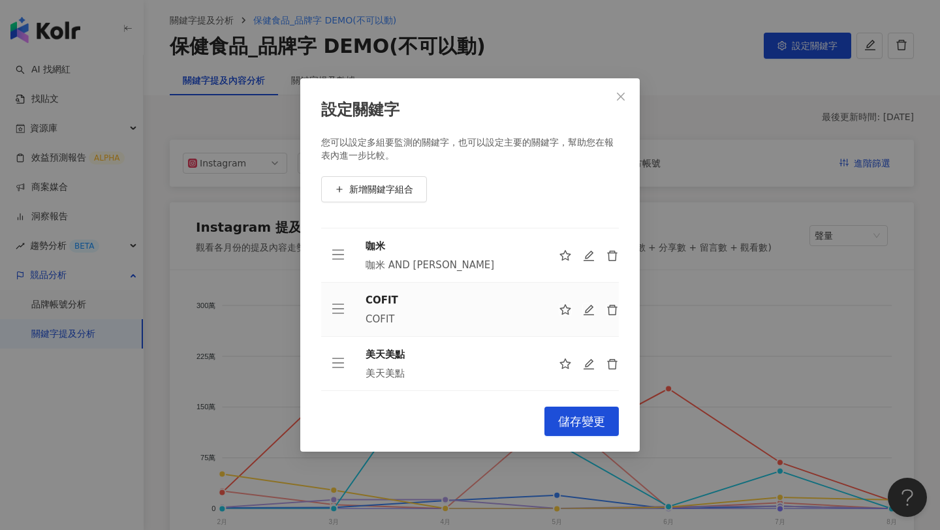
scroll to position [145, 0]
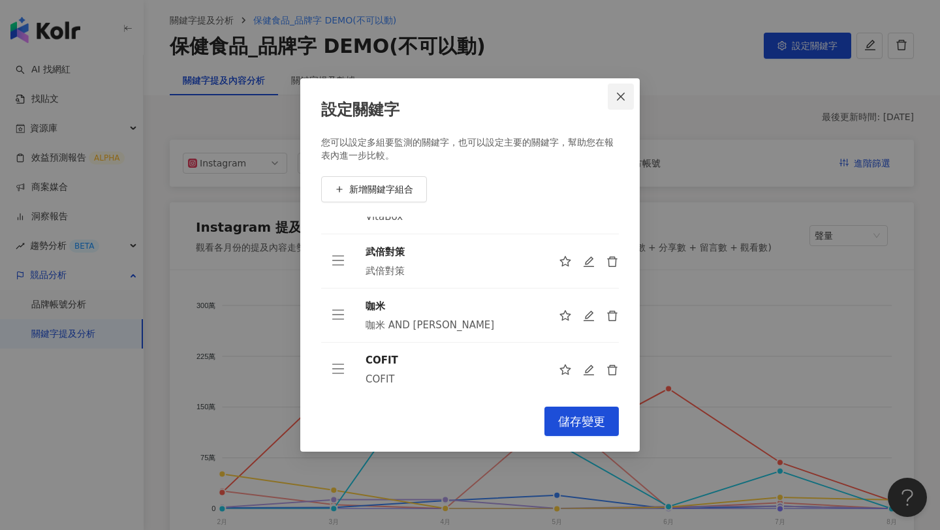
click at [619, 99] on icon "close" at bounding box center [620, 96] width 10 height 10
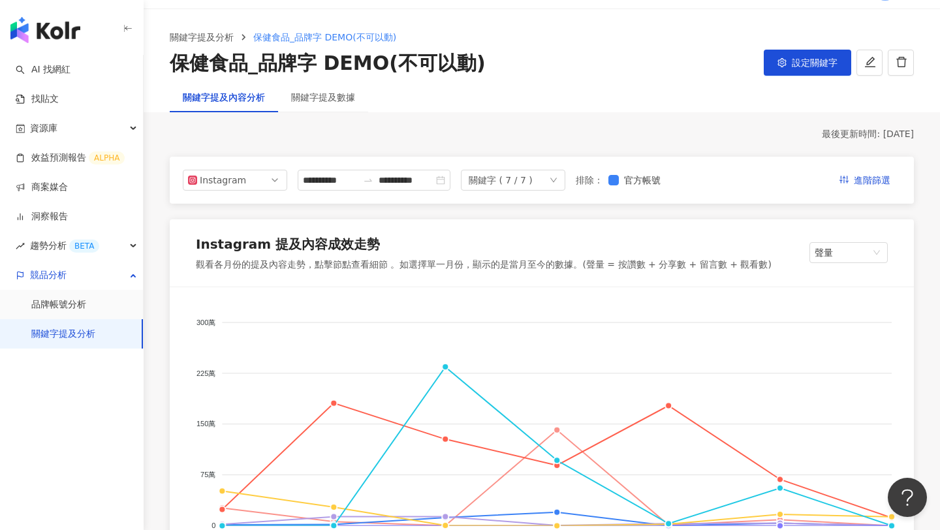
scroll to position [27, 0]
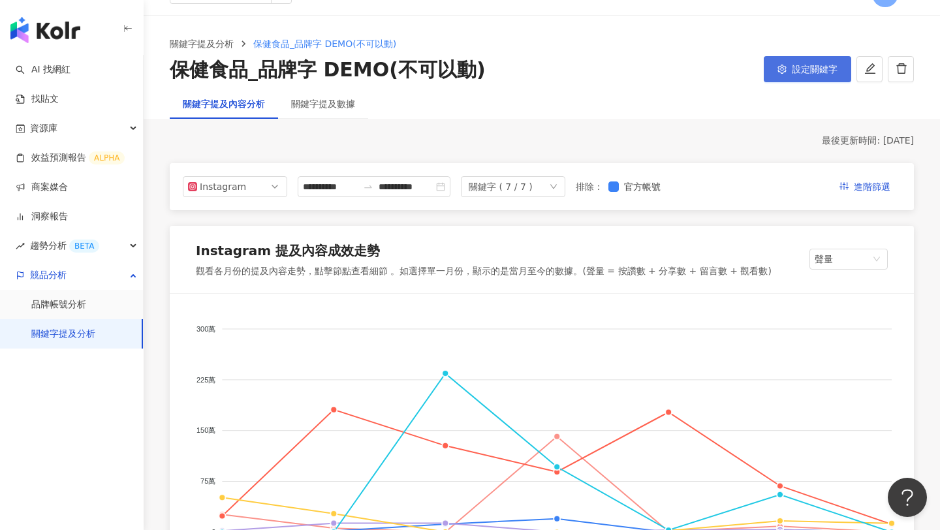
click at [803, 78] on button "設定關鍵字" at bounding box center [807, 69] width 87 height 26
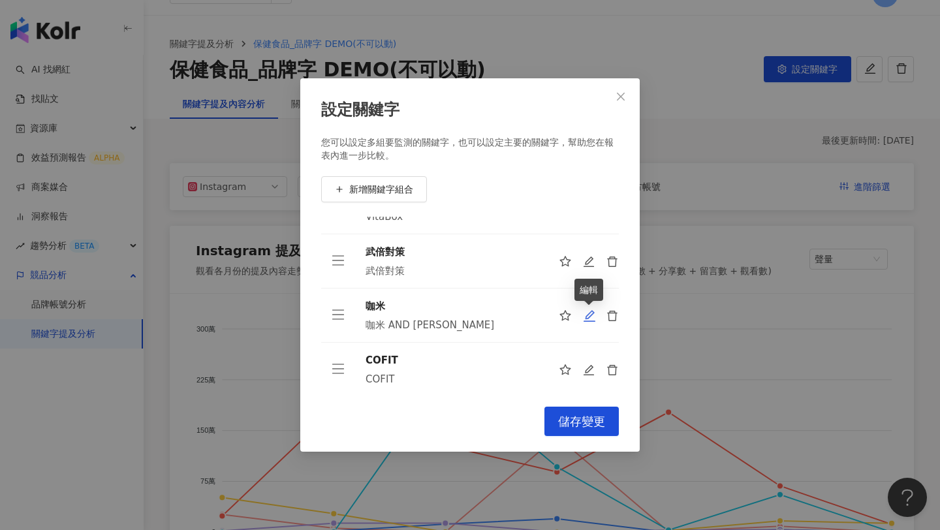
click at [586, 315] on icon "edit" at bounding box center [589, 315] width 13 height 13
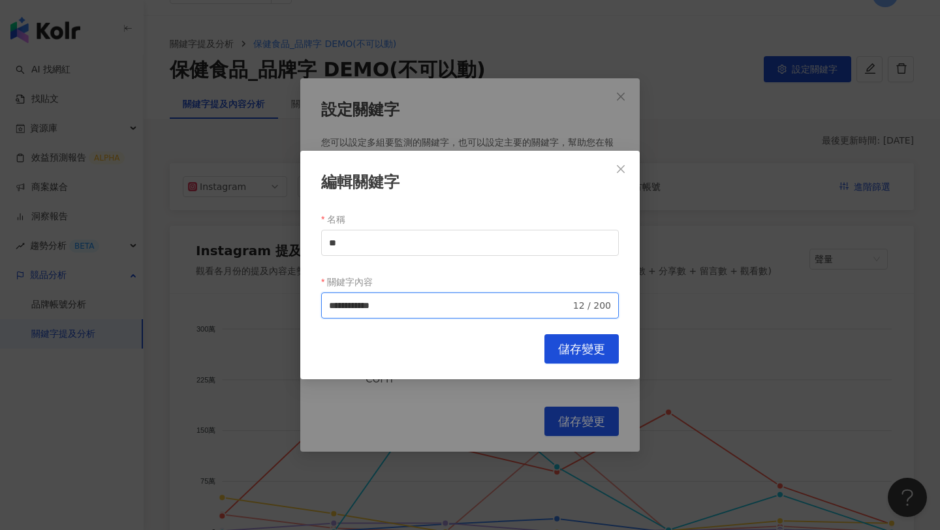
click at [486, 308] on input "**********" at bounding box center [449, 305] width 241 height 14
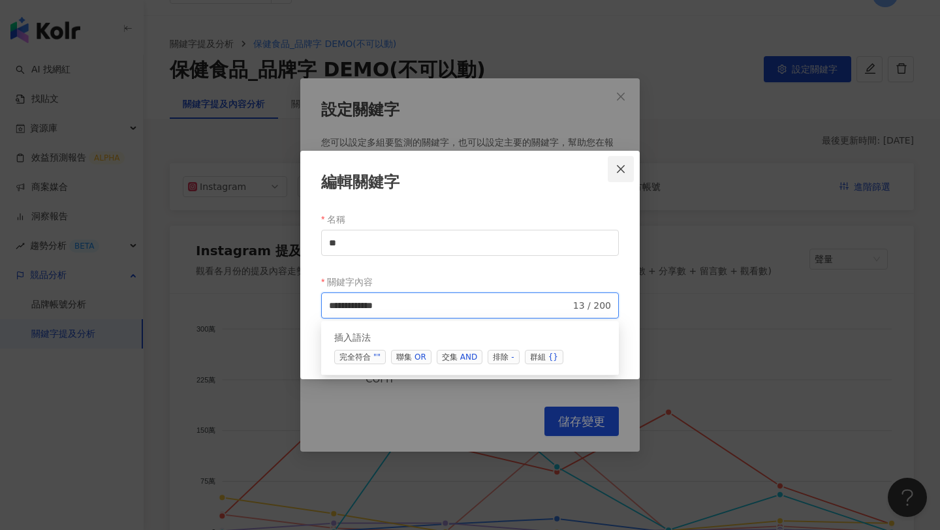
type input "**********"
click at [621, 177] on button "Close" at bounding box center [621, 169] width 26 height 26
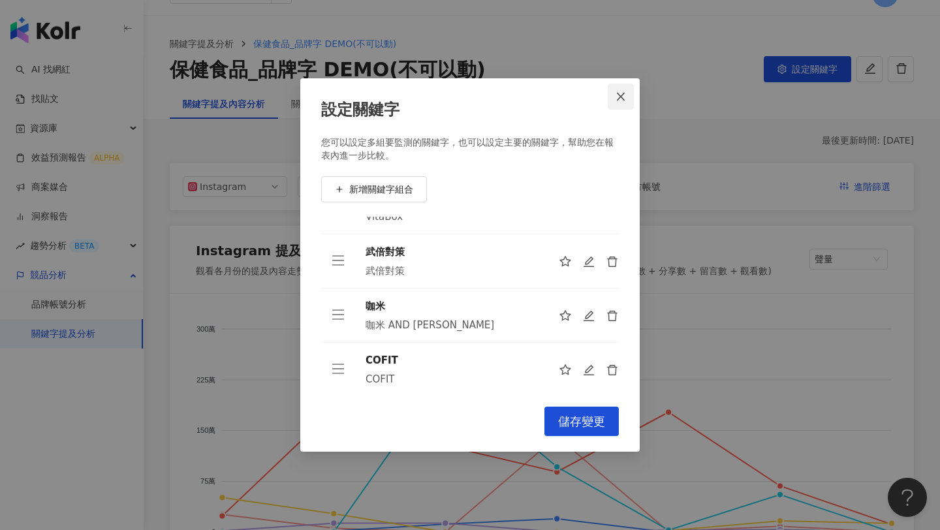
click at [620, 108] on button "Close" at bounding box center [621, 97] width 26 height 26
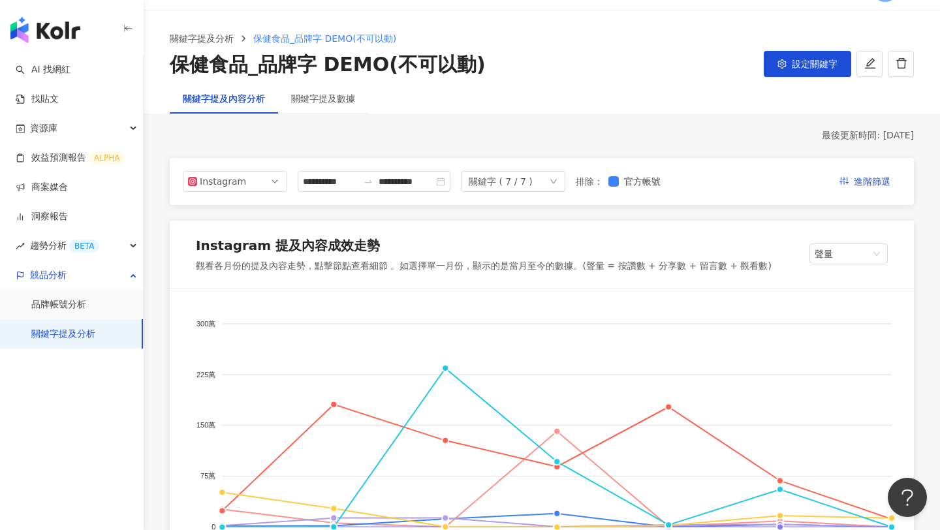
scroll to position [0, 0]
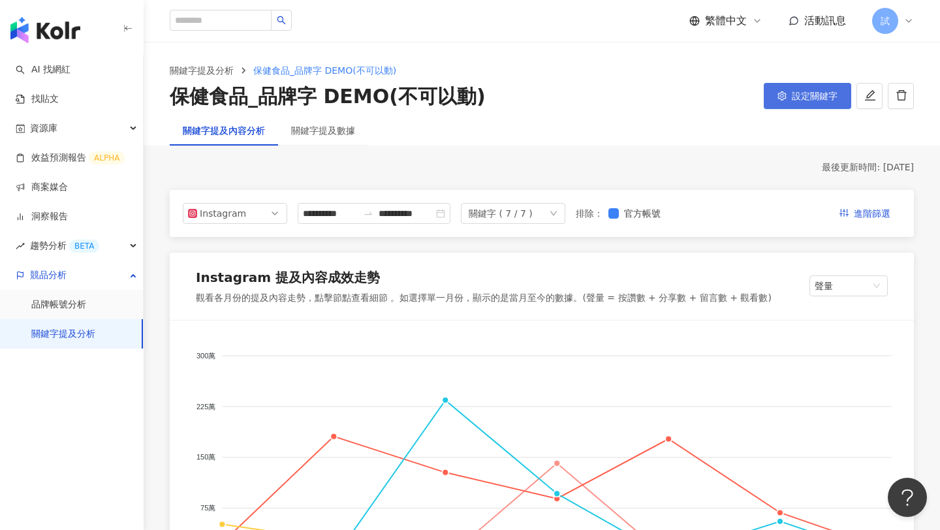
click at [798, 108] on div "設定關鍵字" at bounding box center [807, 96] width 87 height 27
click at [798, 108] on button "設定關鍵字" at bounding box center [807, 96] width 87 height 26
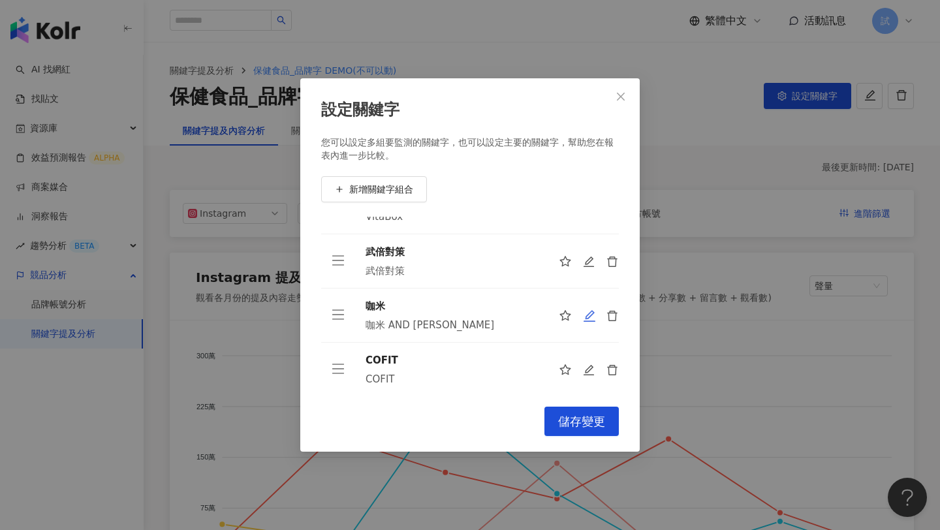
click at [590, 315] on icon "edit" at bounding box center [589, 315] width 13 height 13
type input "**"
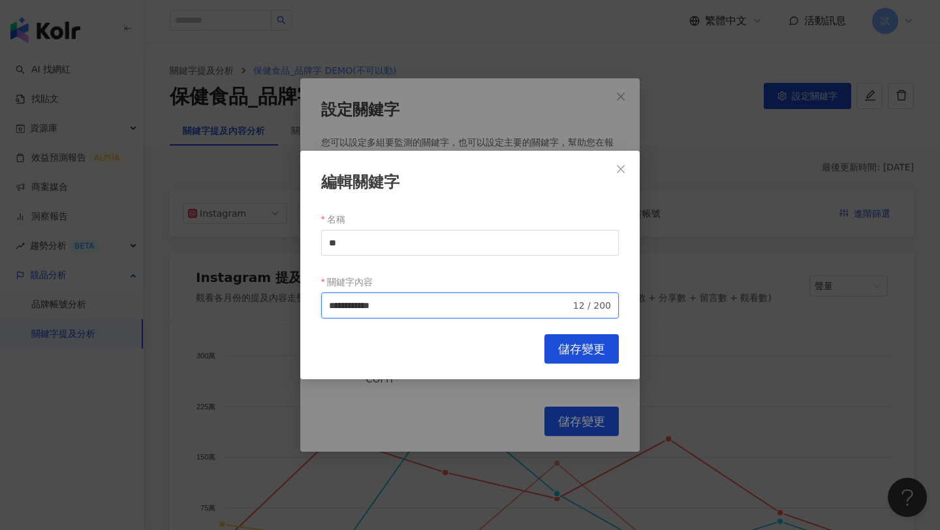
click at [371, 307] on input "**********" at bounding box center [449, 305] width 241 height 14
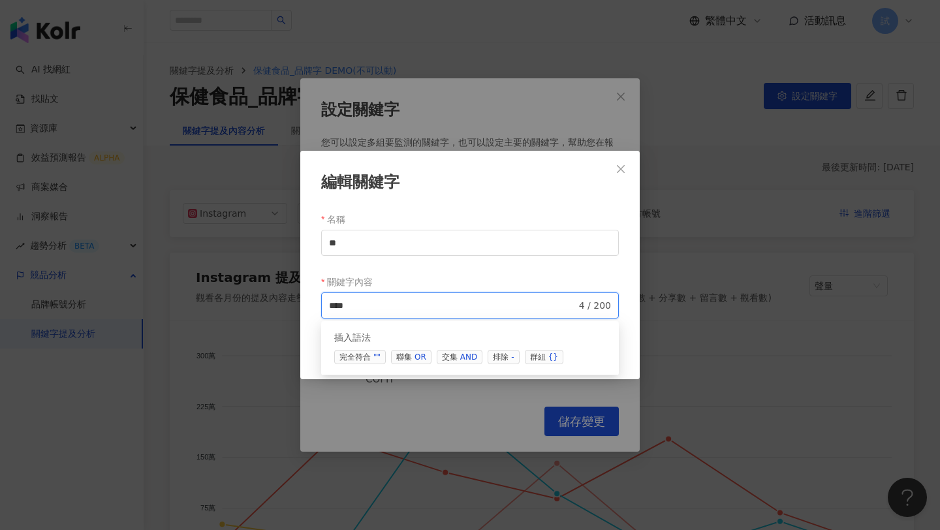
click at [413, 360] on span "聯集 OR" at bounding box center [411, 357] width 40 height 14
paste input "******"
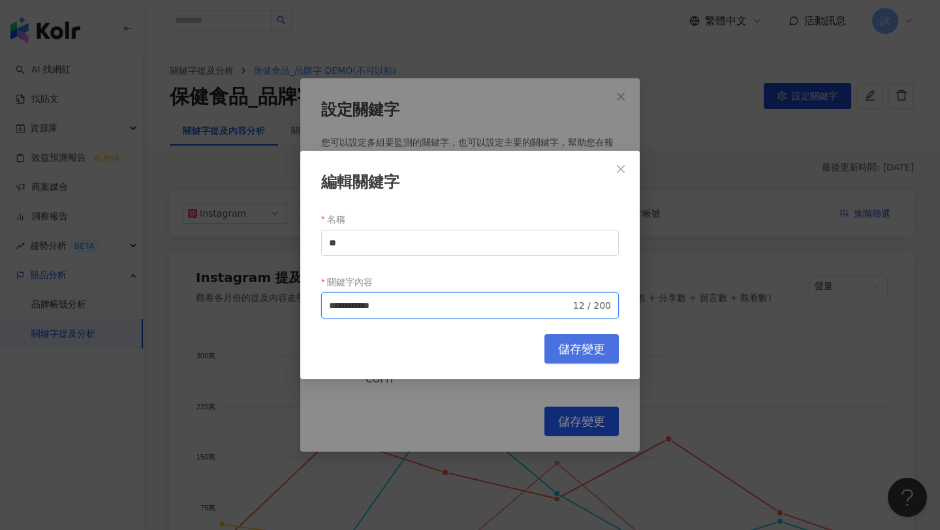
type input "**********"
click at [547, 350] on button "儲存變更" at bounding box center [581, 348] width 74 height 29
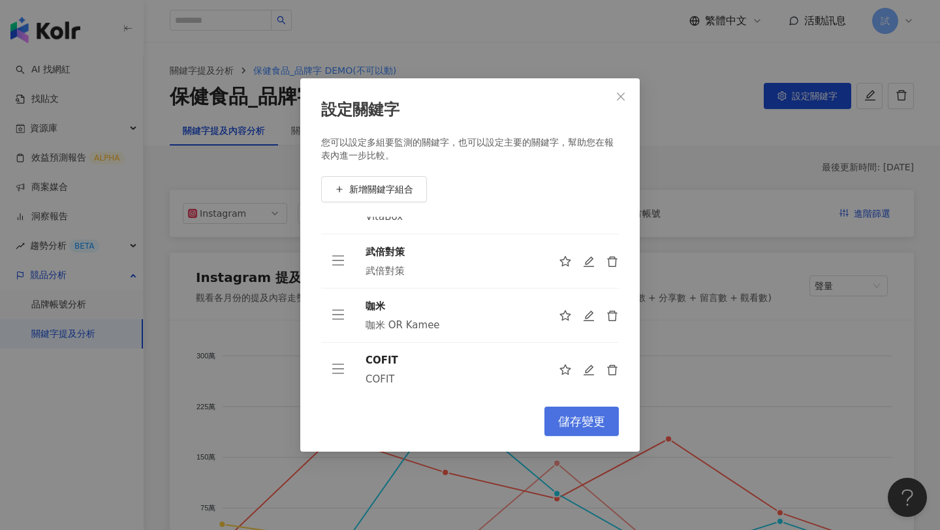
click at [574, 416] on span "儲存變更" at bounding box center [581, 421] width 47 height 14
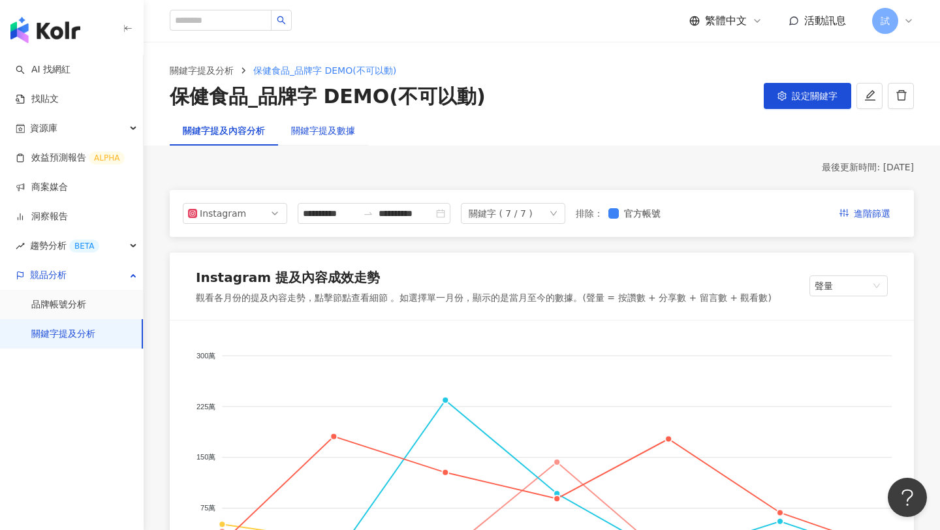
click at [328, 135] on div "關鍵字提及數據" at bounding box center [323, 130] width 64 height 14
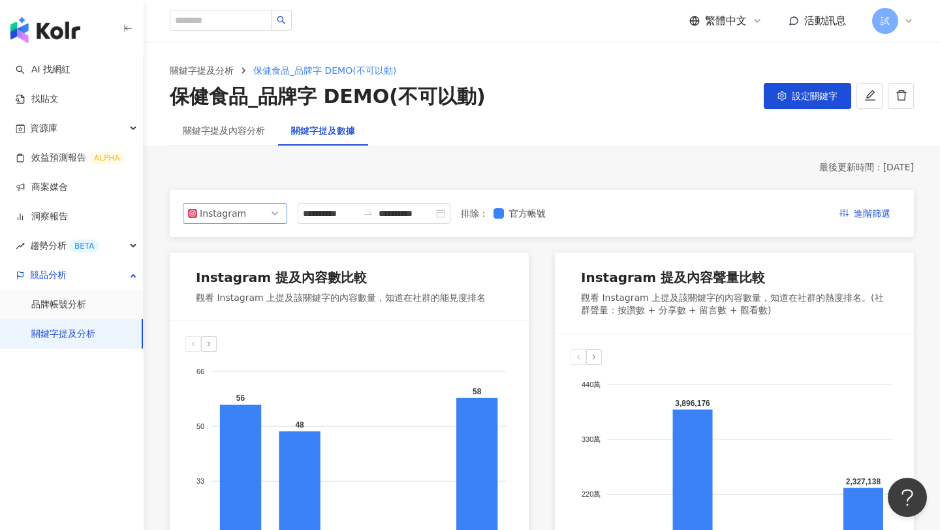
click at [275, 210] on span "Instagram" at bounding box center [235, 214] width 94 height 20
click at [239, 264] on div "Facebook" at bounding box center [226, 265] width 42 height 14
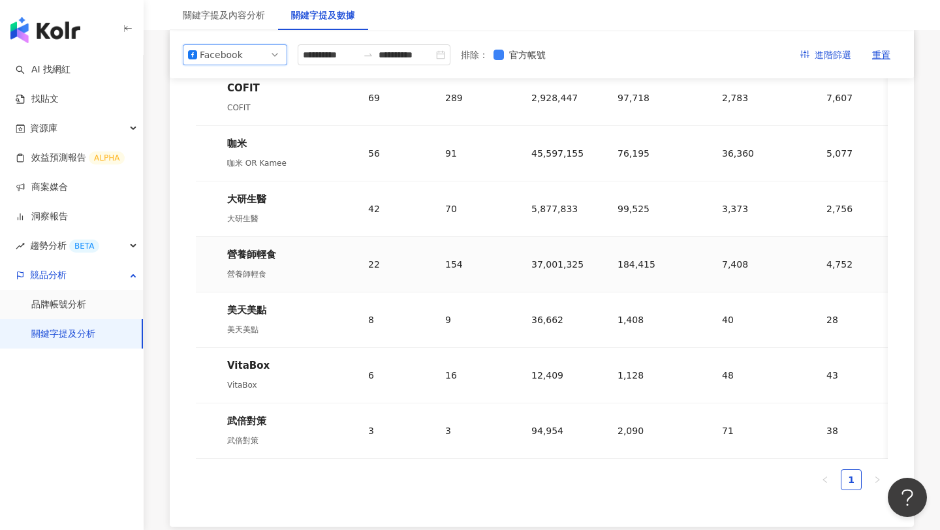
scroll to position [642, 0]
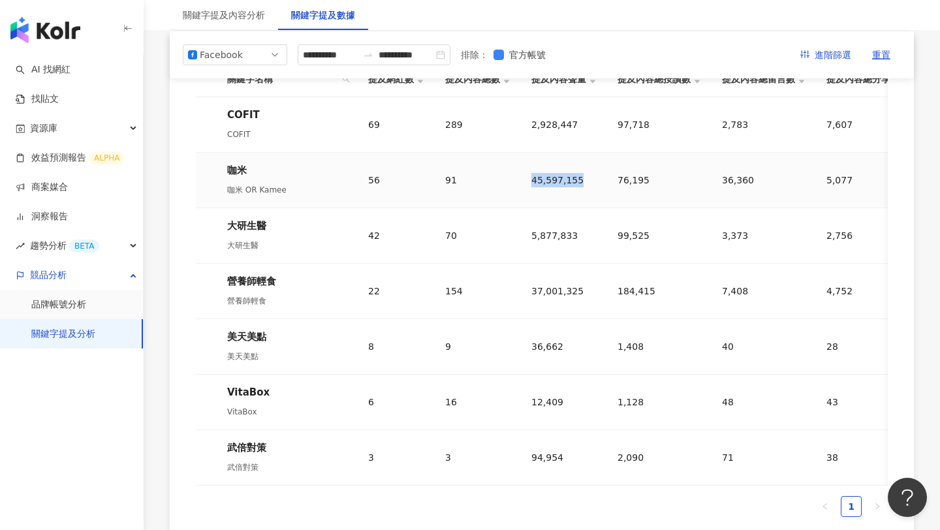
drag, startPoint x: 531, startPoint y: 181, endPoint x: 580, endPoint y: 178, distance: 49.7
click at [580, 178] on div "45,597,155" at bounding box center [563, 180] width 65 height 14
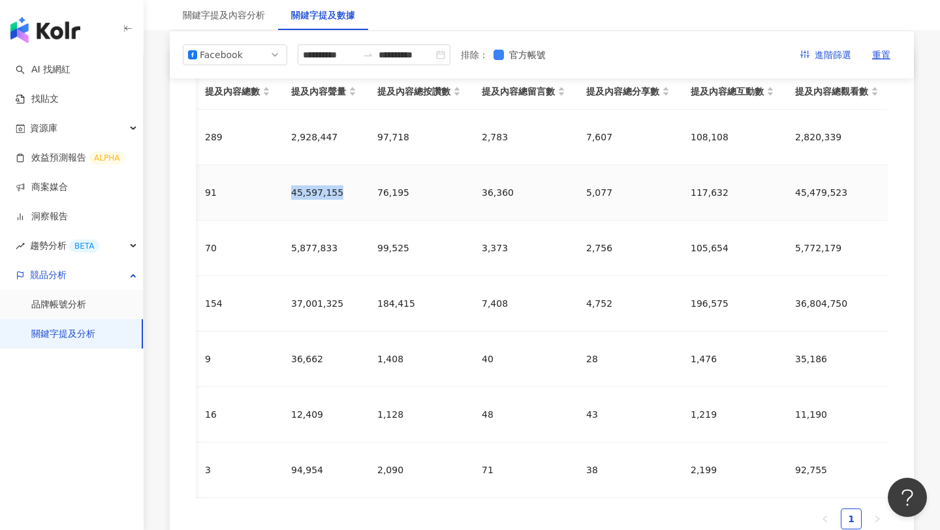
scroll to position [0, 241]
drag, startPoint x: 794, startPoint y: 196, endPoint x: 842, endPoint y: 197, distance: 47.7
click at [842, 197] on div "45,479,523" at bounding box center [836, 192] width 84 height 14
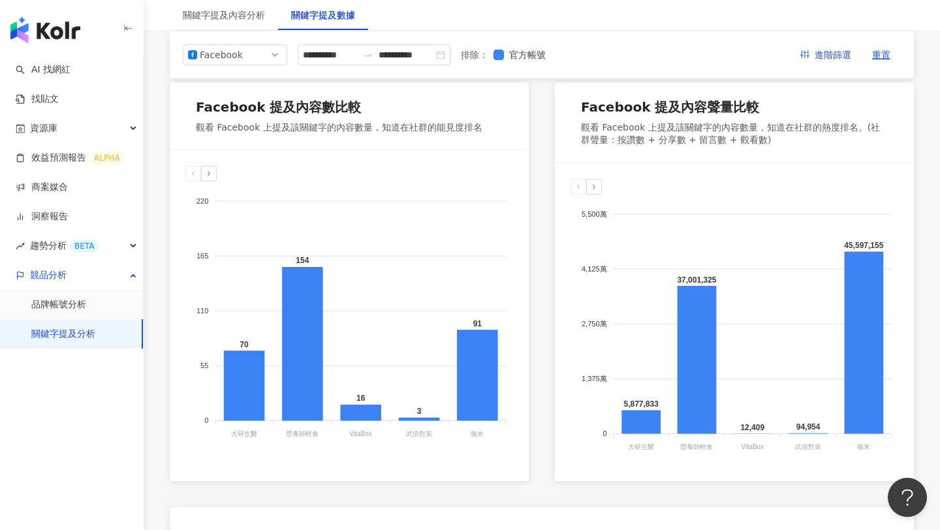
scroll to position [0, 0]
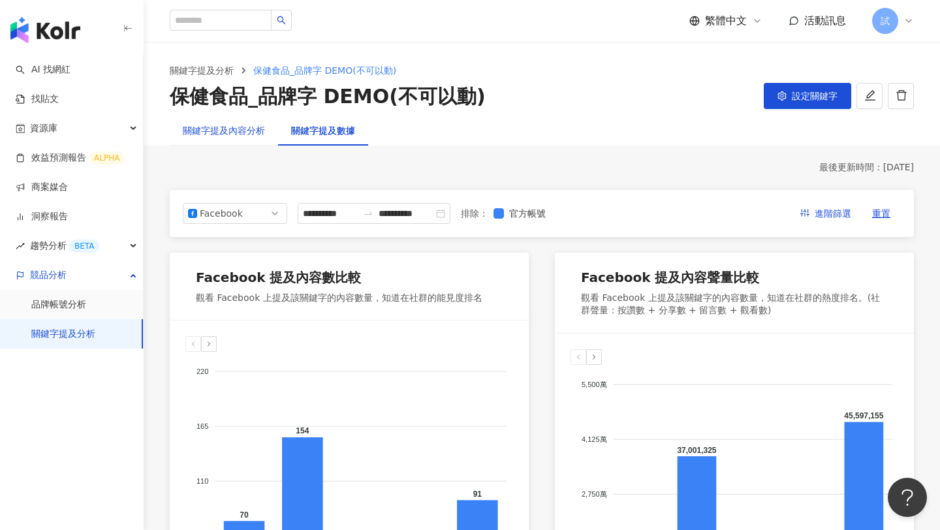
click at [258, 134] on div "關鍵字提及內容分析" at bounding box center [224, 130] width 82 height 14
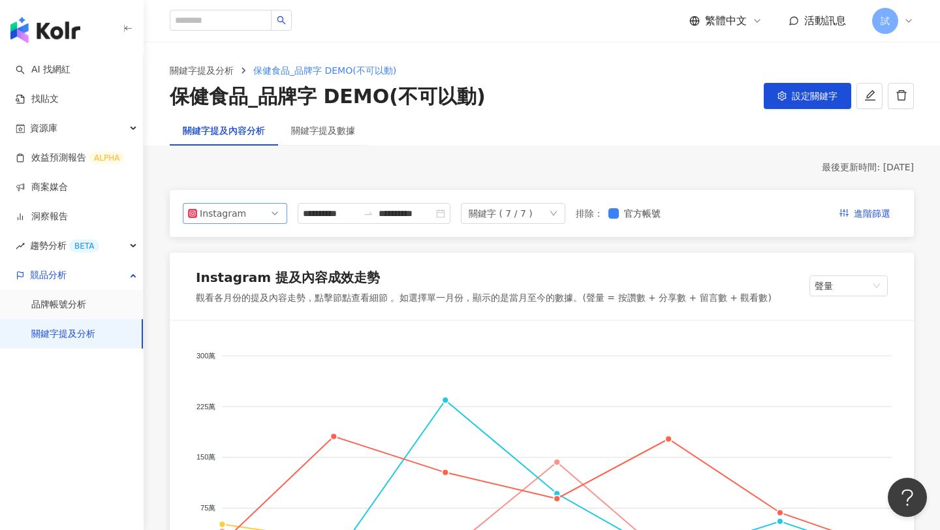
click at [277, 213] on span "Instagram" at bounding box center [235, 214] width 94 height 20
click at [242, 264] on div "Facebook" at bounding box center [226, 265] width 42 height 14
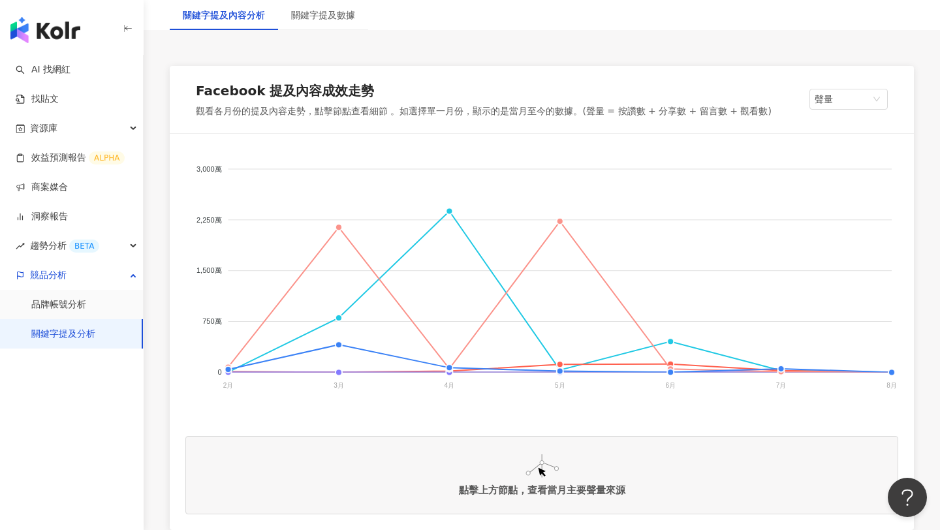
scroll to position [196, 0]
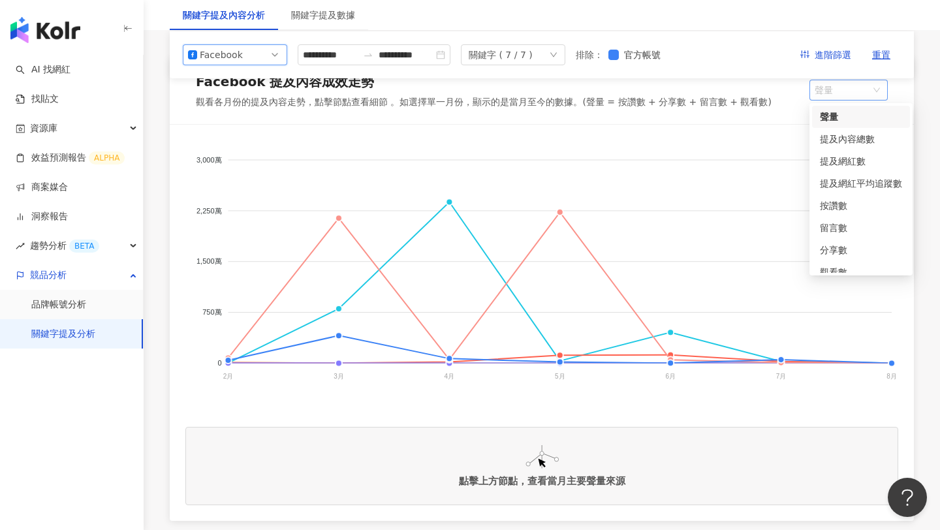
click at [862, 93] on span "聲量" at bounding box center [849, 90] width 68 height 20
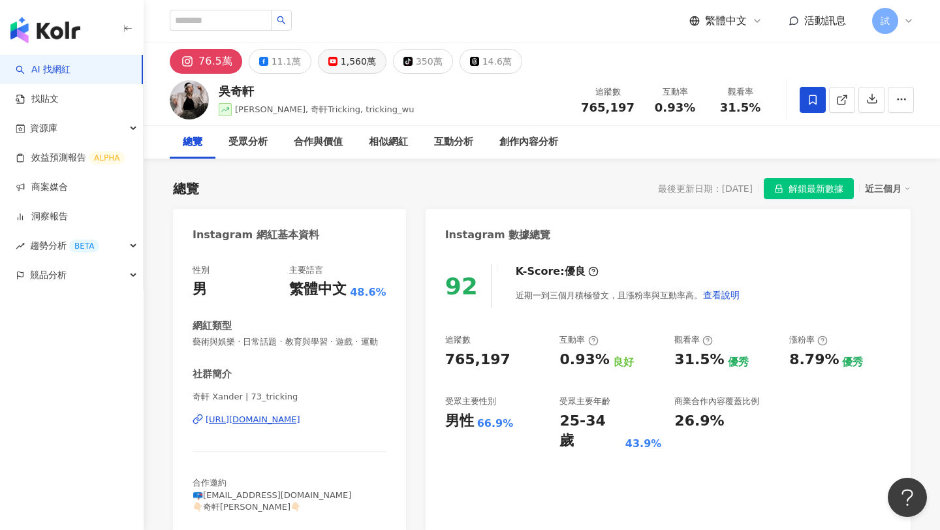
click at [343, 59] on div "1,560萬" at bounding box center [358, 61] width 35 height 18
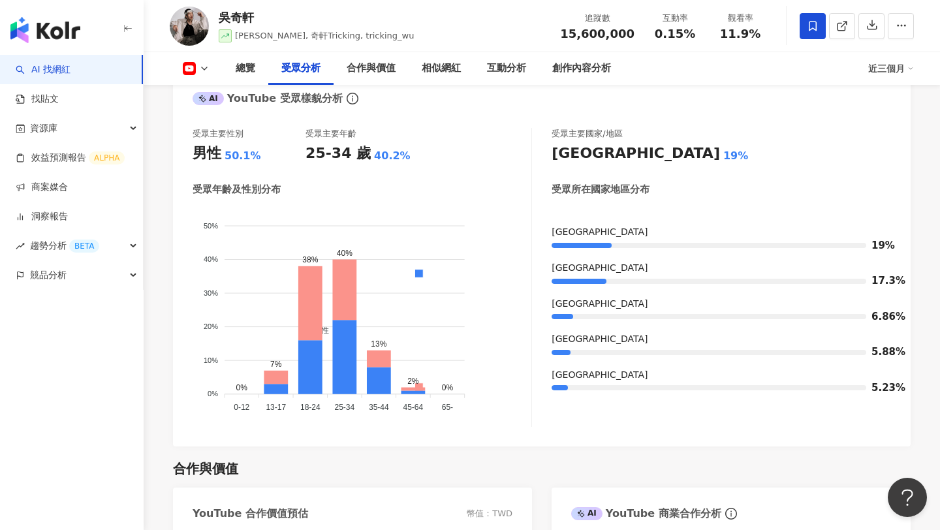
scroll to position [1193, 0]
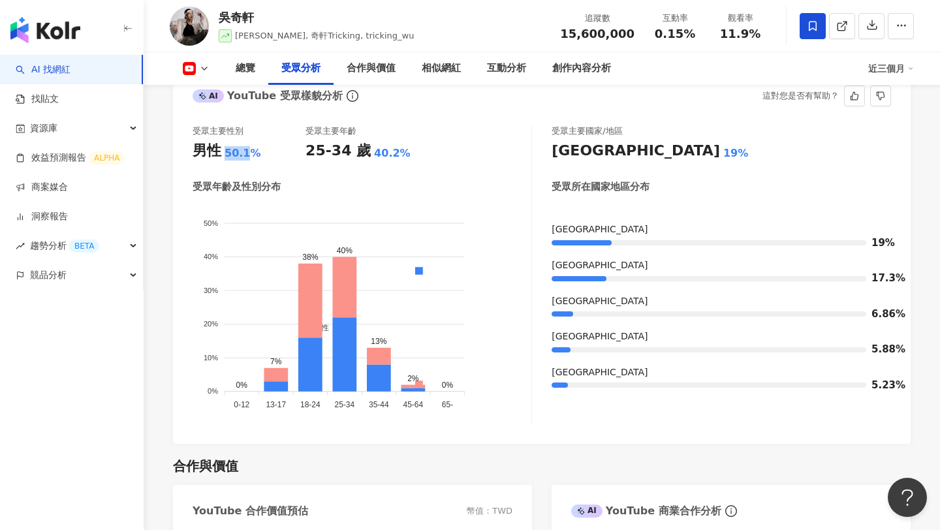
drag, startPoint x: 226, startPoint y: 153, endPoint x: 247, endPoint y: 153, distance: 21.5
click at [247, 153] on div "50.1%" at bounding box center [243, 153] width 37 height 14
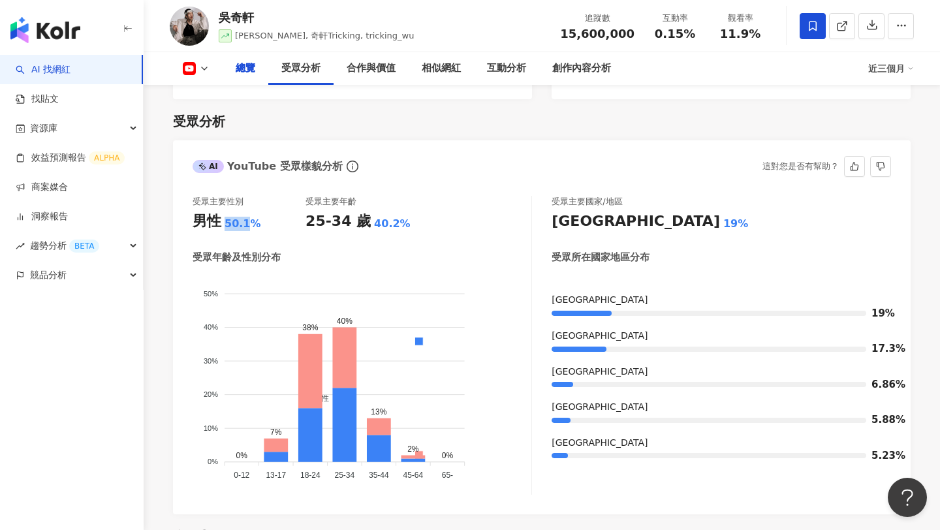
scroll to position [1080, 0]
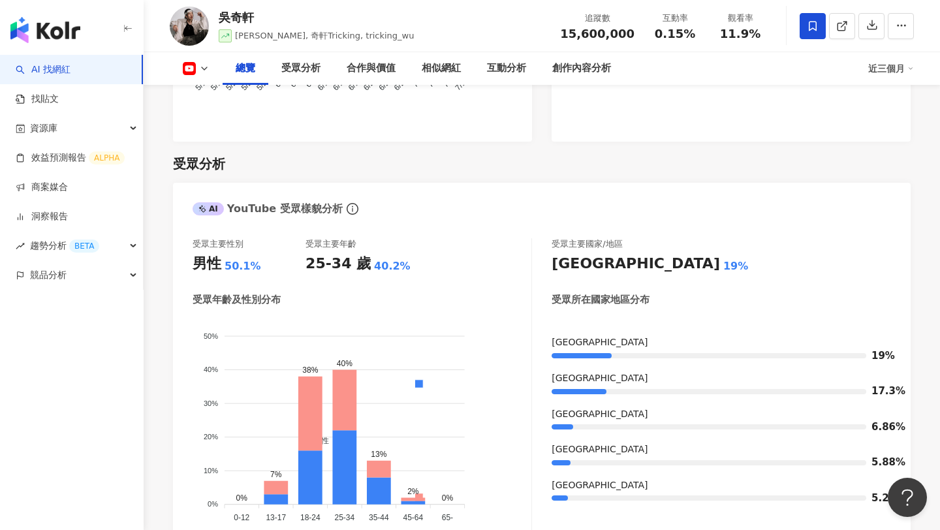
click at [894, 72] on div "近三個月" at bounding box center [891, 68] width 46 height 21
drag, startPoint x: 223, startPoint y: 269, endPoint x: 253, endPoint y: 269, distance: 30.0
click at [253, 269] on div "男性 50.1%" at bounding box center [249, 264] width 113 height 20
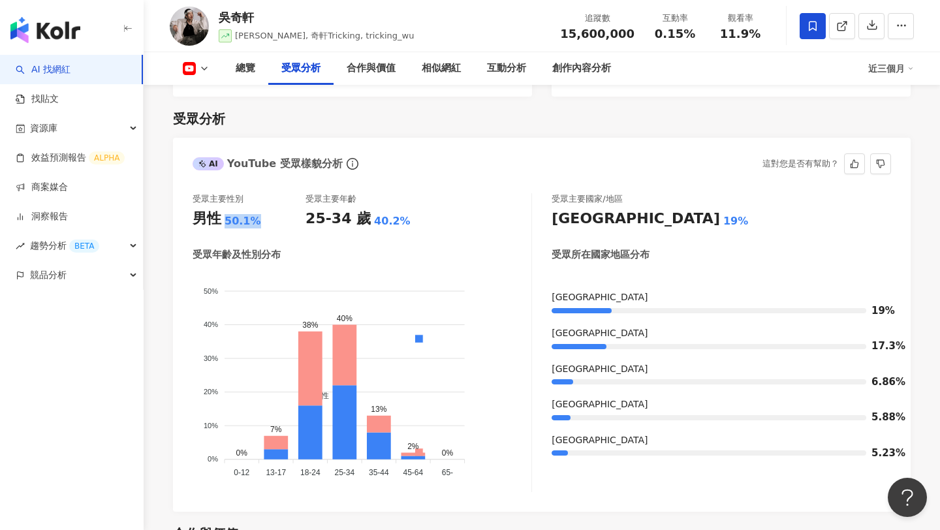
scroll to position [1129, 0]
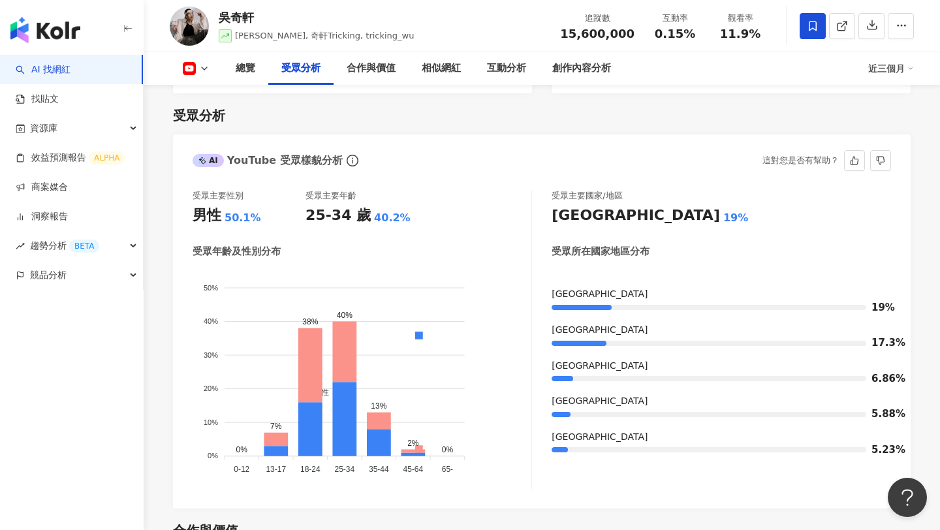
click at [270, 262] on div "受眾年齡及性別分布 男性 女性 50% 50% 40% 40% 30% 30% 20% 20% 10% 10% 0% 0% 0% 7% 38% 40% 13%…" at bounding box center [362, 366] width 339 height 243
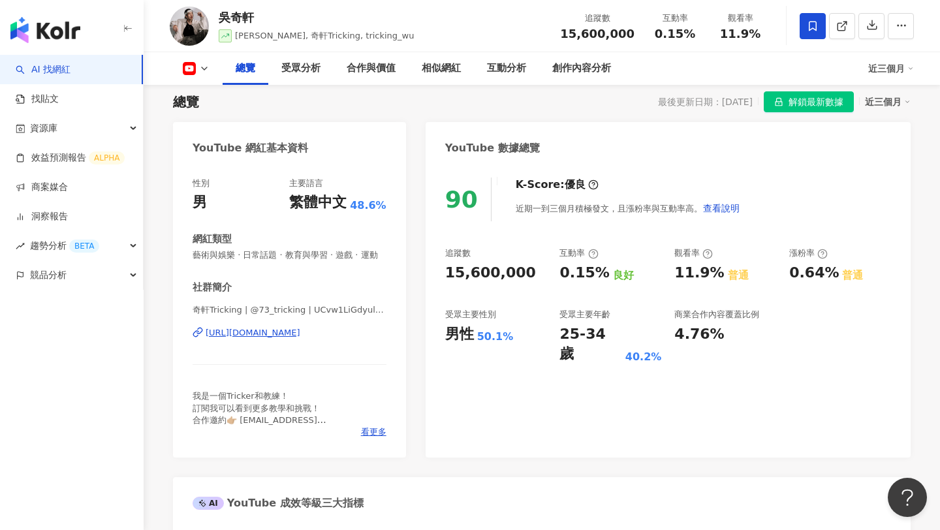
scroll to position [0, 0]
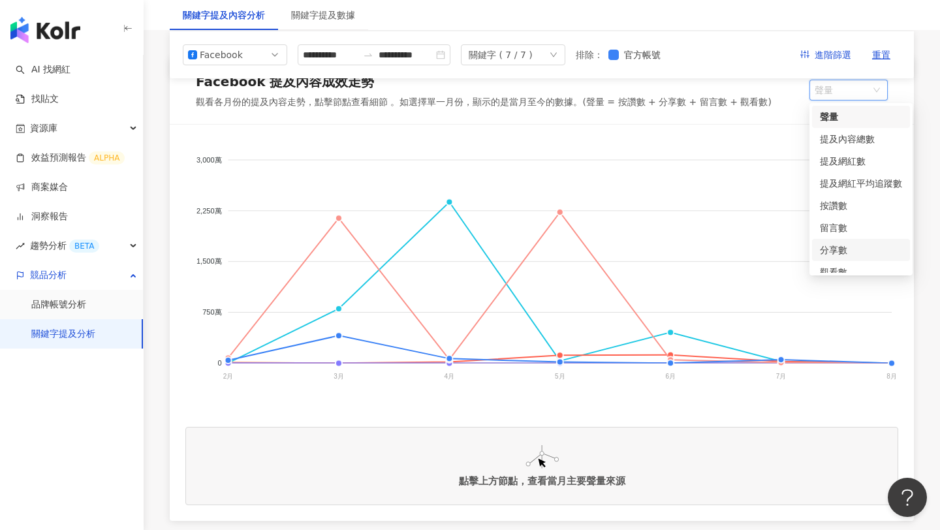
scroll to position [33, 0]
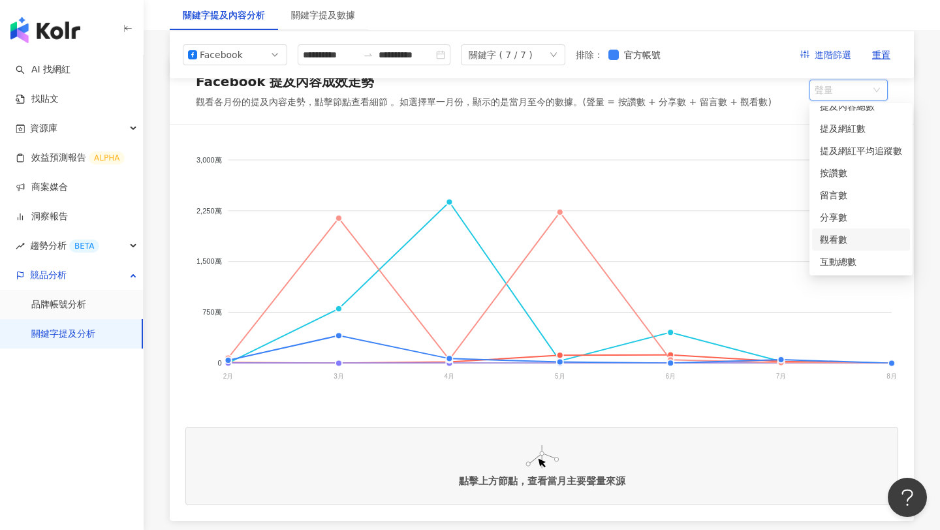
click at [841, 237] on div "觀看數" at bounding box center [861, 239] width 82 height 14
click at [875, 89] on span "觀看數" at bounding box center [849, 90] width 68 height 20
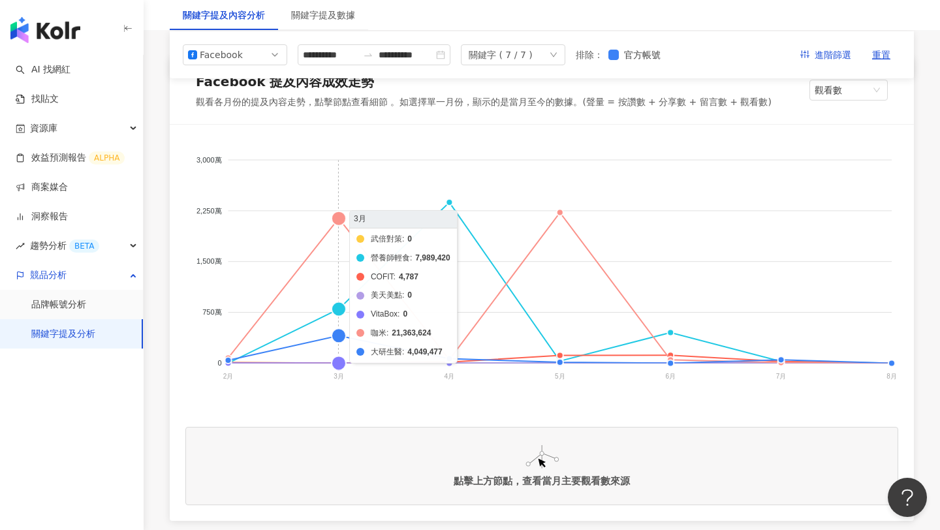
click at [337, 217] on foreignobject "武倍對策 營養師輕食 COFIT 美天美點 VitaBox 咖米 大研生醫" at bounding box center [541, 270] width 713 height 261
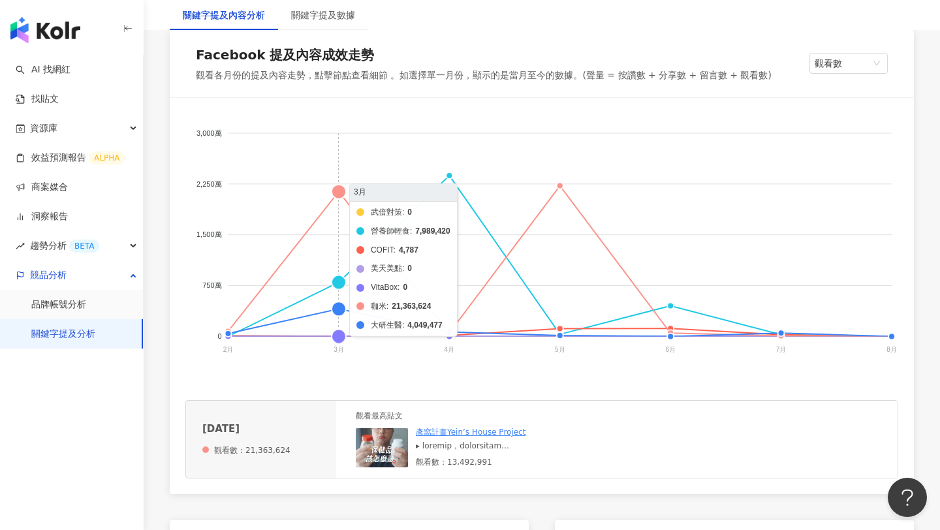
scroll to position [230, 0]
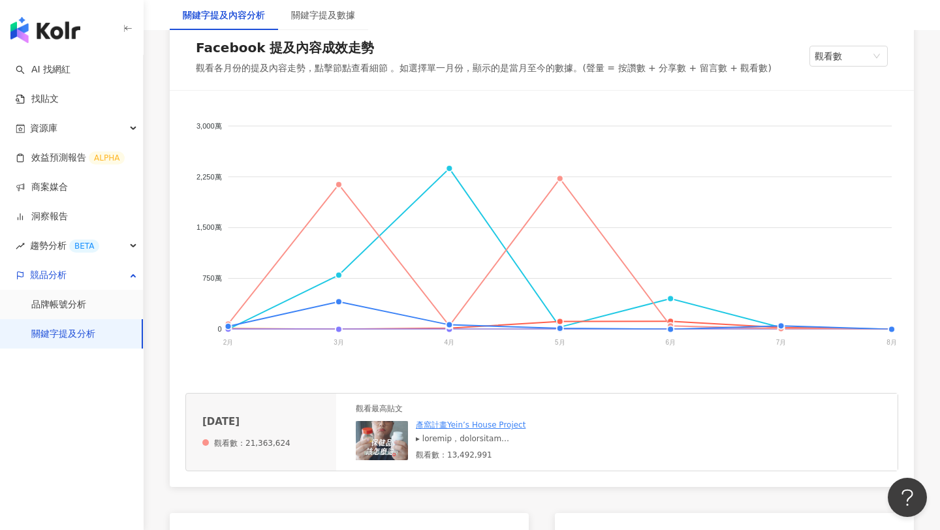
click at [525, 437] on div at bounding box center [514, 438] width 196 height 11
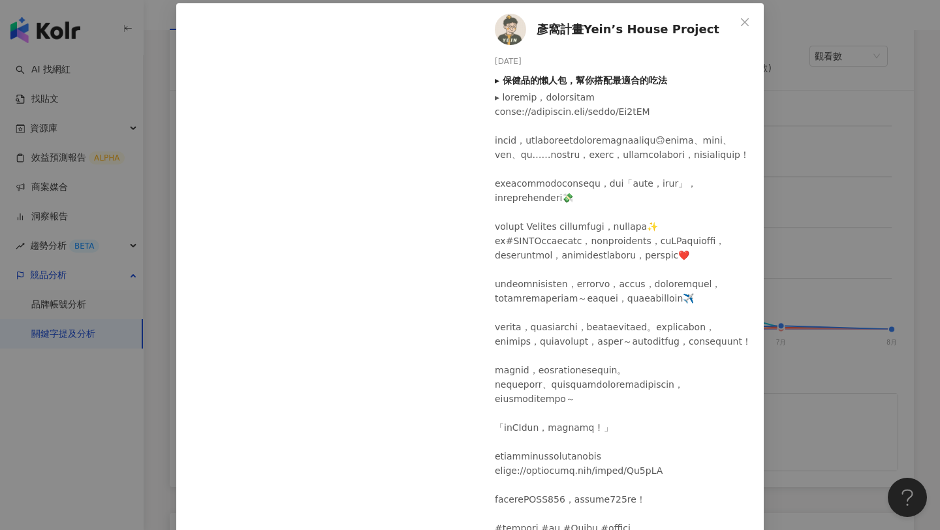
scroll to position [67, 0]
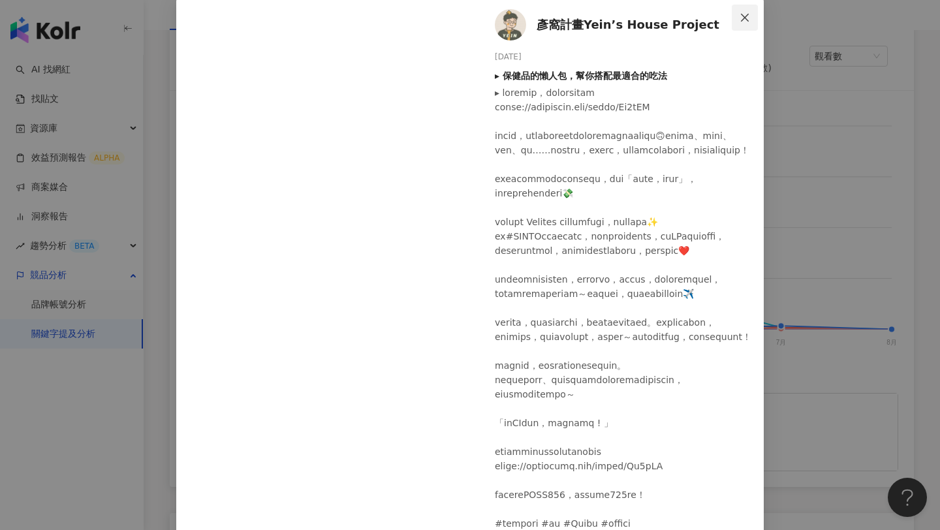
click at [746, 22] on icon "close" at bounding box center [744, 17] width 10 height 10
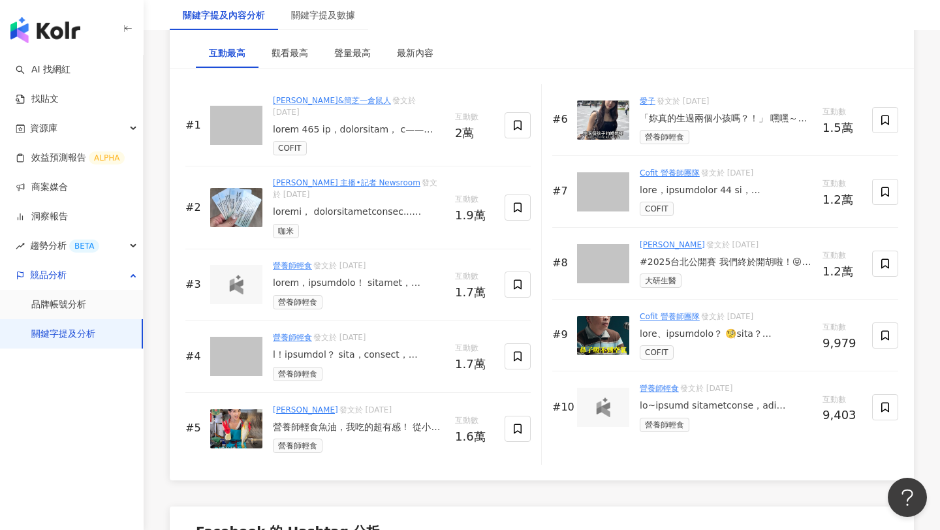
scroll to position [2051, 0]
